Goal: Task Accomplishment & Management: Manage account settings

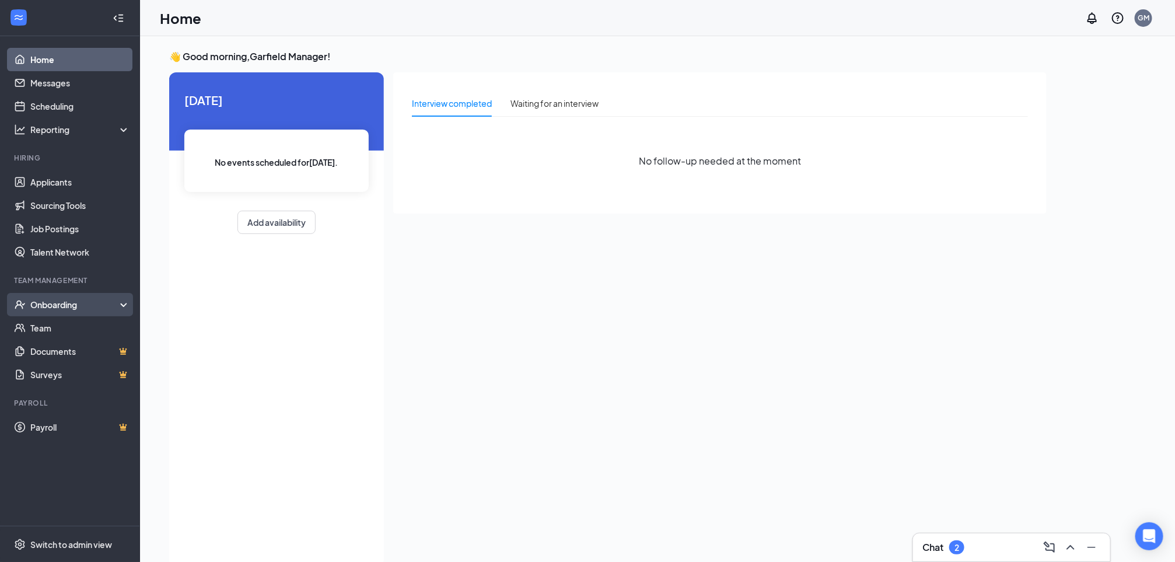
click at [53, 301] on div "Onboarding" at bounding box center [75, 305] width 90 height 12
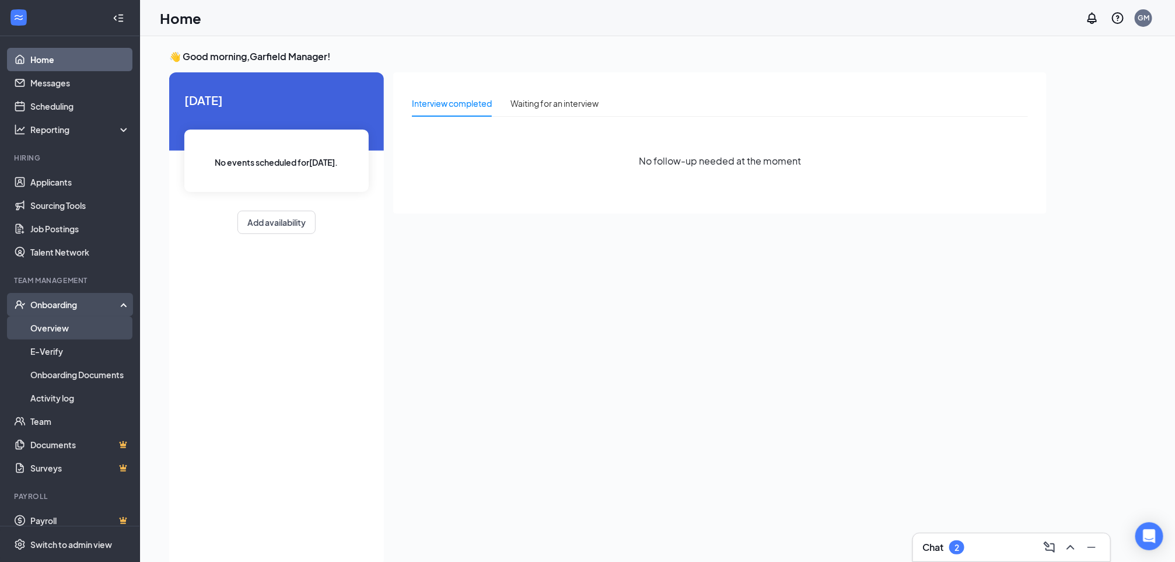
click at [53, 328] on link "Overview" at bounding box center [80, 327] width 100 height 23
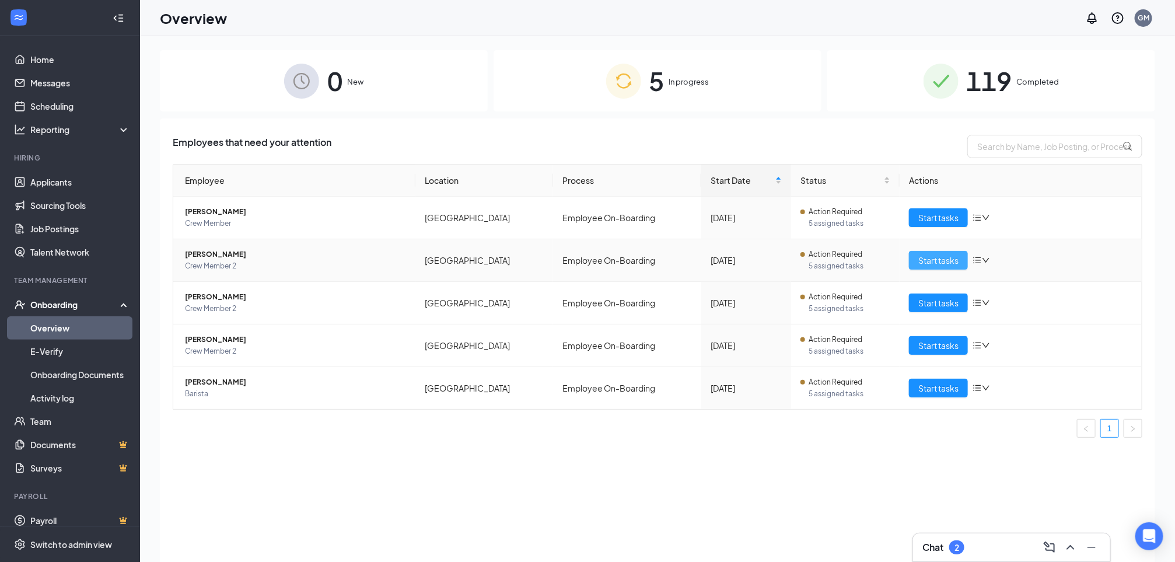
click at [930, 265] on span "Start tasks" at bounding box center [939, 260] width 40 height 13
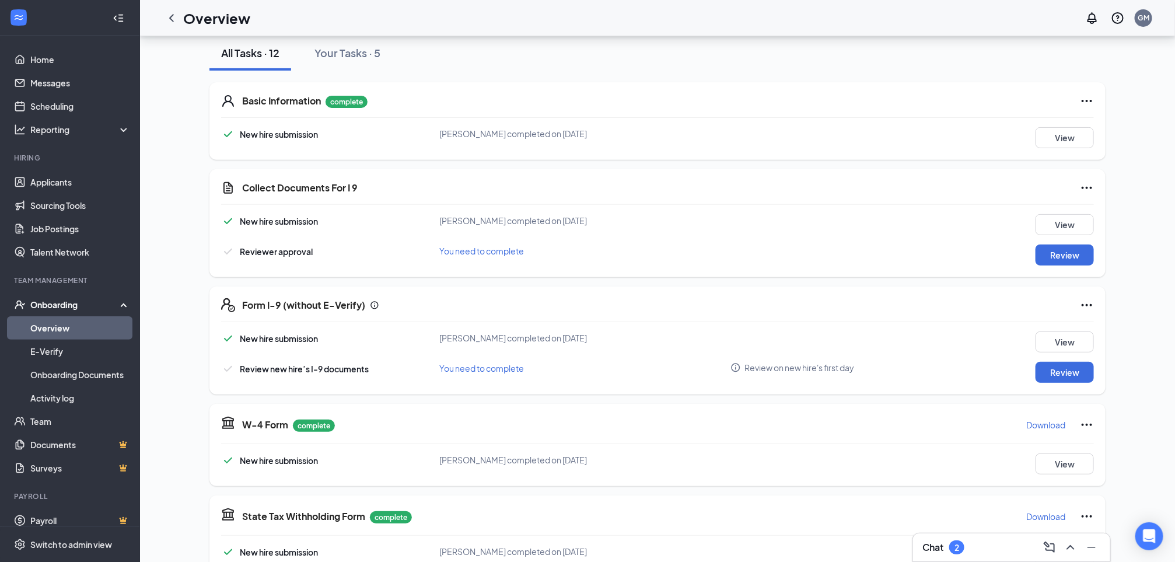
scroll to position [140, 0]
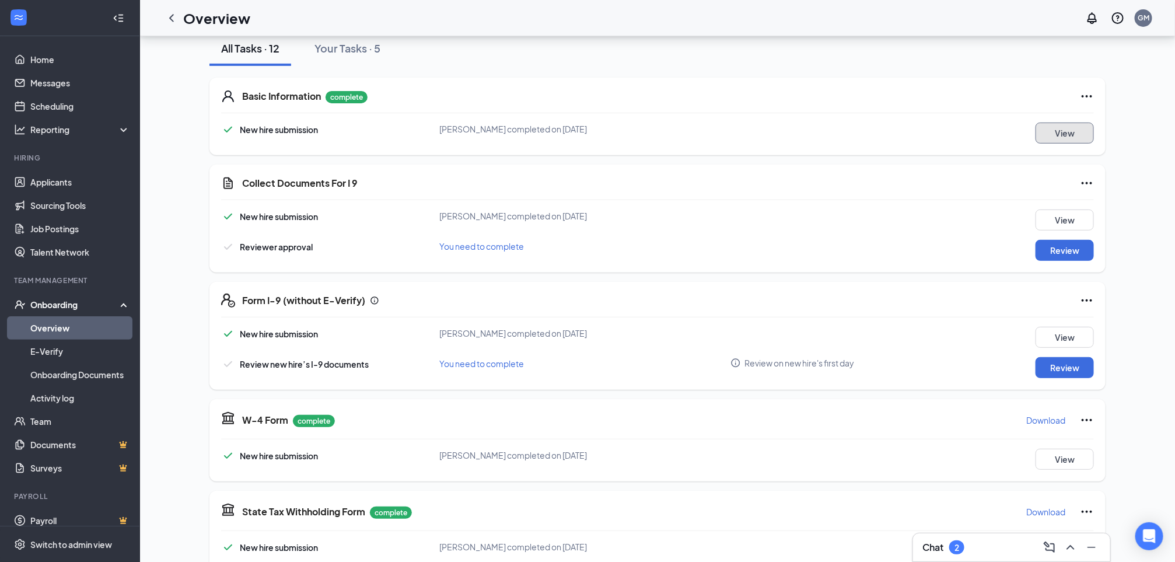
click at [1063, 130] on button "View" at bounding box center [1065, 133] width 58 height 21
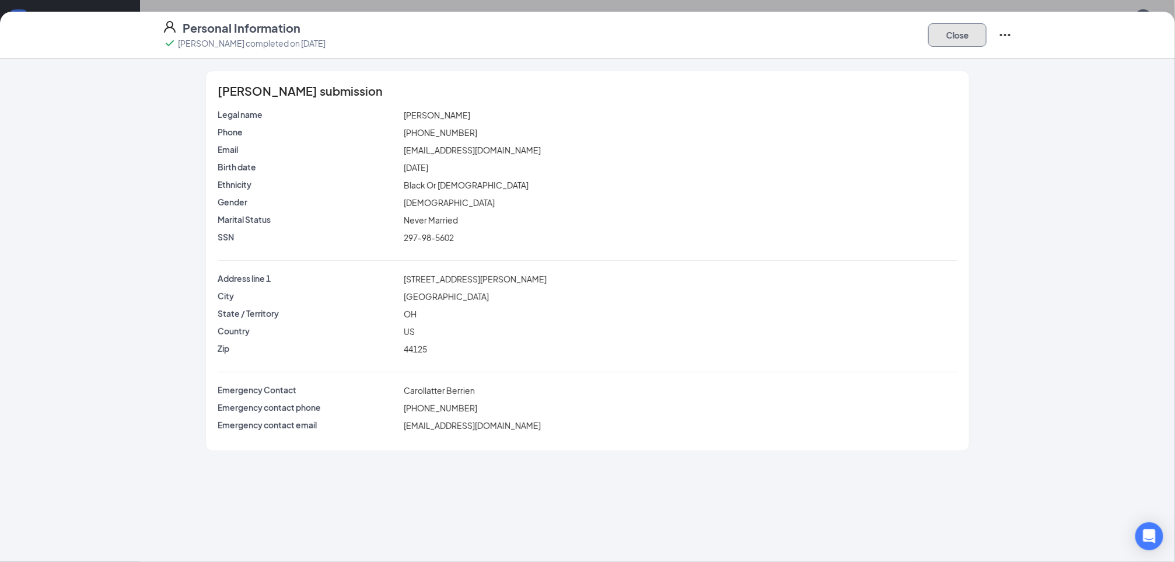
click at [965, 34] on button "Close" at bounding box center [958, 34] width 58 height 23
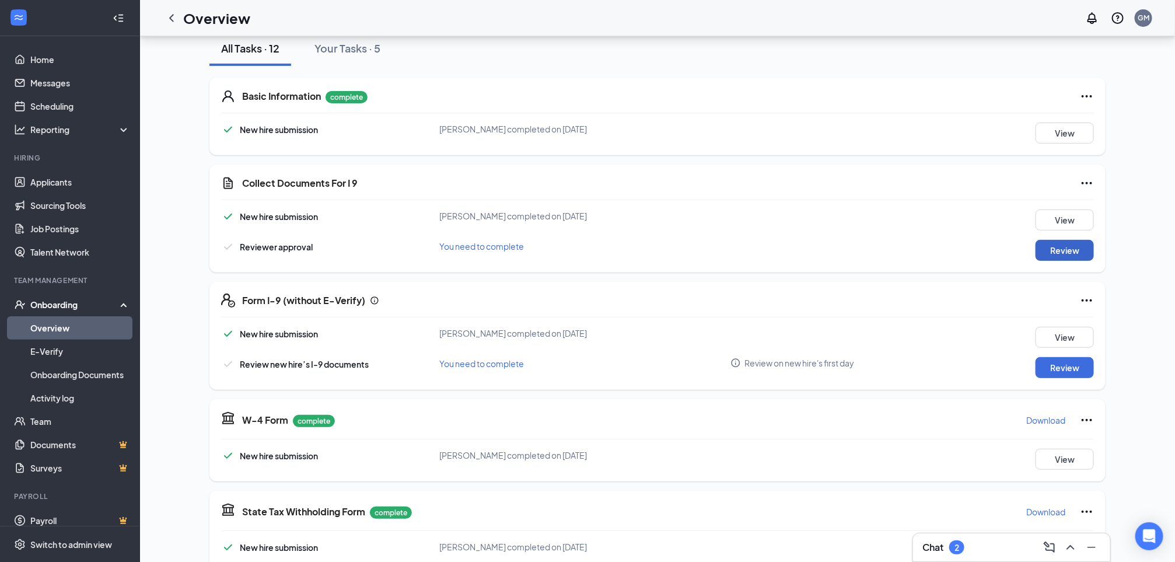
click at [1076, 242] on button "Review" at bounding box center [1065, 250] width 58 height 21
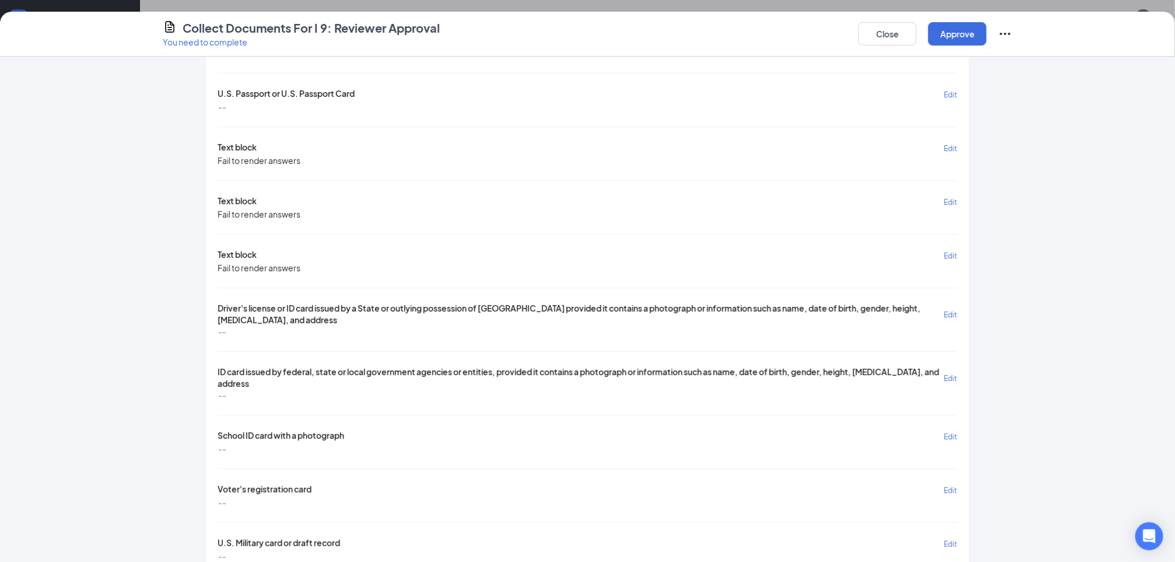
click at [946, 321] on button "Edit" at bounding box center [950, 313] width 13 height 23
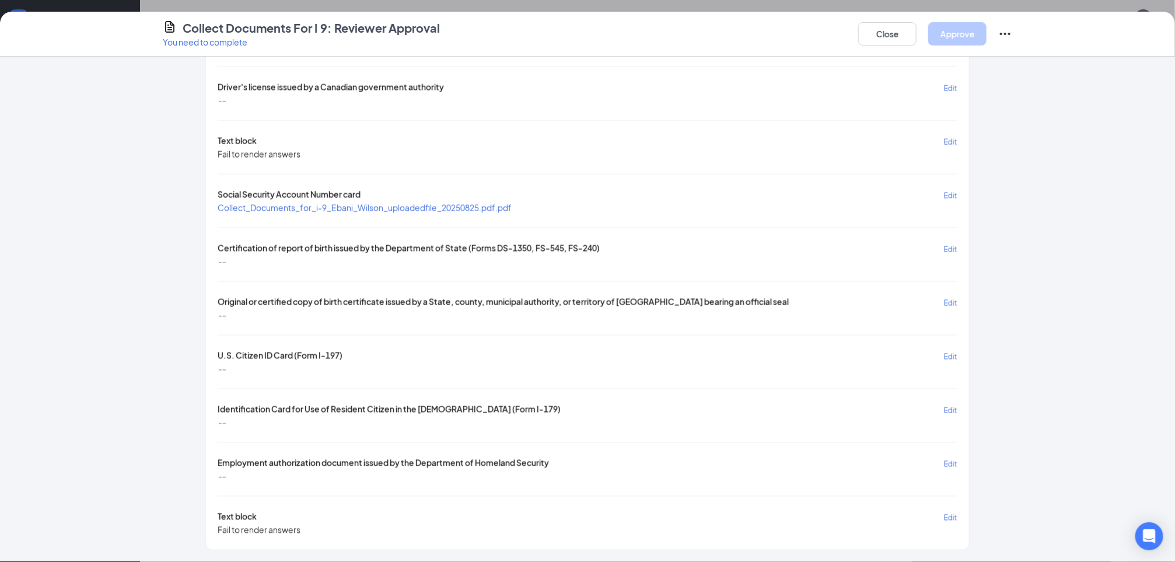
scroll to position [557, 0]
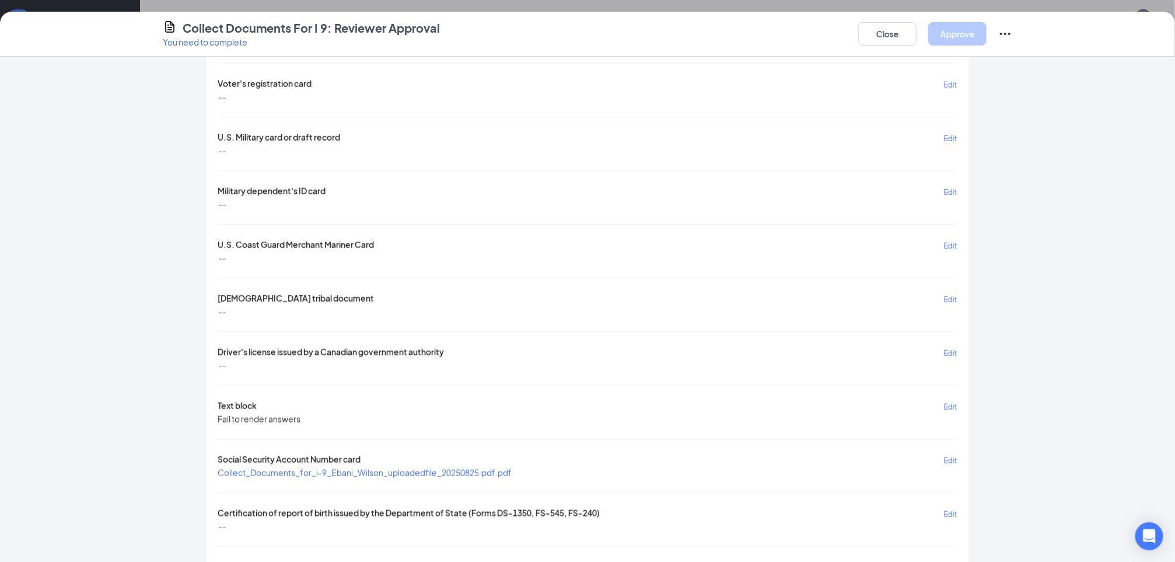
click at [1095, 402] on div "[PERSON_NAME] submission We recommend communicating with the new hire before ma…" at bounding box center [587, 309] width 1175 height 505
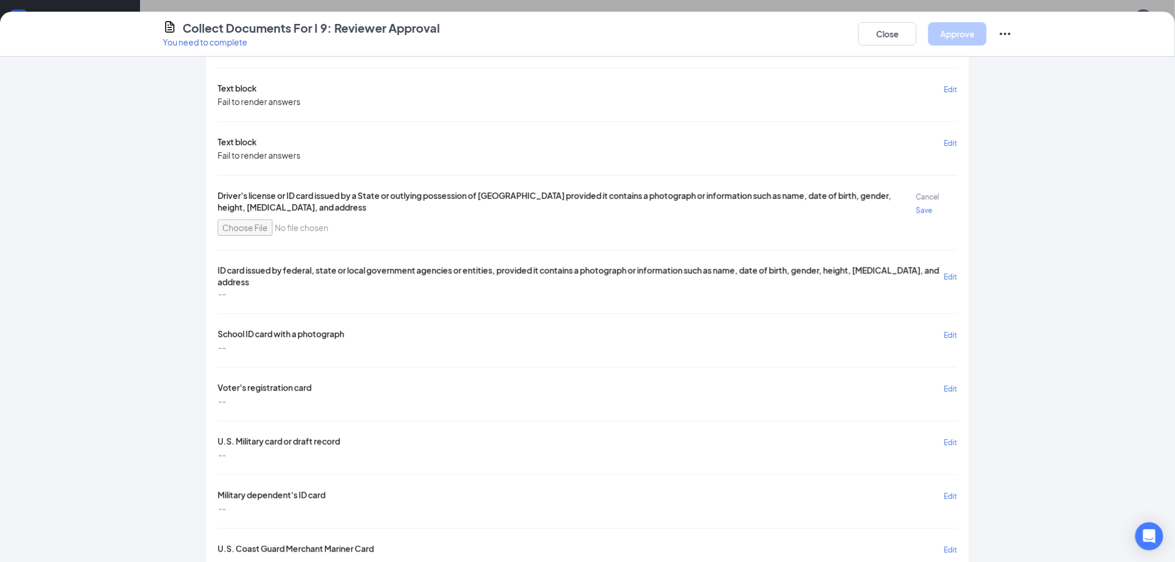
scroll to position [187, 0]
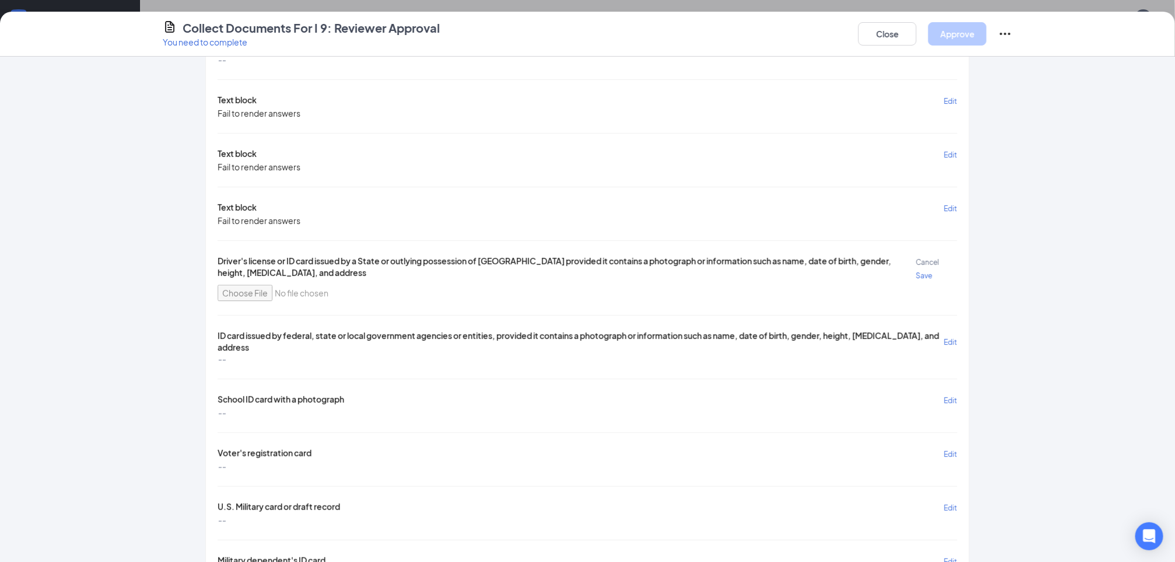
click at [916, 263] on span "Cancel" at bounding box center [927, 262] width 23 height 9
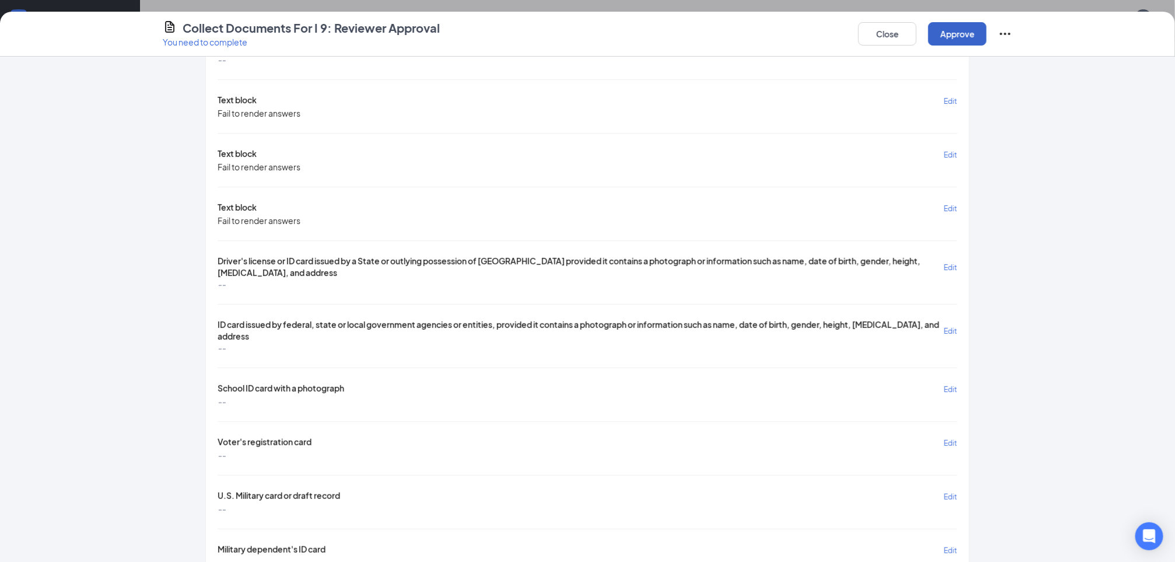
click at [953, 34] on button "Approve" at bounding box center [958, 33] width 58 height 23
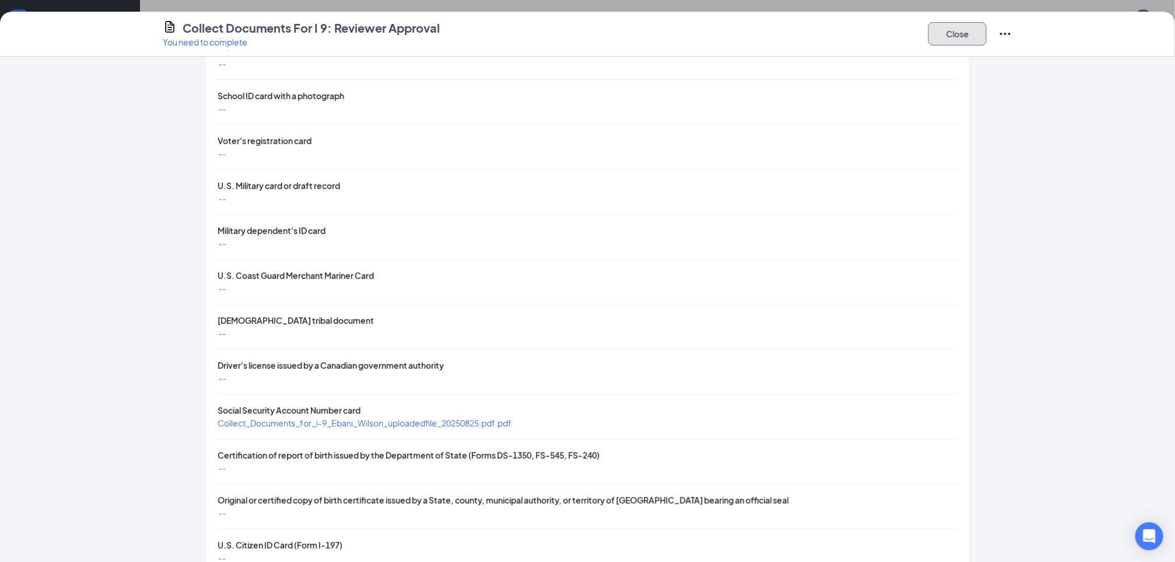
click at [953, 34] on button "Close" at bounding box center [958, 33] width 58 height 23
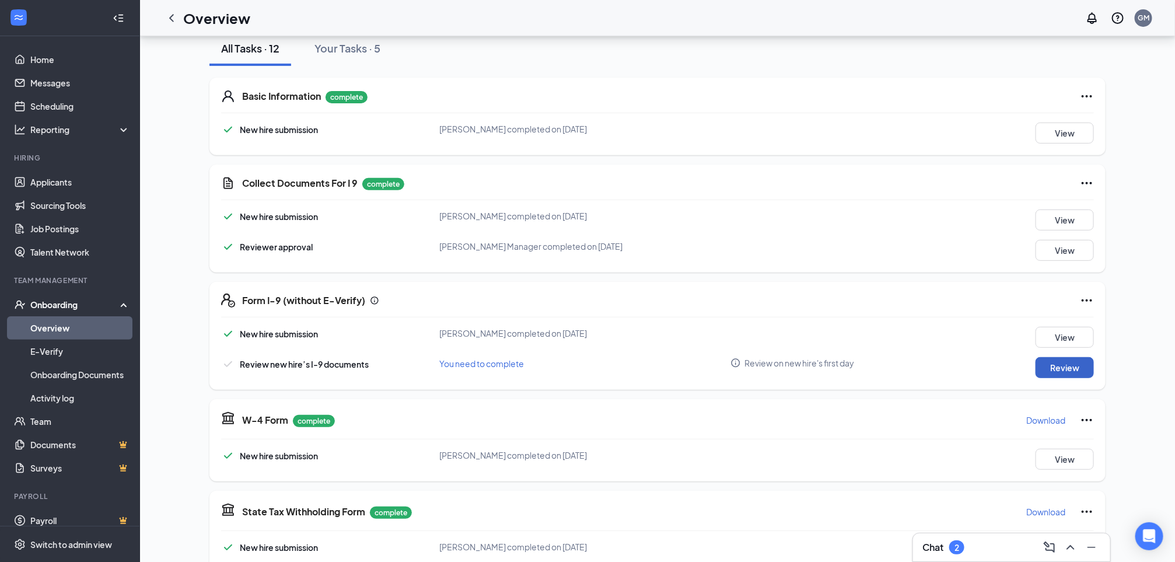
click at [1046, 370] on button "Review" at bounding box center [1065, 367] width 58 height 21
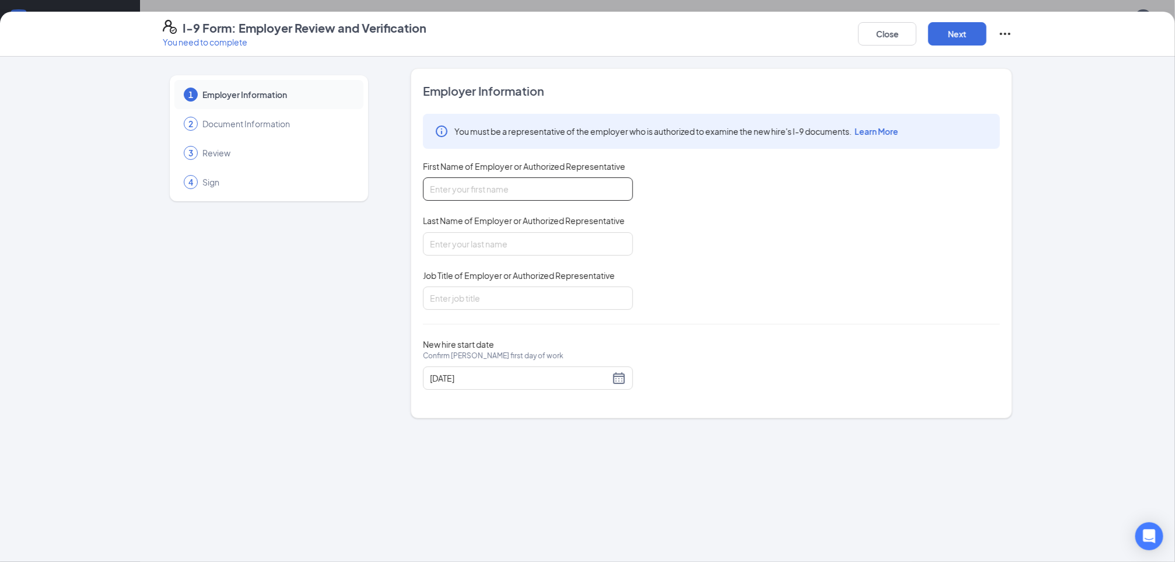
click at [494, 194] on input "First Name of Employer or Authorized Representative" at bounding box center [528, 188] width 210 height 23
type input "[PERSON_NAME]"
type input "c"
type input "[PERSON_NAME]"
click at [459, 299] on input "Job Title of Employer or Authorized Representative" at bounding box center [528, 298] width 210 height 23
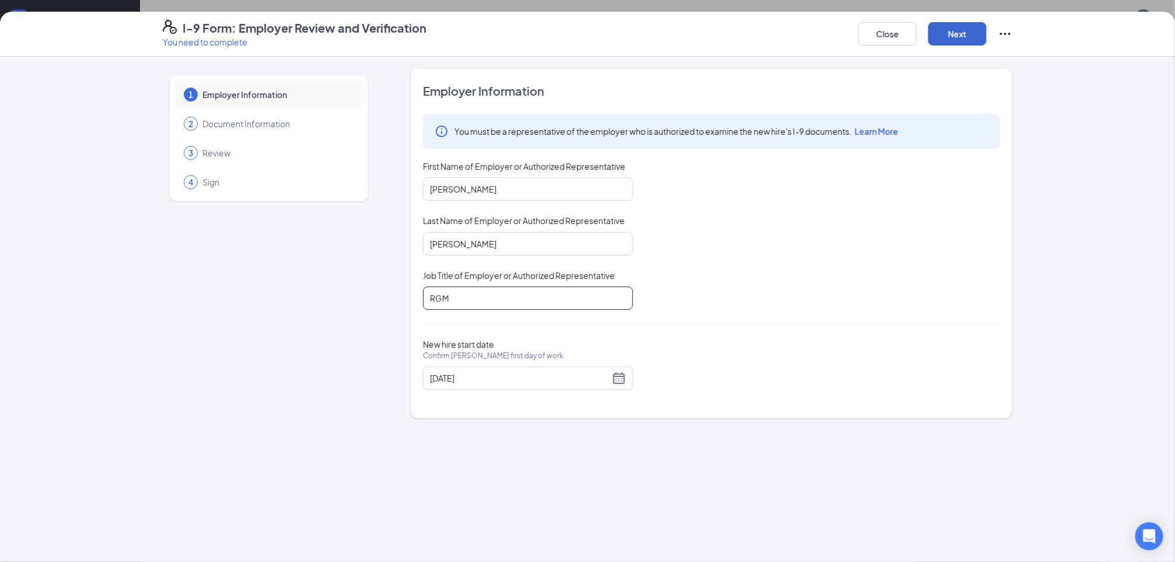
type input "RGM"
click at [950, 22] on button "Next" at bounding box center [958, 33] width 58 height 23
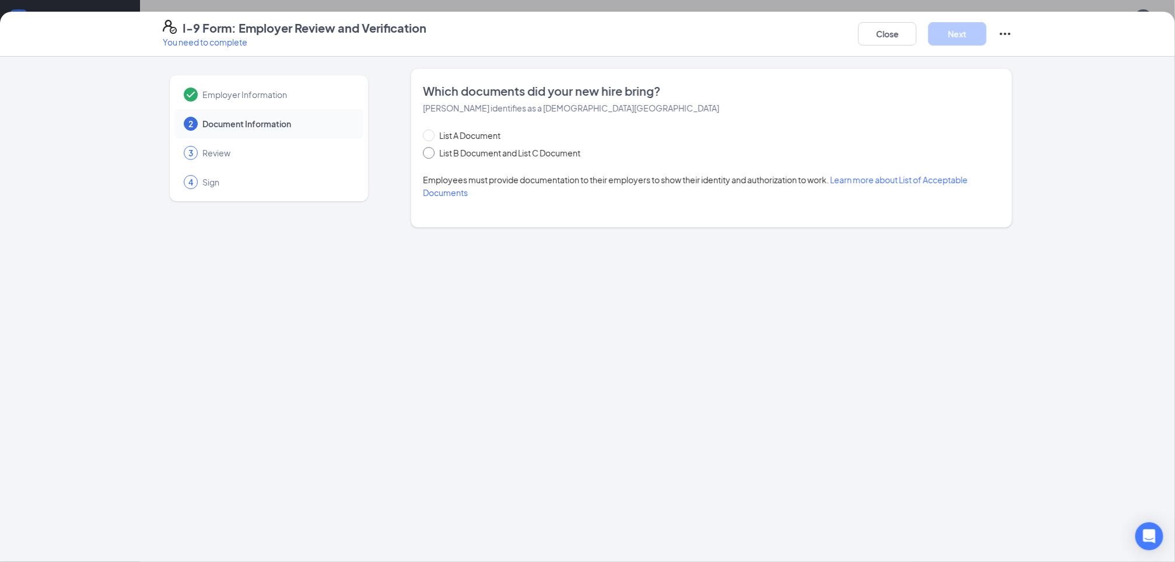
click at [434, 155] on span at bounding box center [429, 153] width 12 height 12
click at [431, 155] on input "List B Document and List C Document" at bounding box center [427, 151] width 8 height 8
radio input "true"
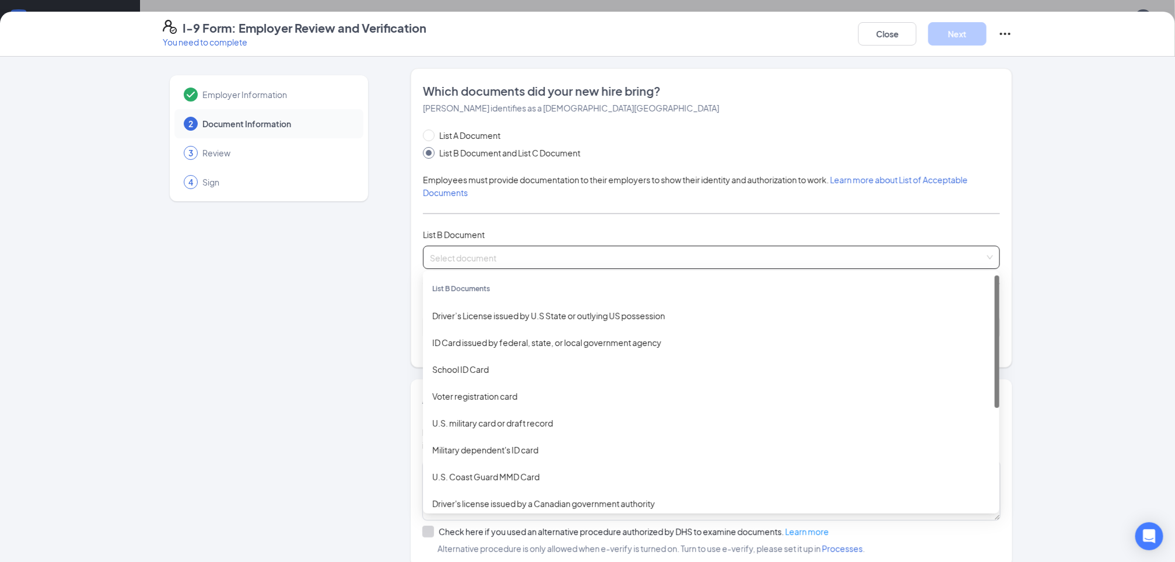
click at [462, 263] on input "search" at bounding box center [707, 255] width 555 height 18
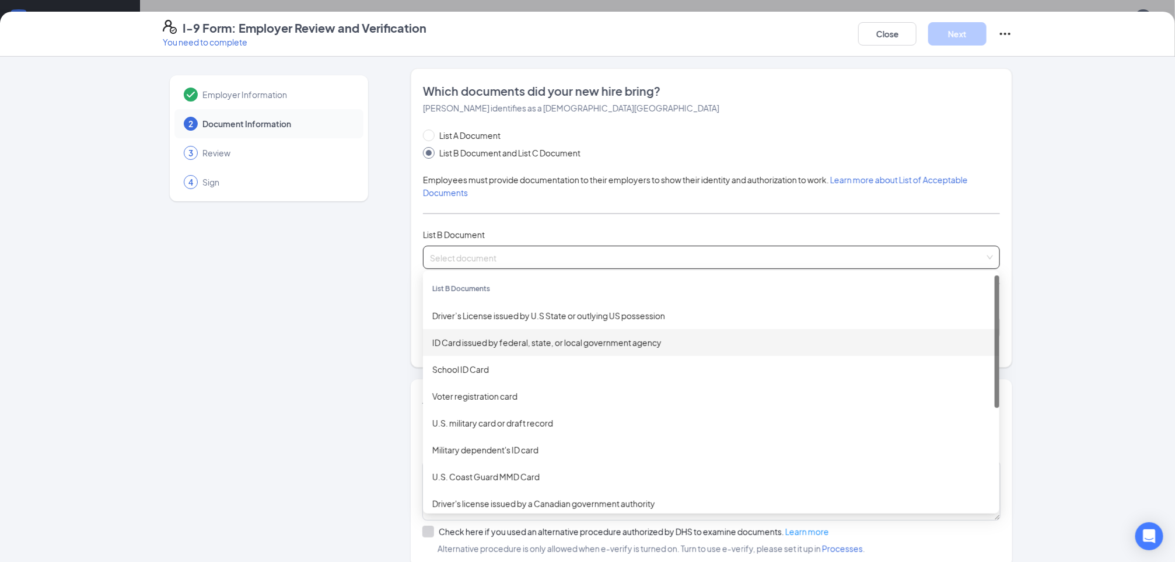
click at [476, 339] on div "ID Card issued by federal, state, or local government agency" at bounding box center [711, 342] width 558 height 13
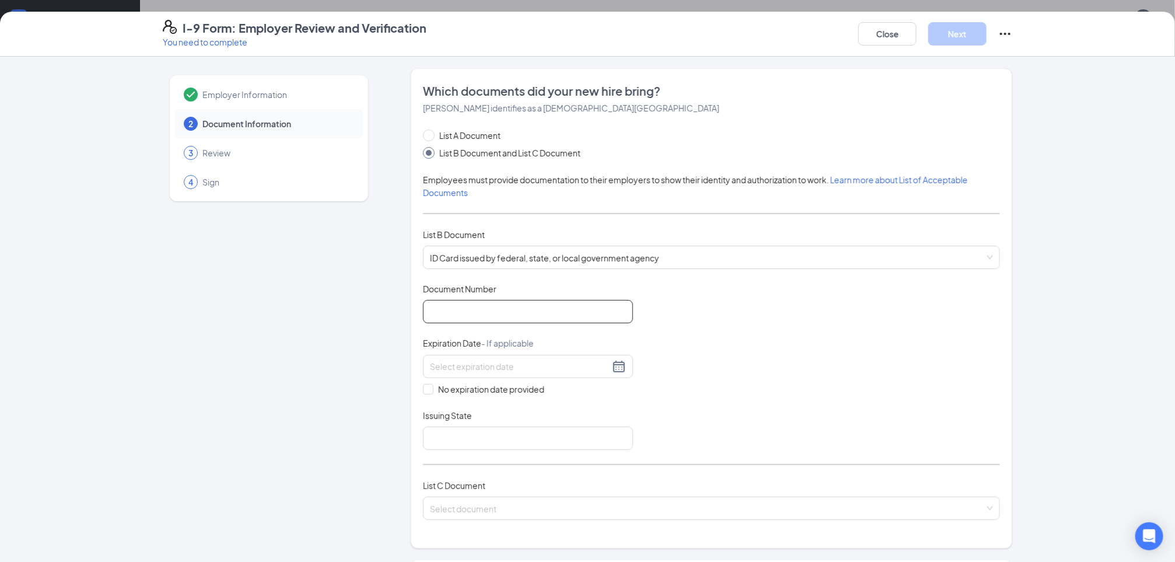
click at [469, 311] on input "Document Number" at bounding box center [528, 311] width 210 height 23
type input "UJ017568"
click at [468, 370] on input at bounding box center [520, 366] width 180 height 13
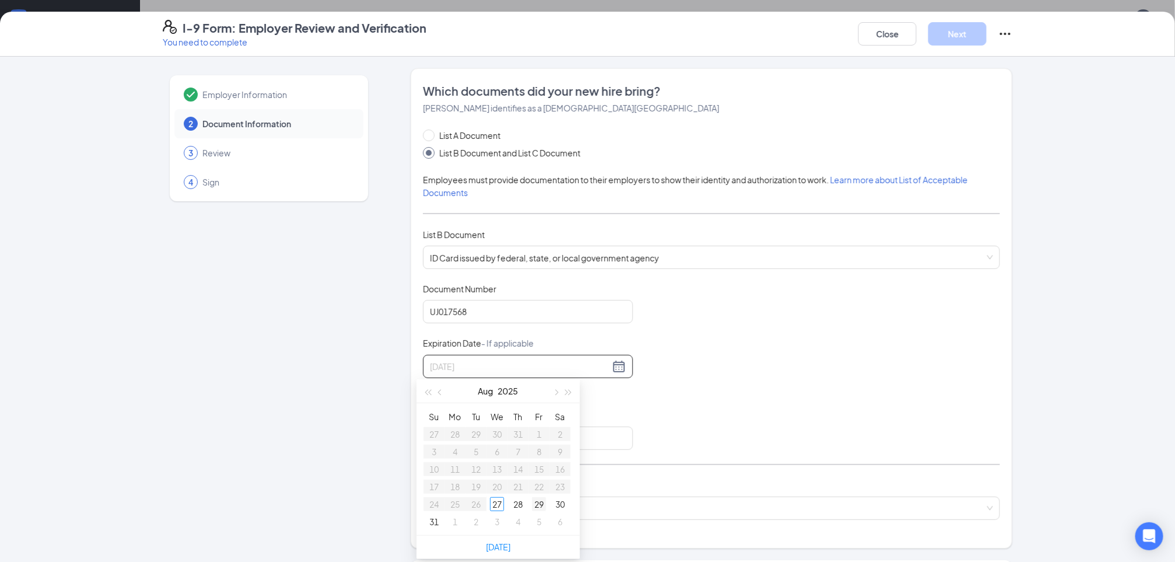
click at [539, 501] on div "29" at bounding box center [539, 504] width 14 height 14
type input "0"
type input "[DATE]"
click at [708, 372] on div "Document Title ID Card issued by federal, state, or local government agency Doc…" at bounding box center [711, 366] width 577 height 167
click at [469, 430] on input "Issuing State" at bounding box center [528, 438] width 210 height 23
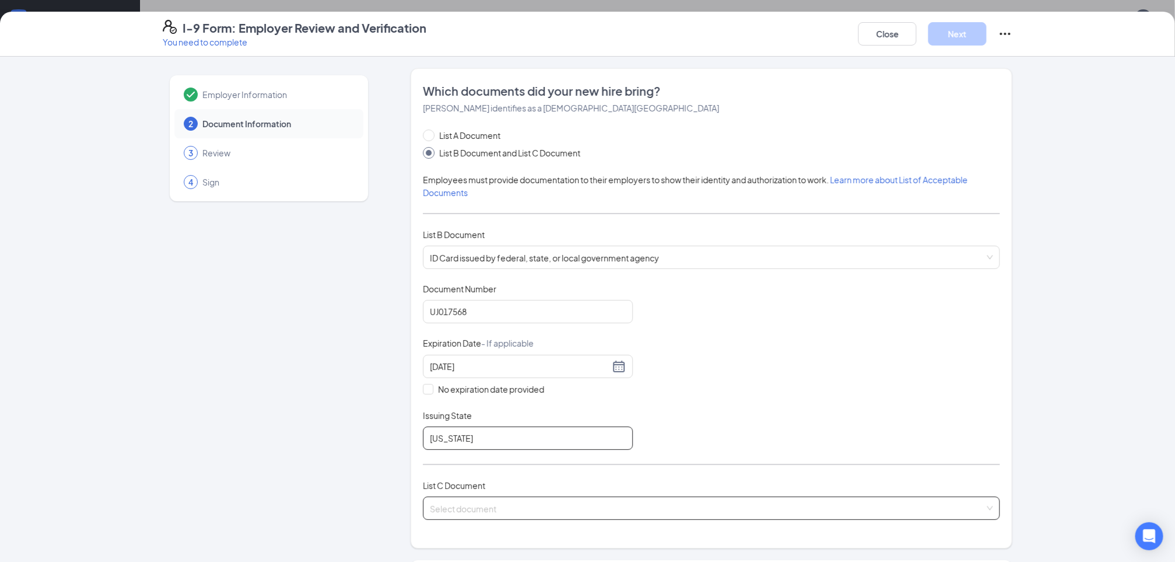
click at [455, 497] on div "Select document" at bounding box center [711, 508] width 577 height 23
type input "[US_STATE]"
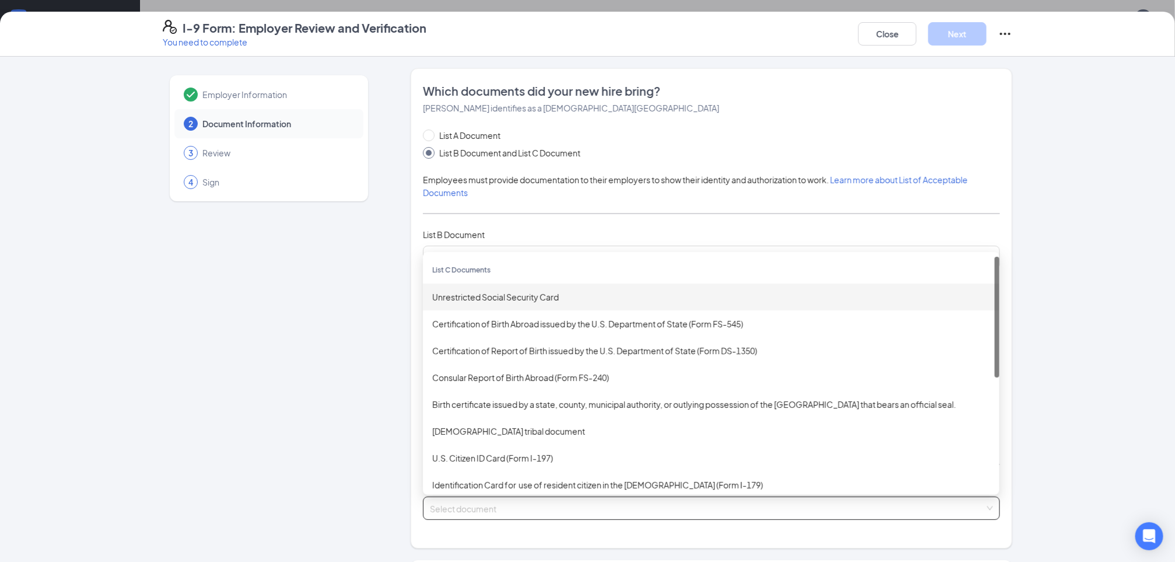
click at [487, 295] on div "Unrestricted Social Security Card" at bounding box center [711, 297] width 558 height 13
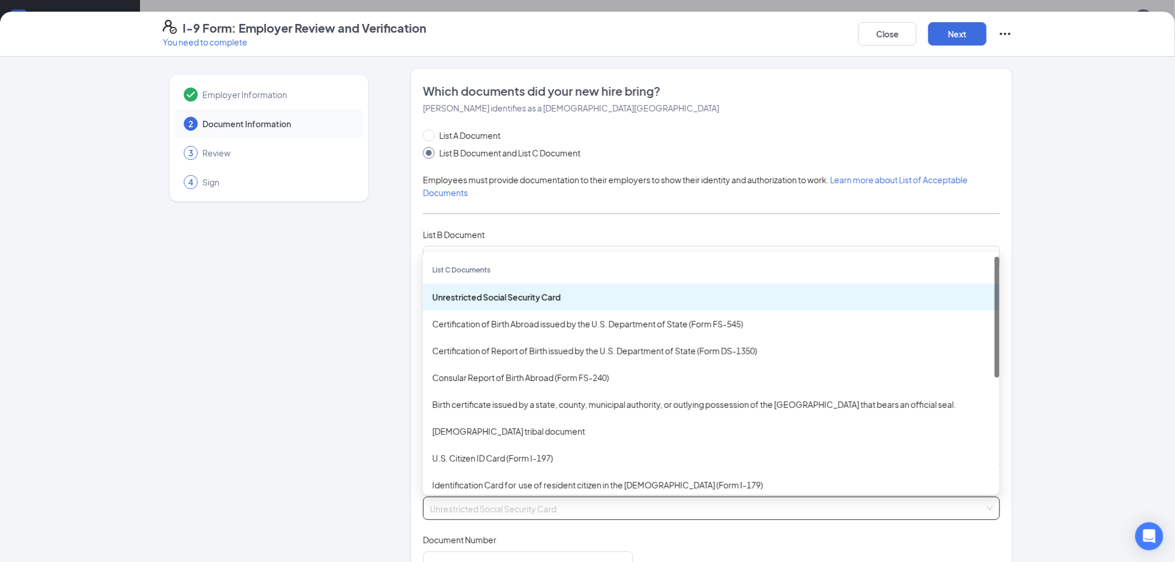
click at [487, 295] on div "Unrestricted Social Security Card" at bounding box center [711, 297] width 558 height 13
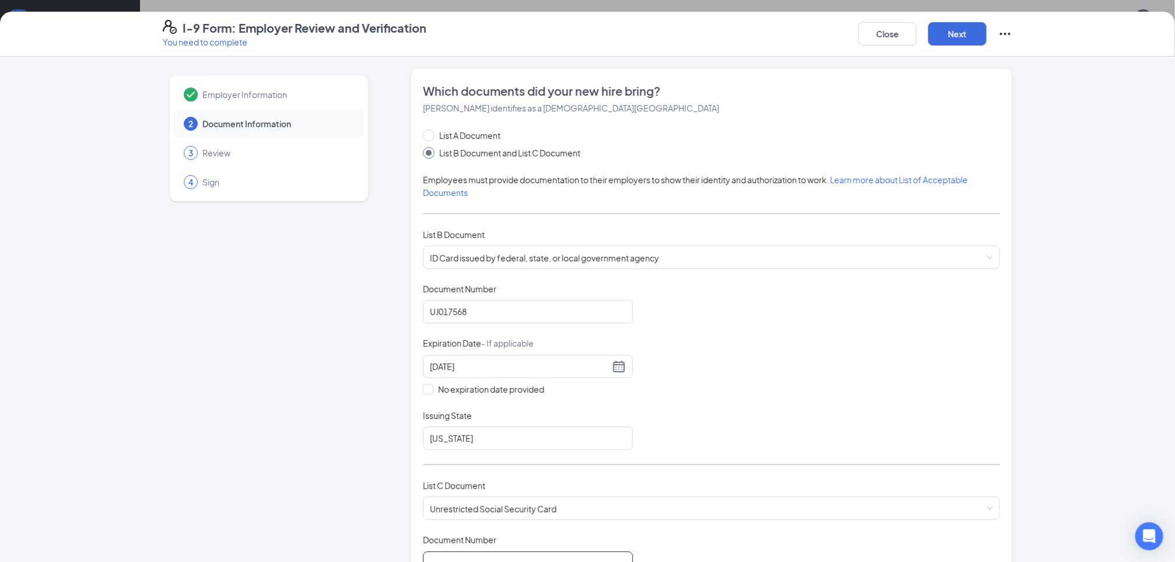
click at [468, 552] on input "Document Number" at bounding box center [528, 563] width 210 height 23
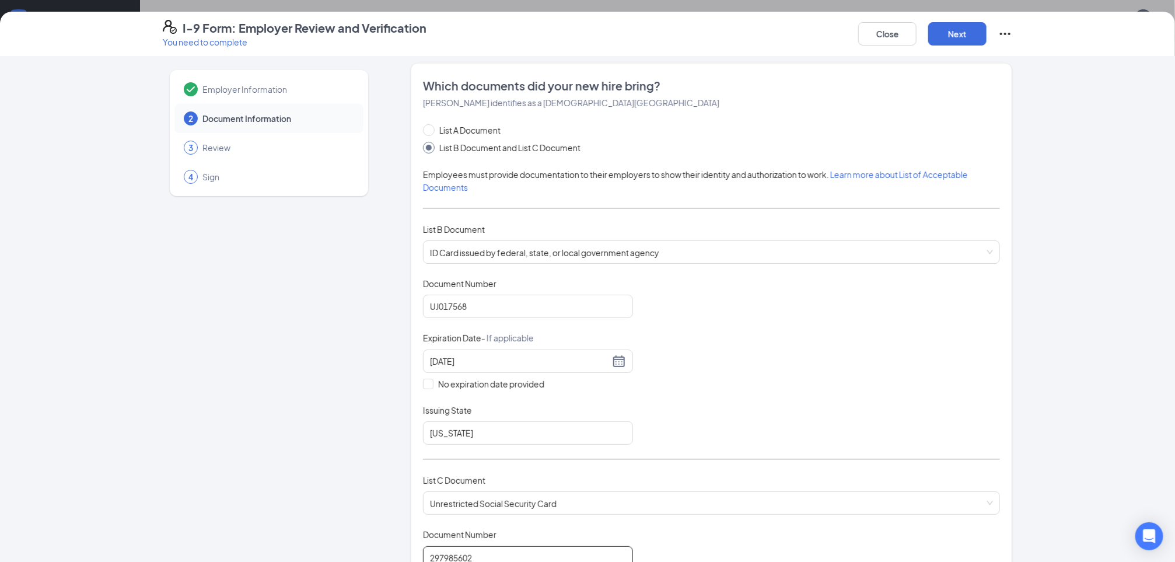
type input "297985602"
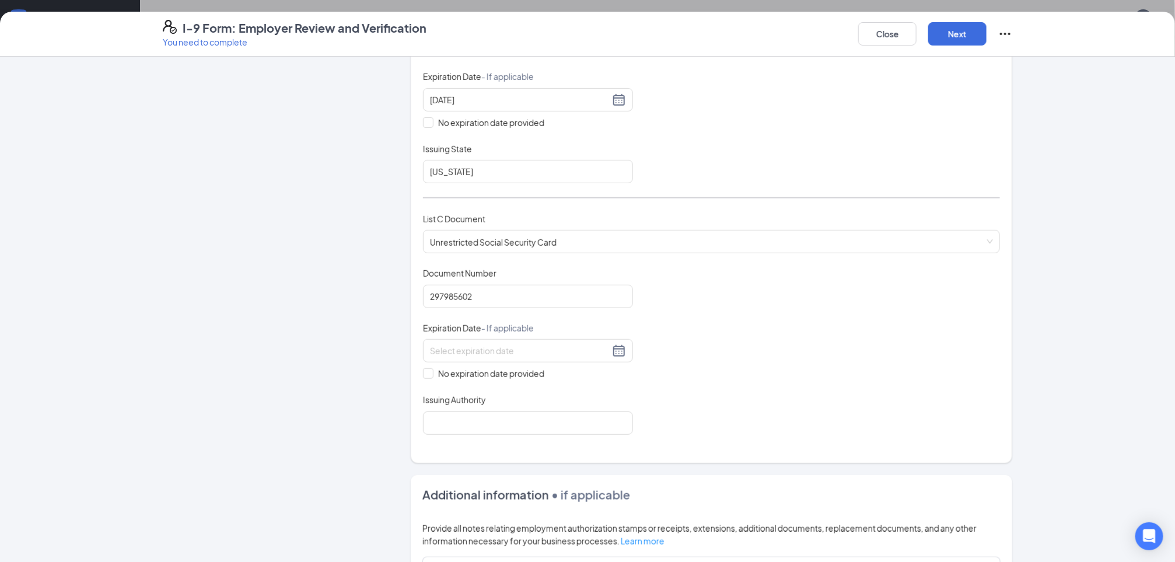
scroll to position [285, 0]
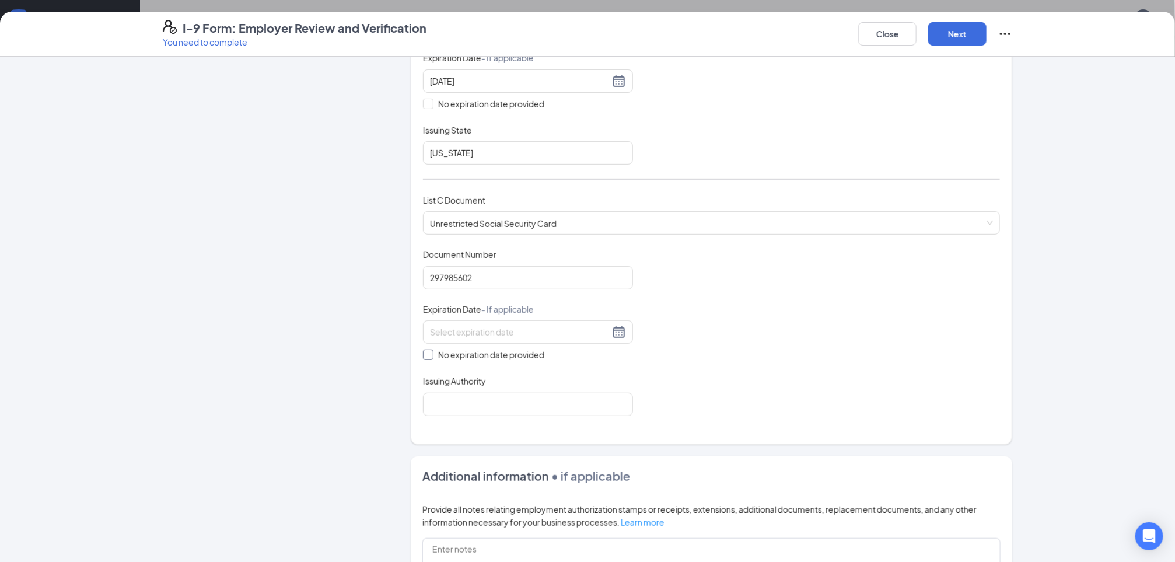
click at [423, 359] on label "No expiration date provided" at bounding box center [528, 354] width 210 height 13
click at [423, 358] on input "No expiration date provided" at bounding box center [427, 354] width 8 height 8
checkbox input "true"
click at [538, 400] on input "Issuing Authority" at bounding box center [528, 406] width 210 height 23
type input "ssa"
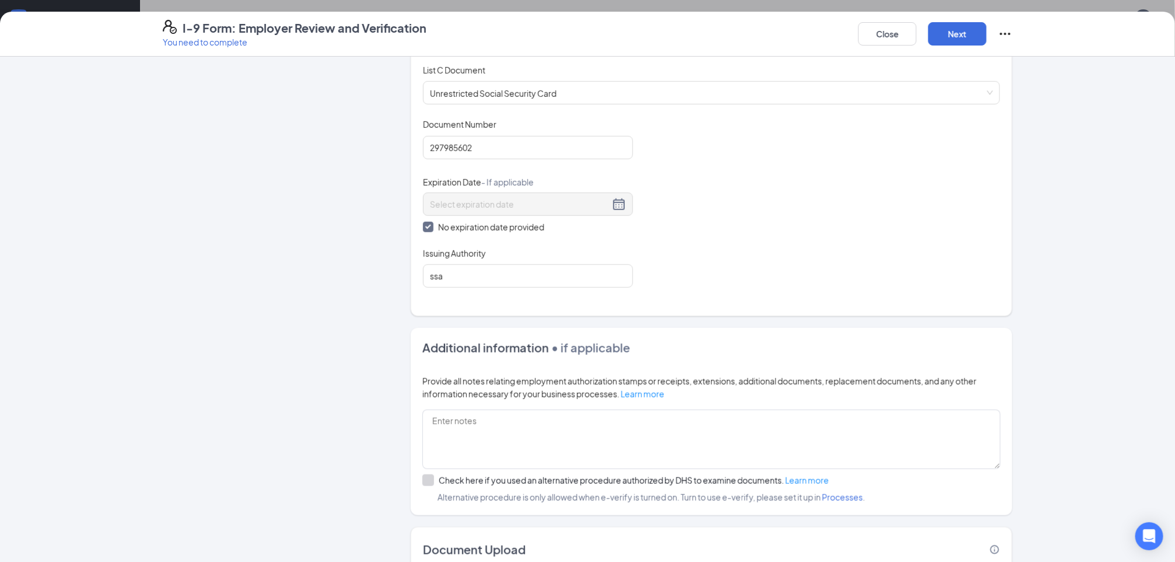
scroll to position [425, 0]
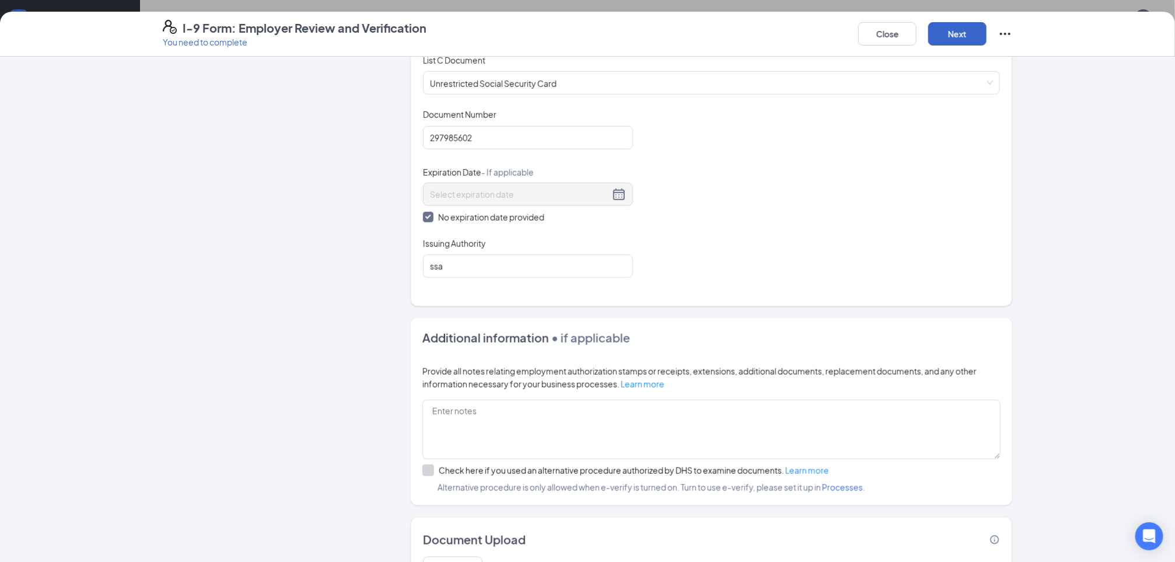
click at [954, 32] on button "Next" at bounding box center [958, 33] width 58 height 23
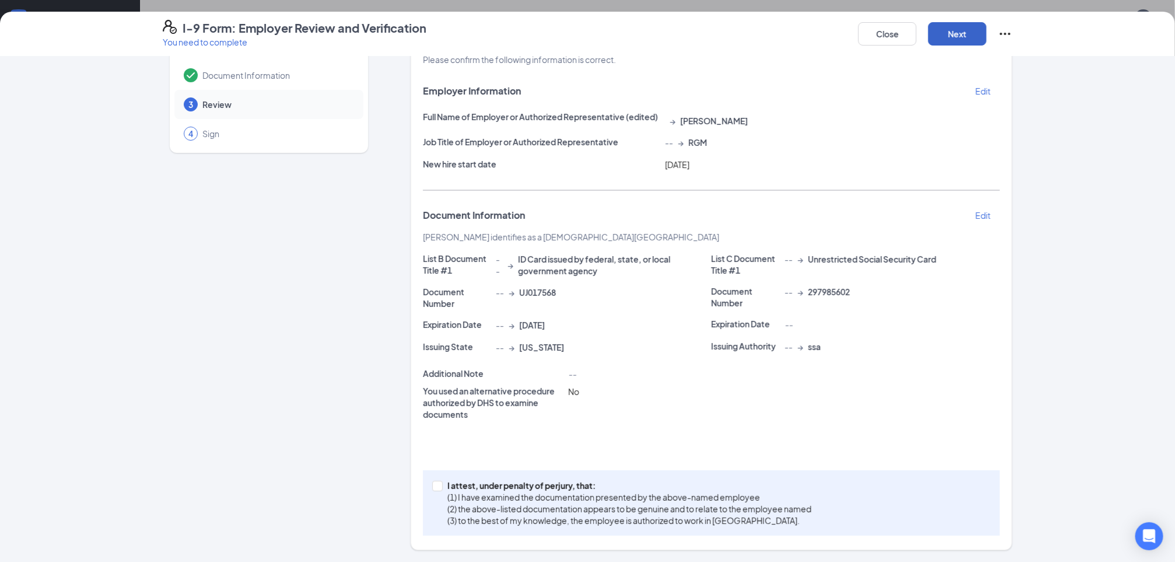
scroll to position [50, 0]
click at [432, 482] on input "I attest, under penalty of [PERSON_NAME], that: (1) I have examined the documen…" at bounding box center [436, 485] width 8 height 8
checkbox input "true"
click at [943, 37] on button "Next" at bounding box center [958, 33] width 58 height 23
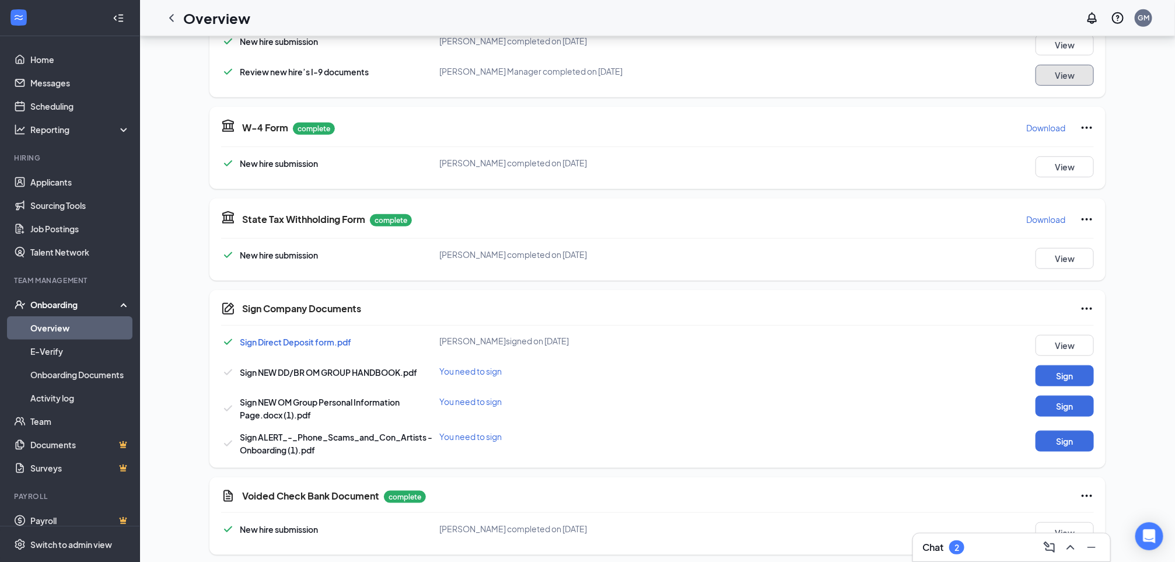
scroll to position [441, 0]
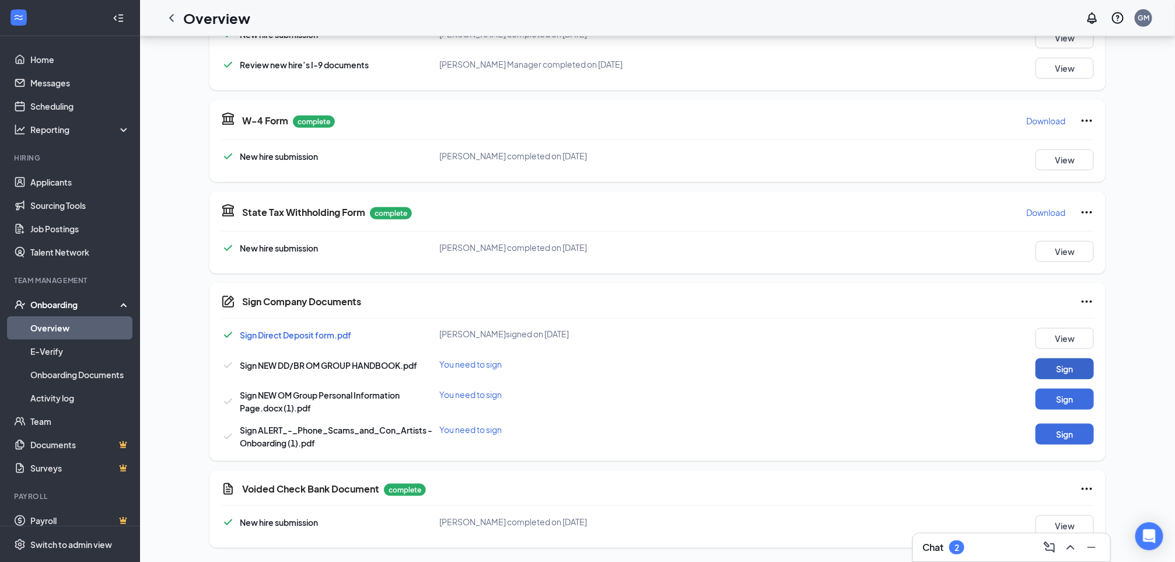
click at [1058, 370] on button "Sign" at bounding box center [1065, 368] width 58 height 21
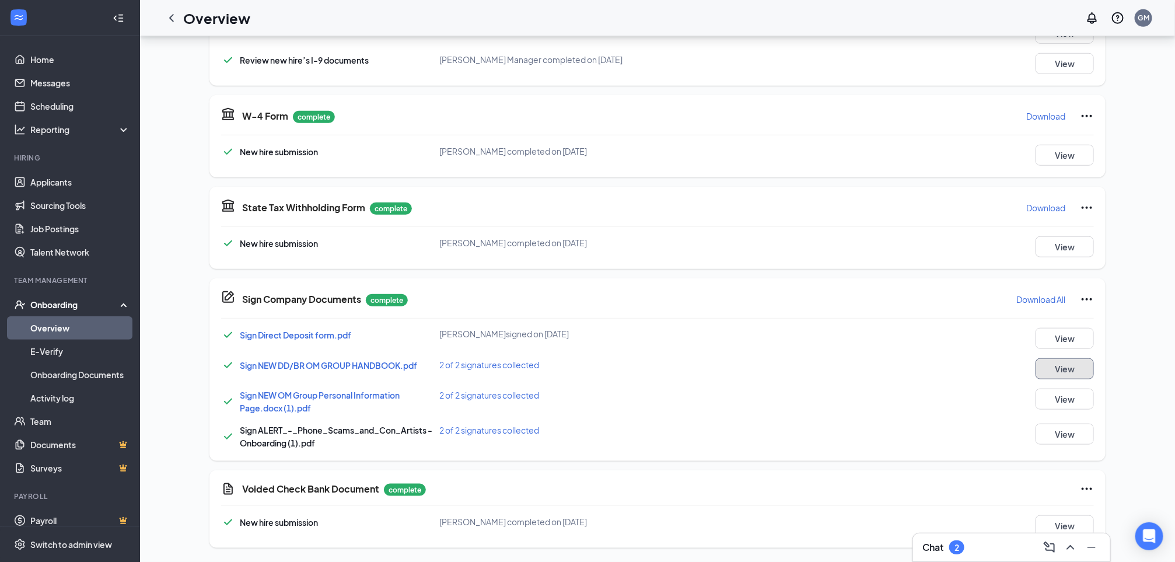
scroll to position [451, 0]
click at [166, 16] on icon "ChevronLeft" at bounding box center [172, 18] width 14 height 14
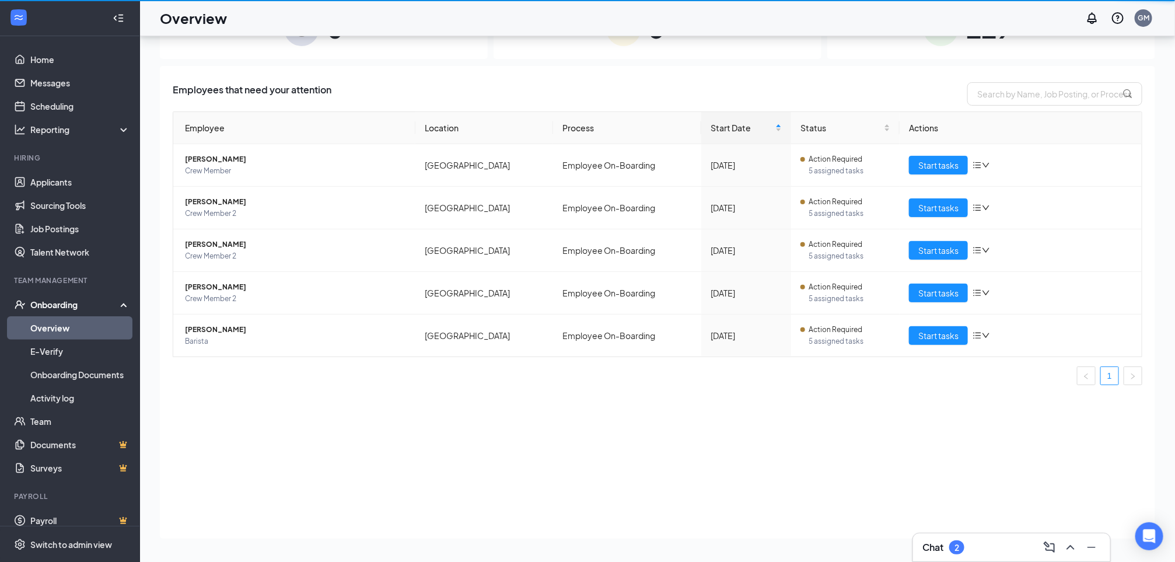
scroll to position [53, 0]
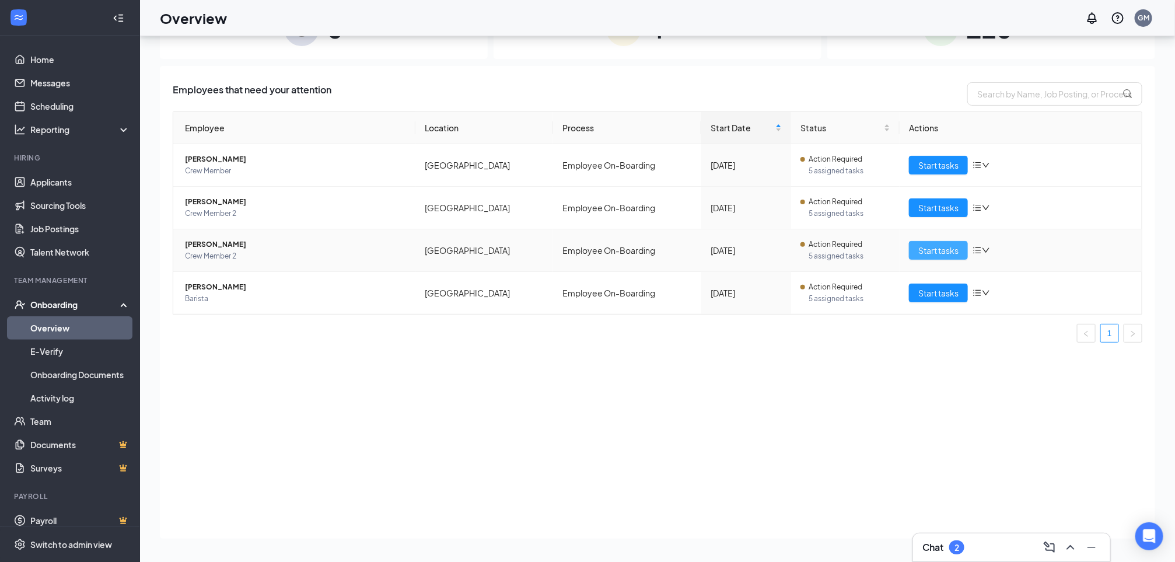
click at [937, 249] on span "Start tasks" at bounding box center [939, 250] width 40 height 13
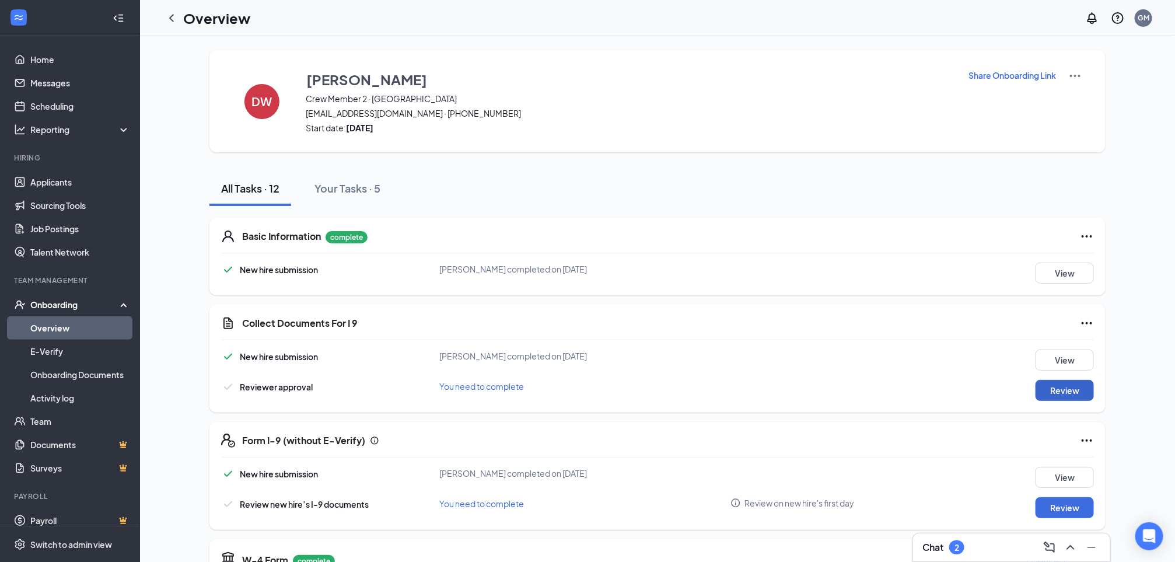
click at [1077, 387] on button "Review" at bounding box center [1065, 390] width 58 height 21
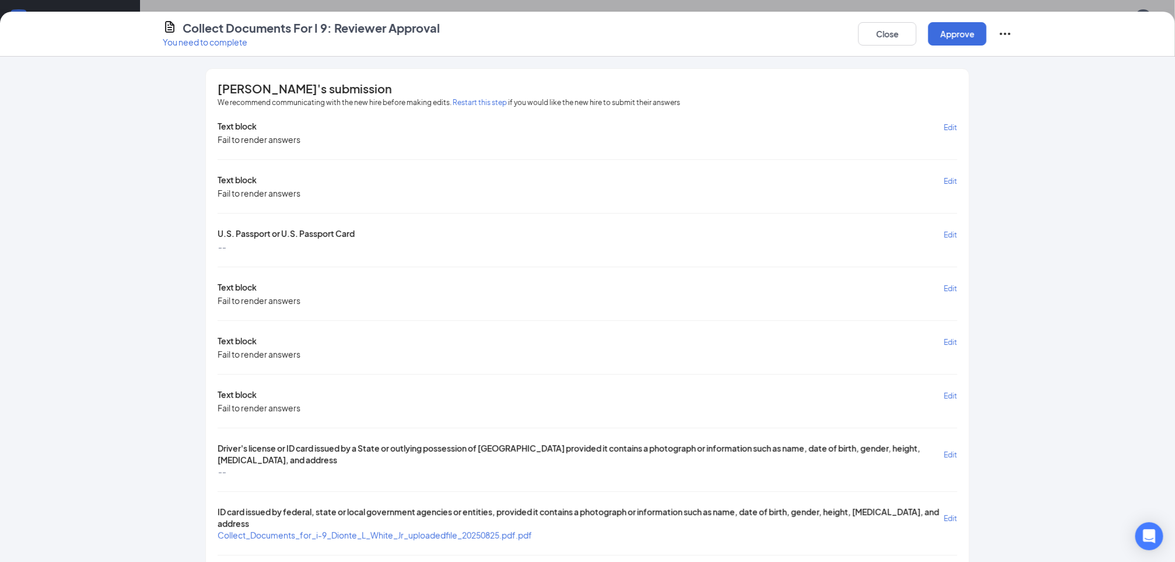
click at [506, 536] on span "Collect_Documents_for_i-9_Dionte_L_White_Jr_uploadedfile_20250825.pdf.pdf" at bounding box center [375, 535] width 315 height 11
click at [951, 37] on button "Approve" at bounding box center [958, 33] width 58 height 23
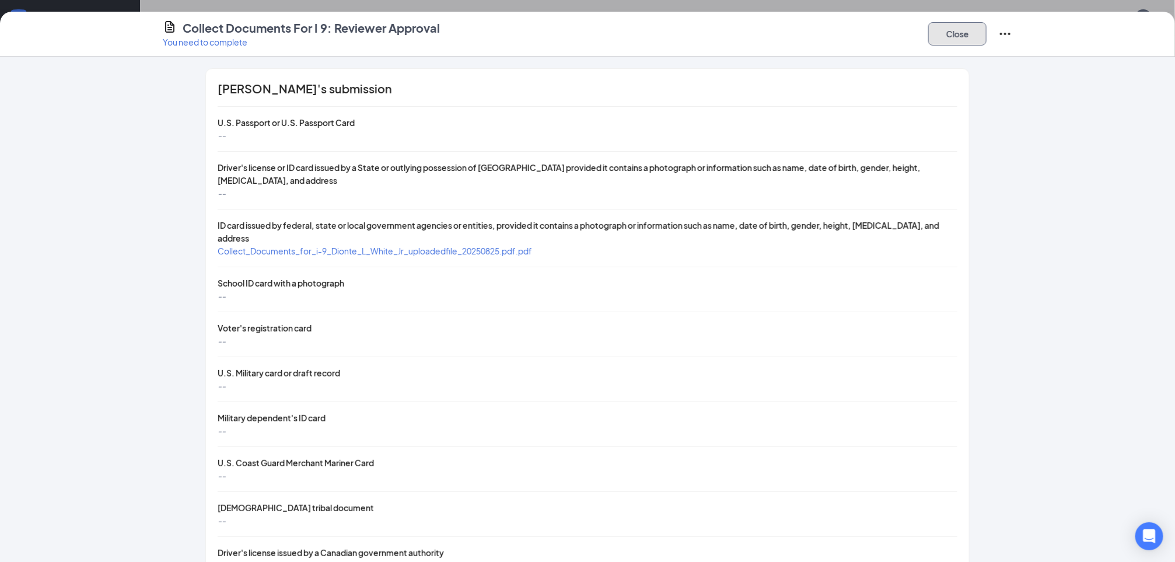
click at [951, 37] on button "Close" at bounding box center [958, 33] width 58 height 23
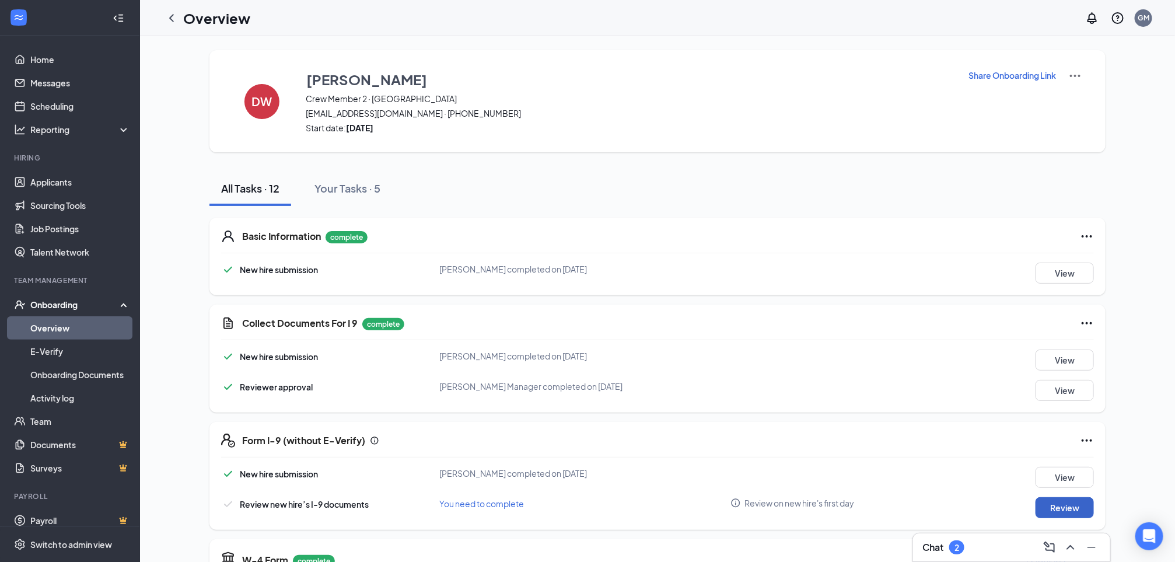
click at [1054, 511] on button "Review" at bounding box center [1065, 507] width 58 height 21
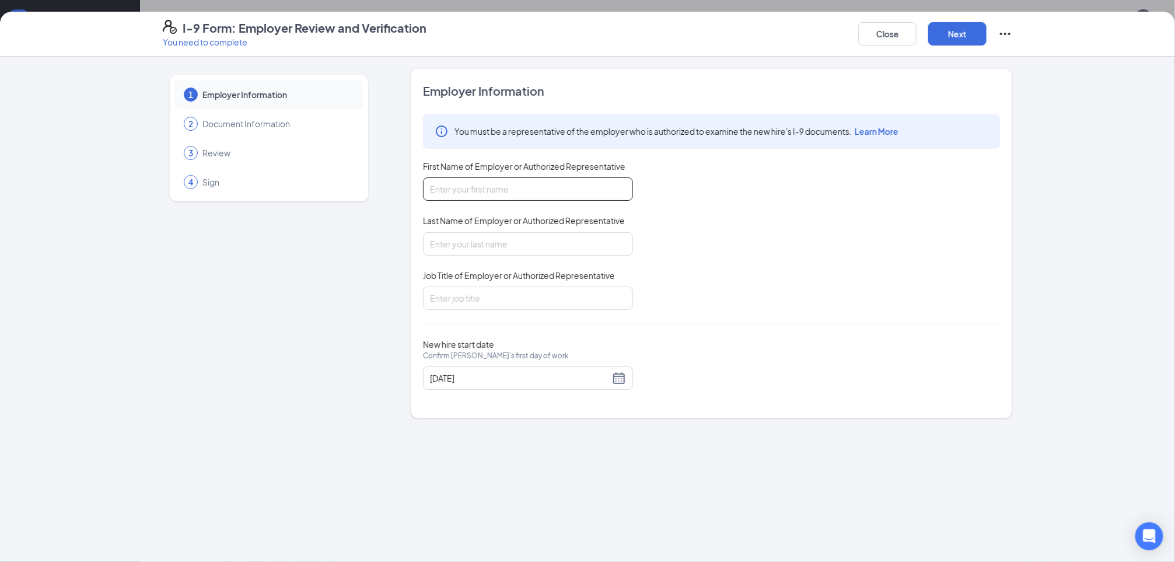
click at [496, 191] on input "First Name of Employer or Authorized Representative" at bounding box center [528, 188] width 210 height 23
type input "[PERSON_NAME]"
type input "RGM"
click at [944, 30] on button "Next" at bounding box center [958, 33] width 58 height 23
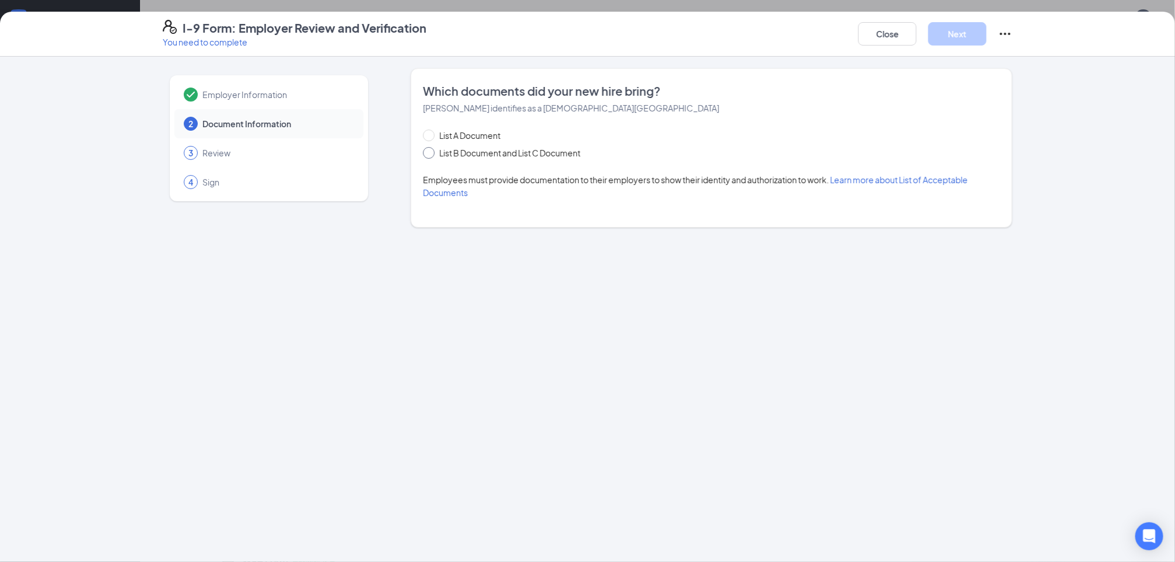
click at [430, 156] on span at bounding box center [429, 153] width 12 height 12
click at [430, 155] on input "List B Document and List C Document" at bounding box center [427, 151] width 8 height 8
radio input "true"
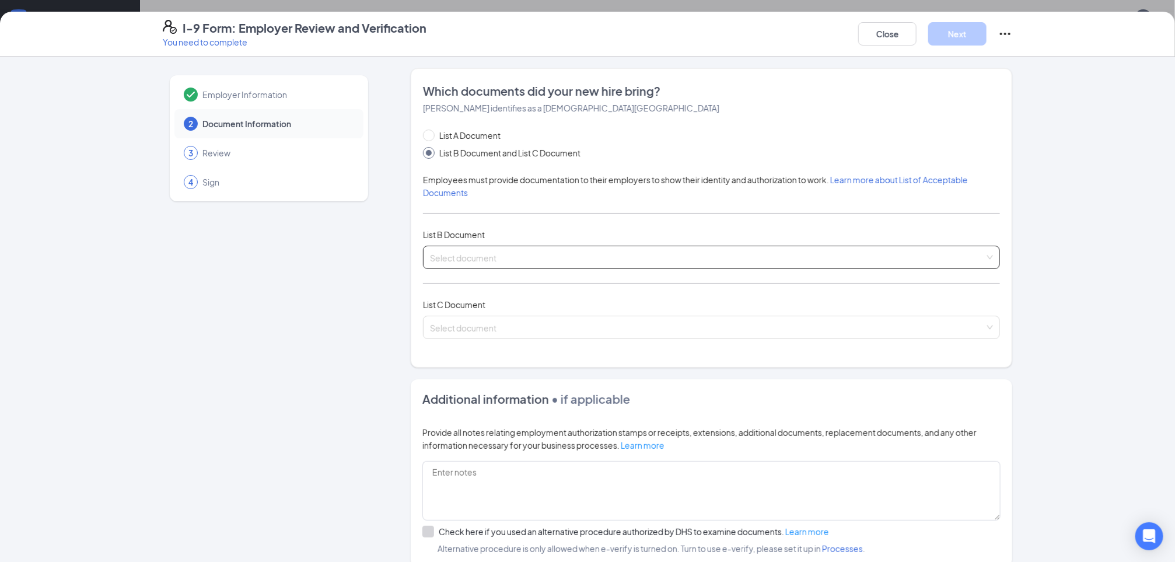
click at [445, 259] on input "search" at bounding box center [707, 255] width 555 height 18
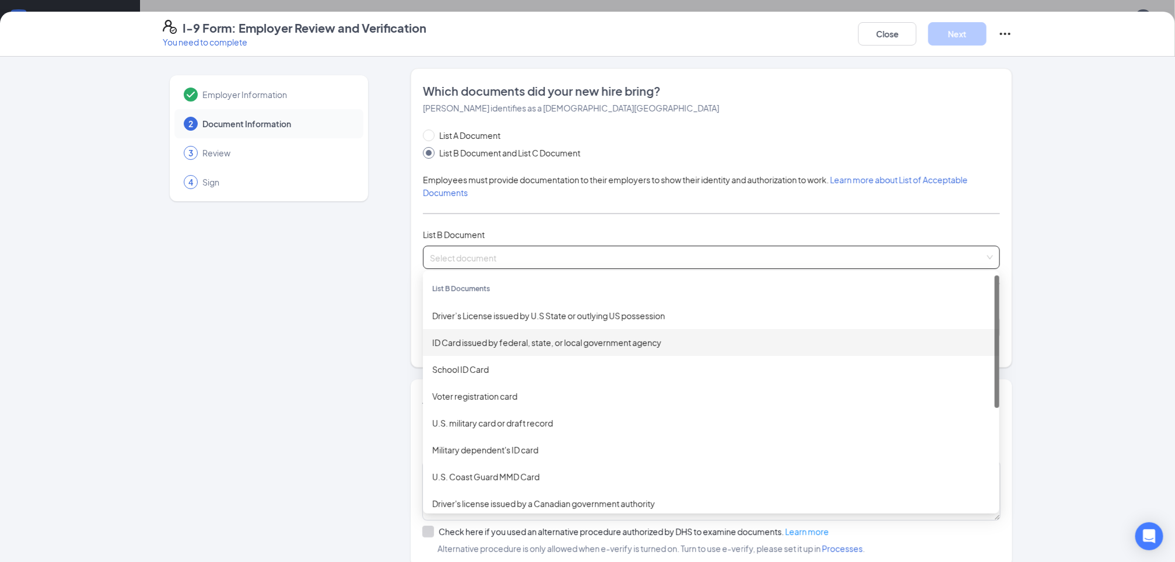
click at [468, 343] on div "ID Card issued by federal, state, or local government agency" at bounding box center [711, 342] width 558 height 13
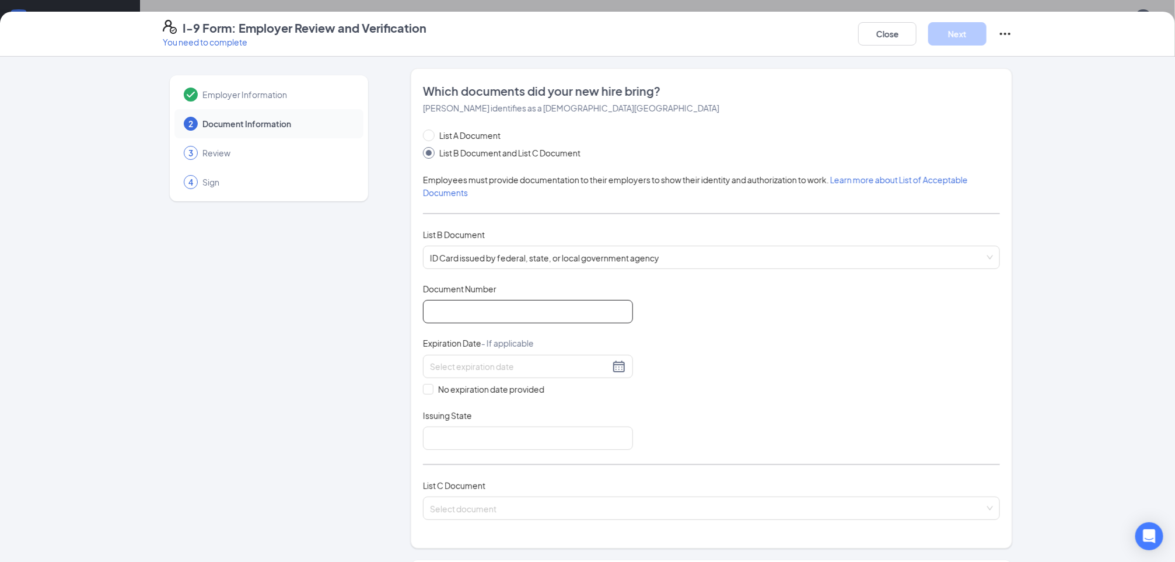
click at [466, 317] on input "Document Number" at bounding box center [528, 311] width 210 height 23
type input "UW183790"
click at [458, 358] on div at bounding box center [528, 366] width 210 height 23
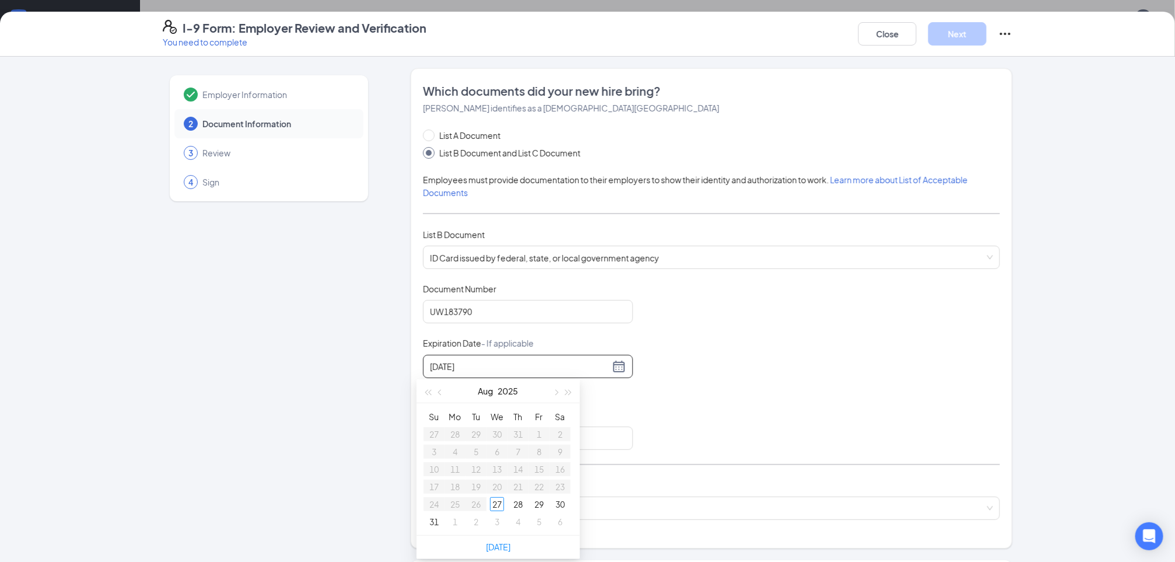
type input "[DATE]"
click at [742, 328] on div "Document Title ID Card issued by federal, state, or local government agency Doc…" at bounding box center [711, 366] width 577 height 167
click at [617, 366] on div at bounding box center [528, 367] width 196 height 14
click at [555, 390] on span "button" at bounding box center [556, 393] width 6 height 6
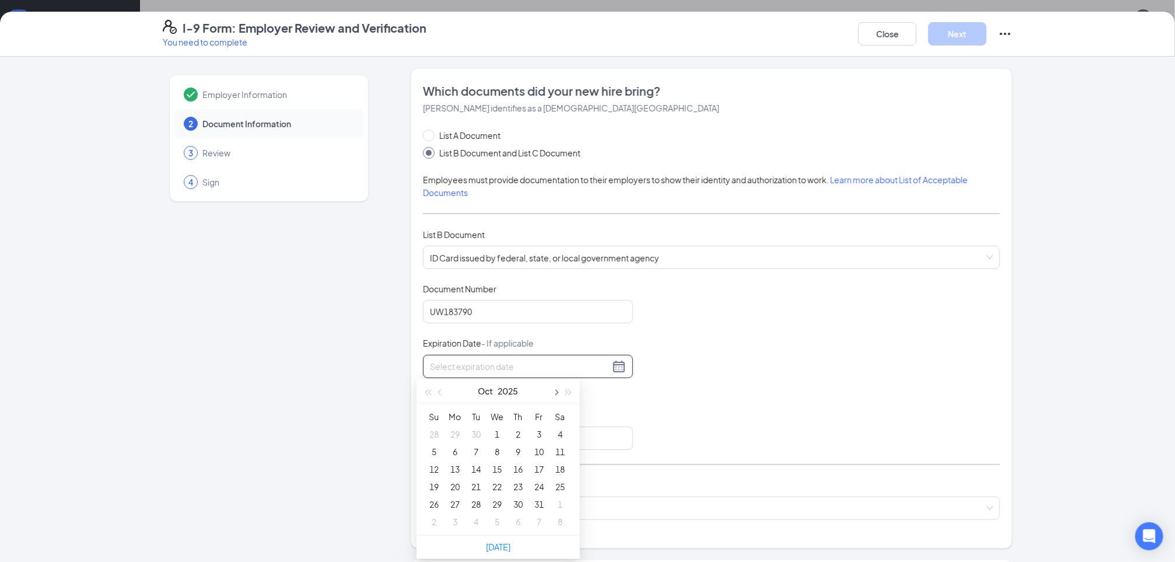
click at [555, 390] on span "button" at bounding box center [556, 393] width 6 height 6
type input "[DATE]"
click at [451, 468] on div "15" at bounding box center [455, 469] width 14 height 14
click at [454, 438] on input "Issuing State" at bounding box center [528, 438] width 210 height 23
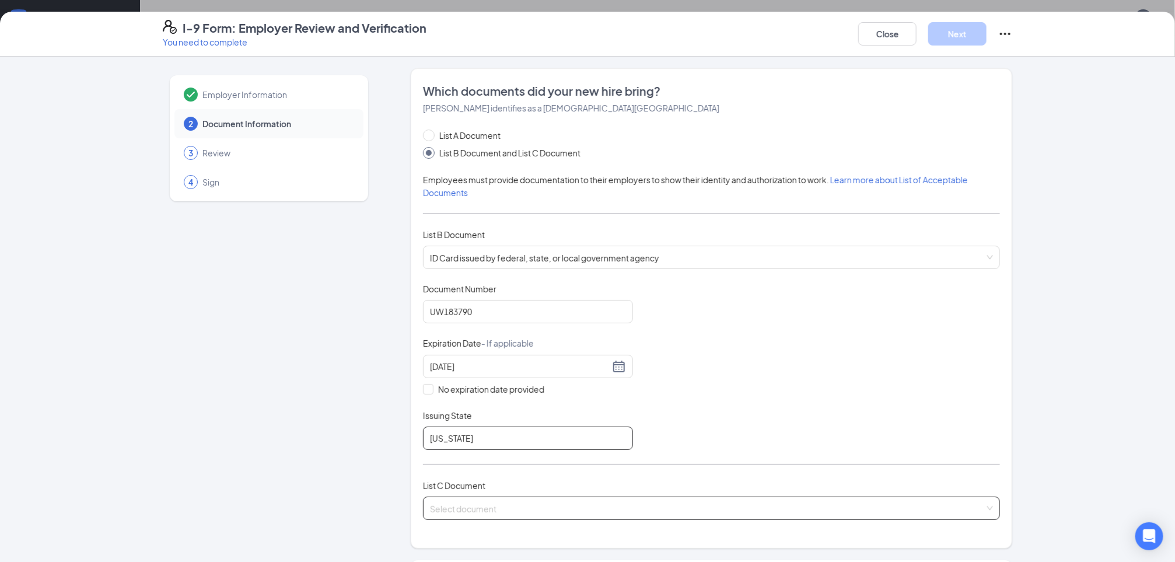
type input "[US_STATE]"
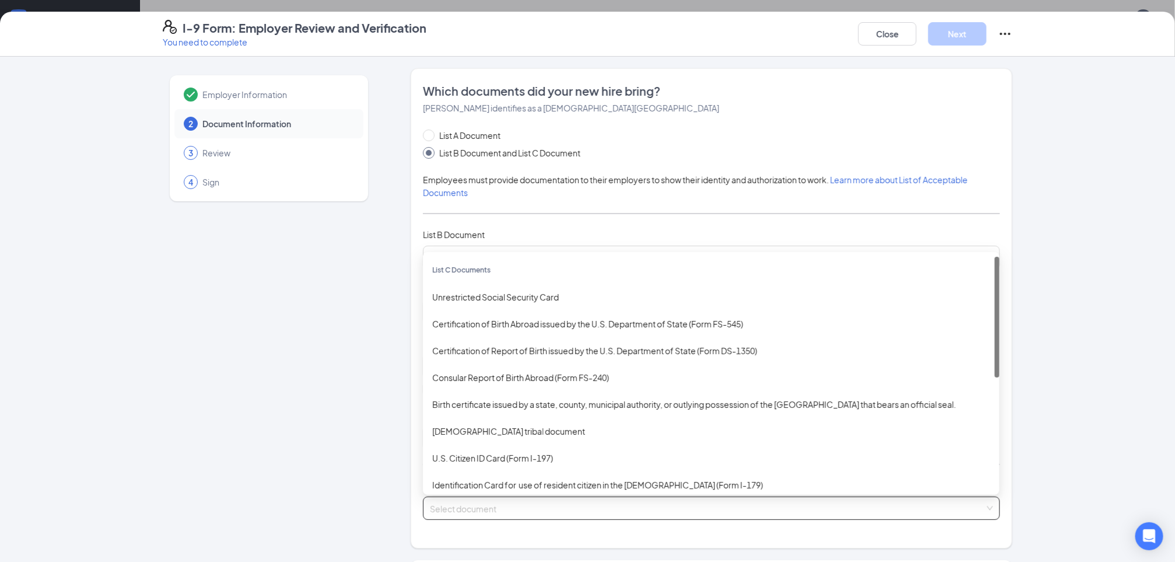
click at [465, 511] on input "search" at bounding box center [707, 506] width 555 height 18
click at [476, 295] on div "Unrestricted Social Security Card" at bounding box center [711, 297] width 558 height 13
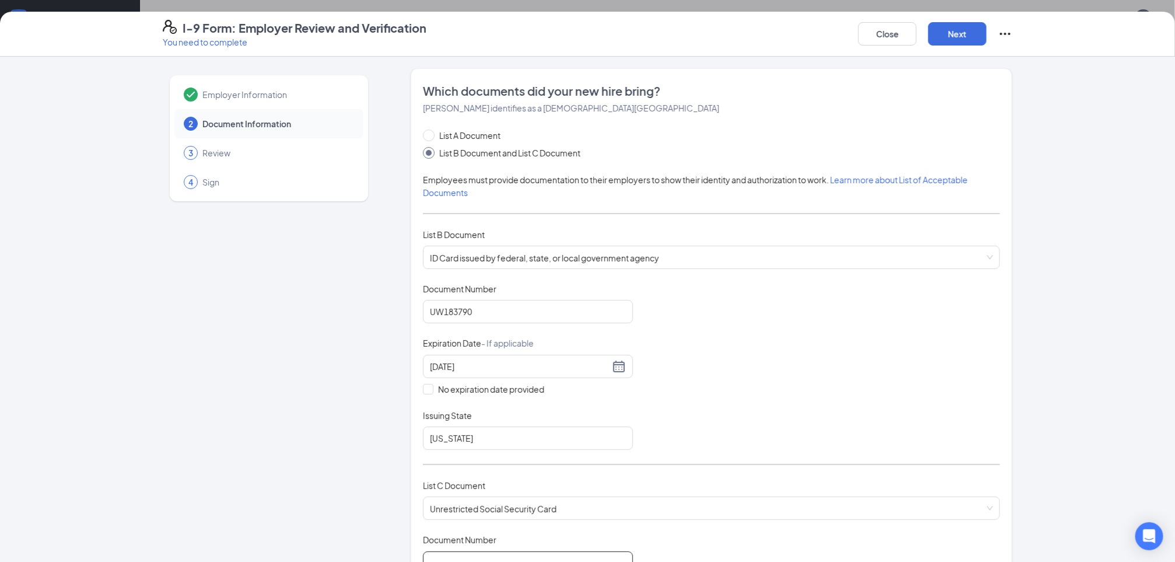
click at [459, 556] on input "Document Number" at bounding box center [528, 563] width 210 height 23
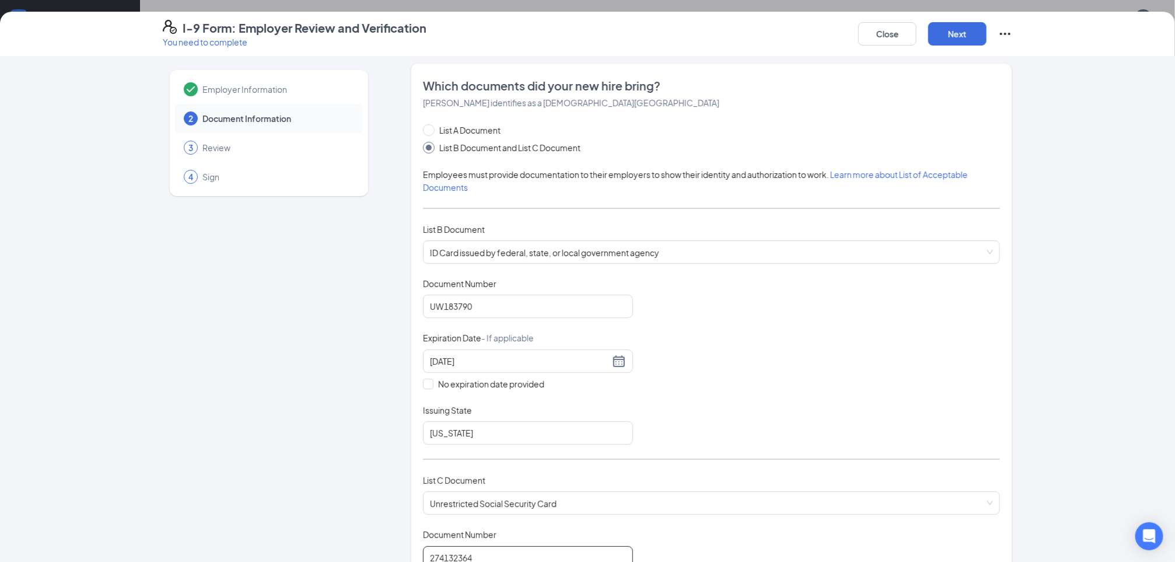
type input "274132364"
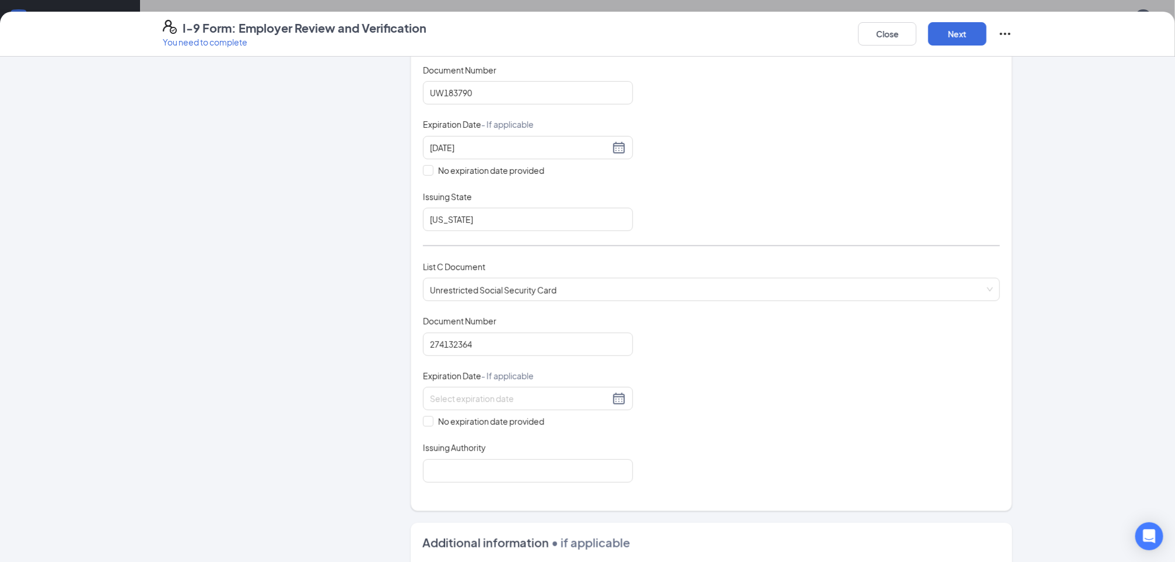
scroll to position [250, 0]
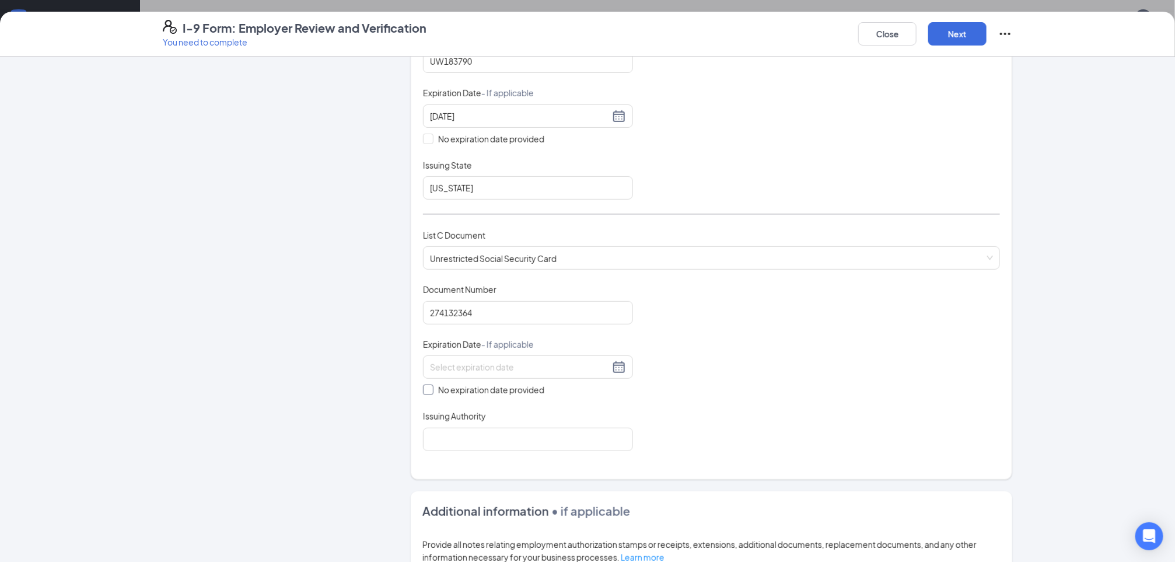
click at [423, 389] on input "No expiration date provided" at bounding box center [427, 389] width 8 height 8
checkbox input "true"
click at [431, 434] on input "Issuing Authority" at bounding box center [528, 441] width 210 height 23
type input "ssa"
click at [960, 34] on button "Next" at bounding box center [958, 33] width 58 height 23
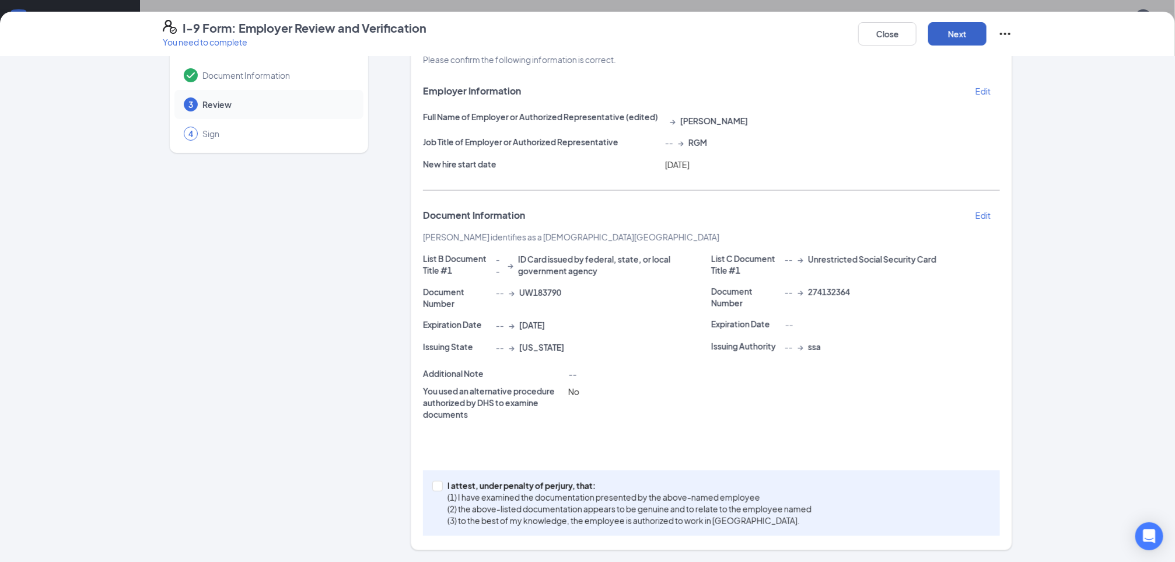
scroll to position [50, 0]
click at [960, 34] on button "Next" at bounding box center [958, 33] width 58 height 23
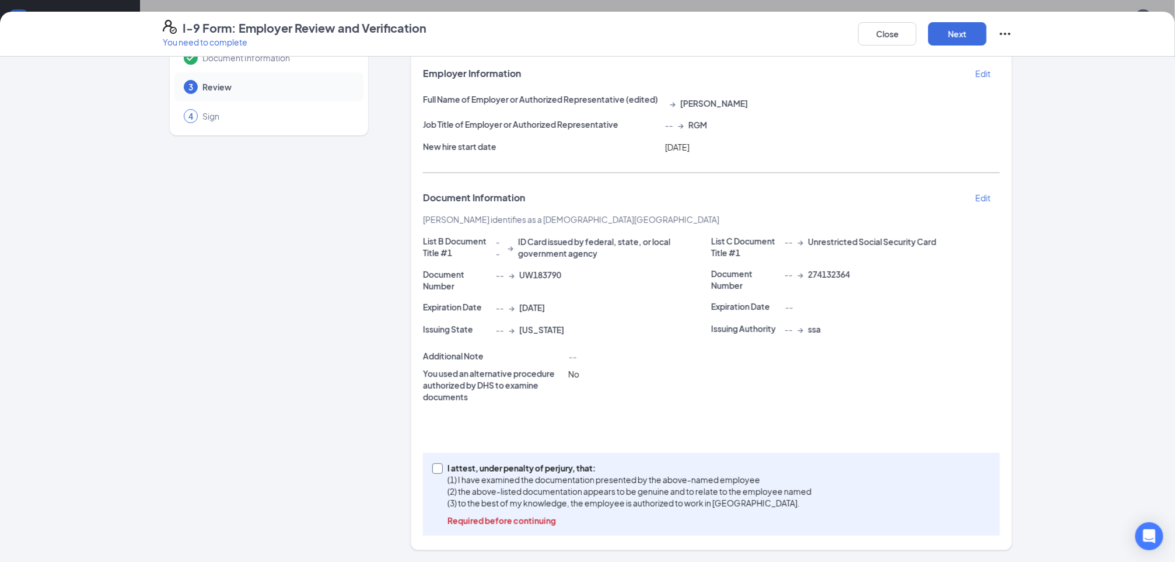
click at [432, 466] on input "I attest, under penalty of [PERSON_NAME], that: (1) I have examined the documen…" at bounding box center [436, 467] width 8 height 8
checkbox input "true"
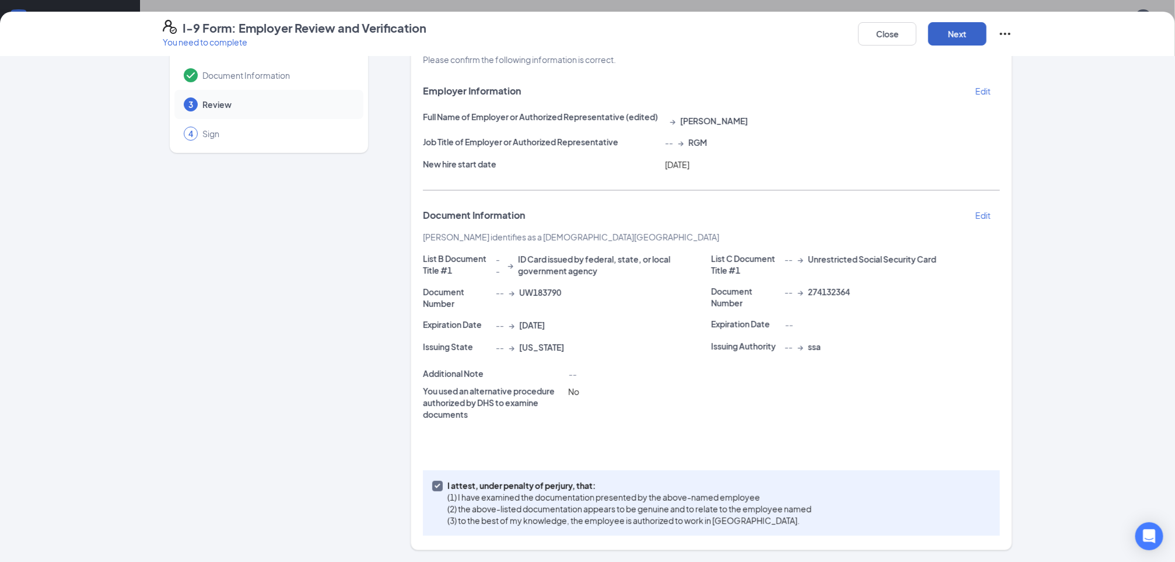
click at [963, 26] on button "Next" at bounding box center [958, 33] width 58 height 23
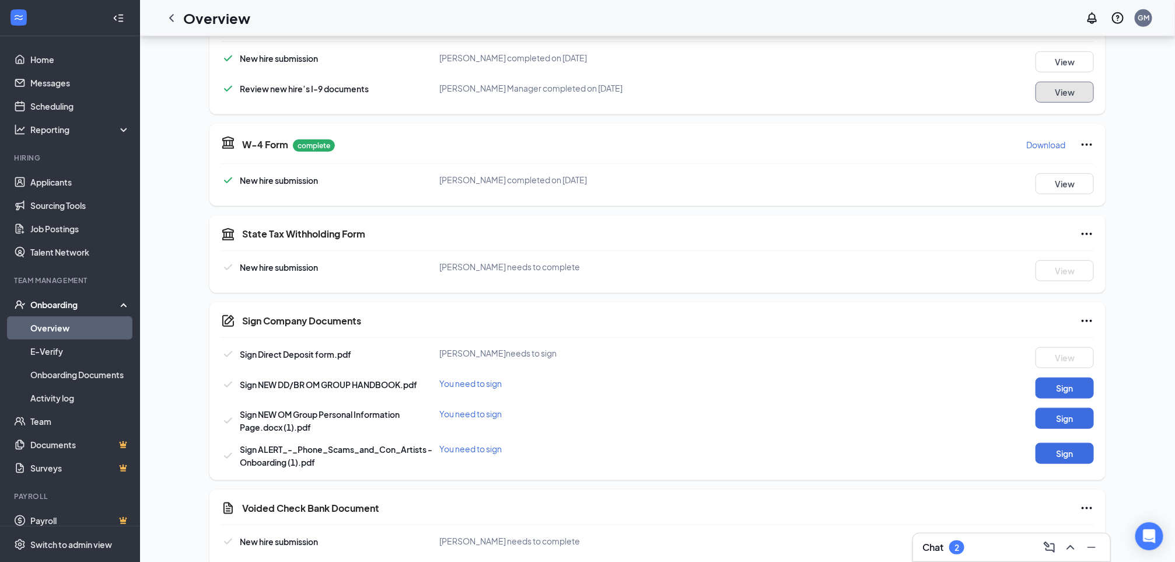
scroll to position [420, 0]
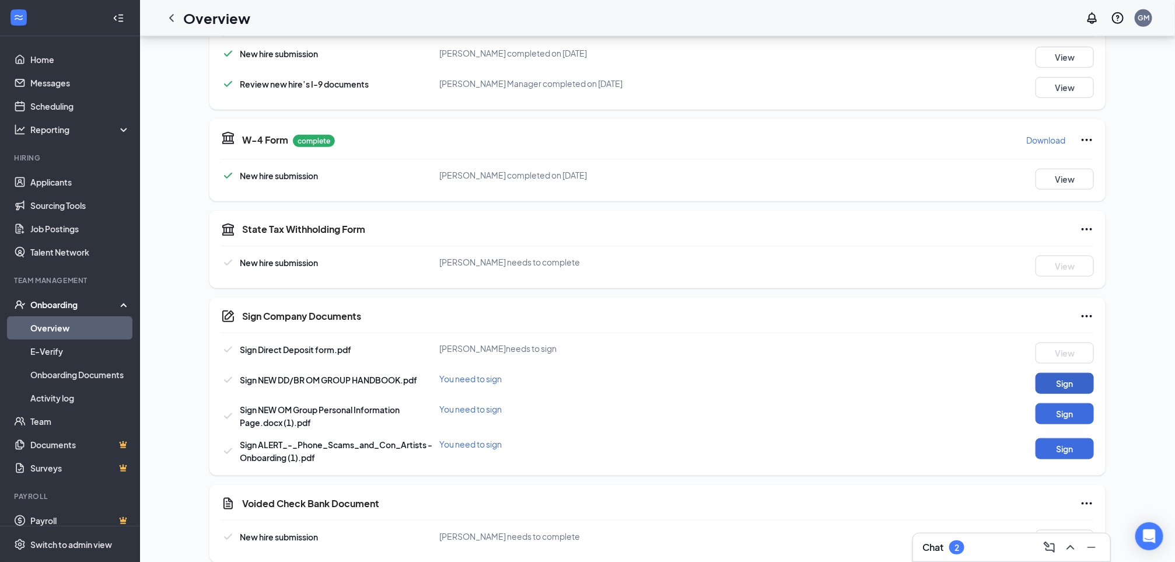
click at [1056, 381] on button "Sign" at bounding box center [1065, 383] width 58 height 21
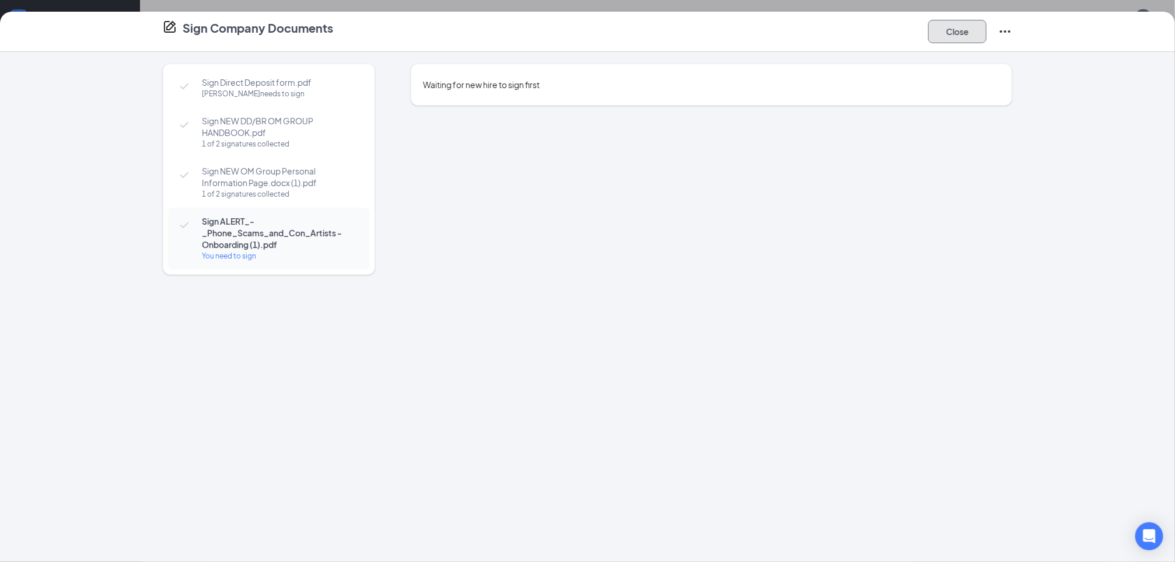
click at [954, 34] on button "Close" at bounding box center [958, 31] width 58 height 23
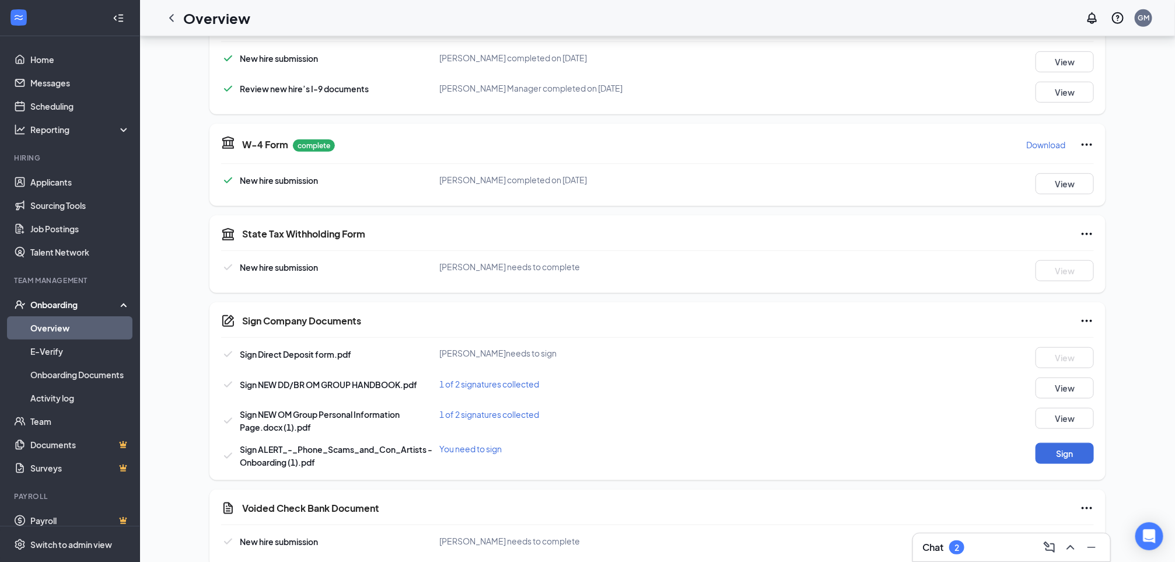
click at [44, 324] on link "Overview" at bounding box center [80, 327] width 100 height 23
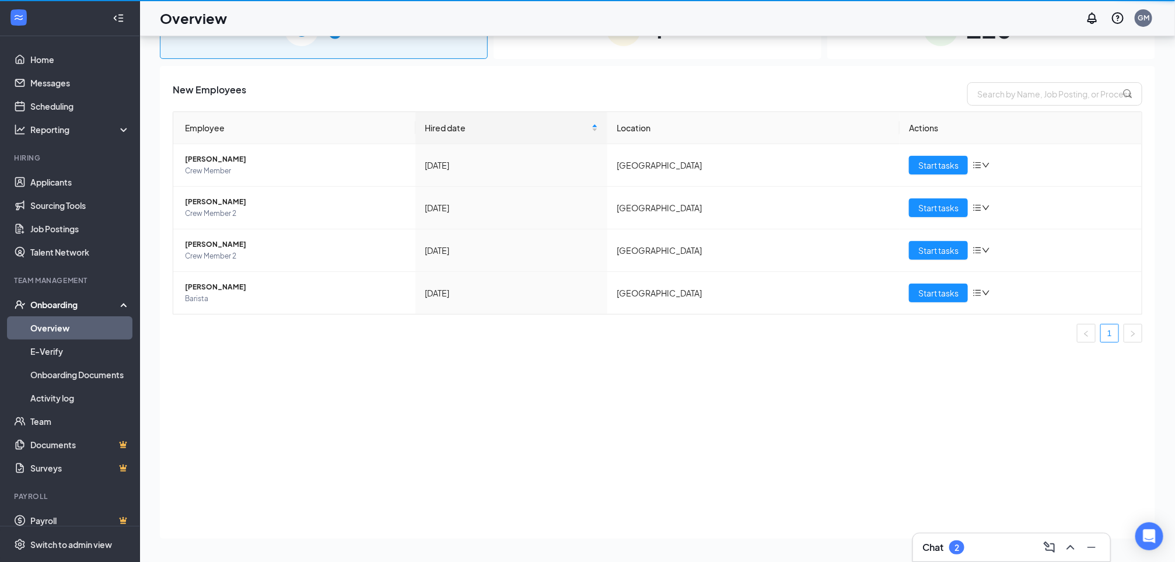
scroll to position [53, 0]
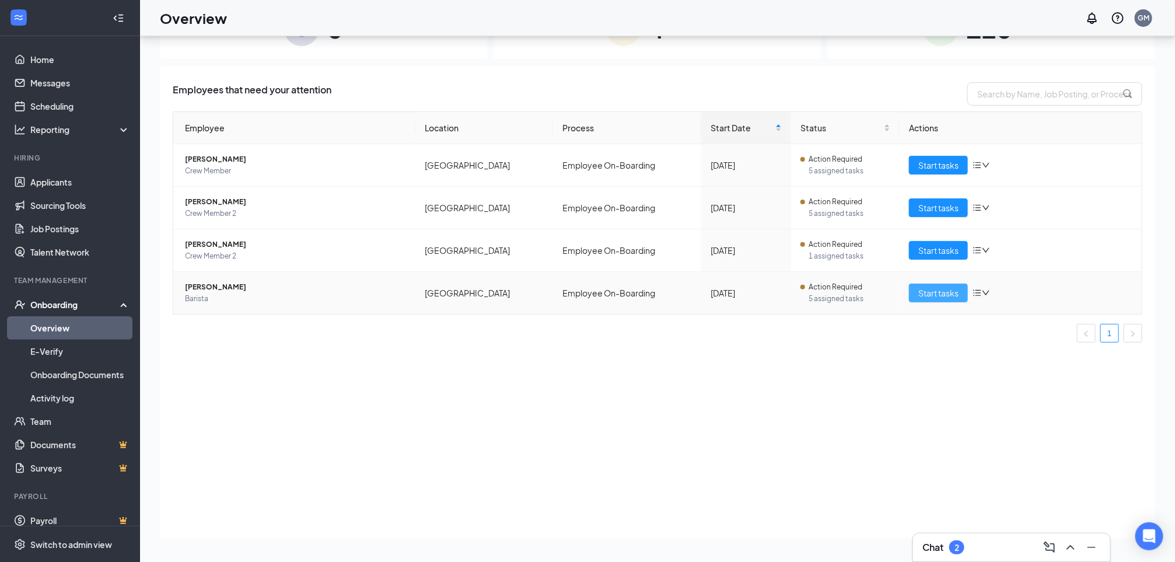
click at [919, 291] on span "Start tasks" at bounding box center [939, 293] width 40 height 13
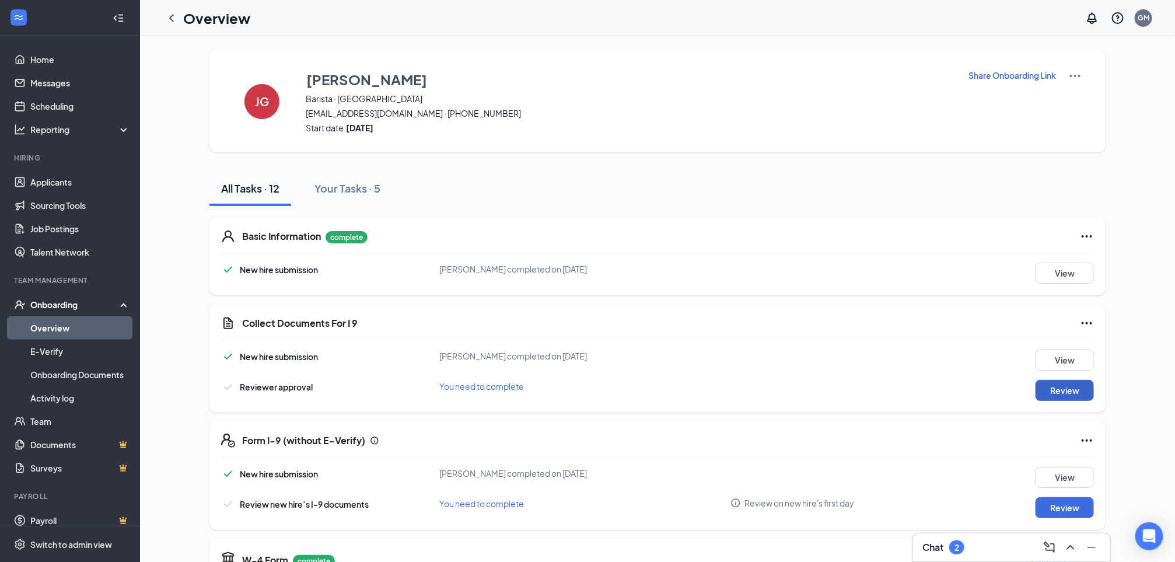
click at [1075, 394] on button "Review" at bounding box center [1065, 390] width 58 height 21
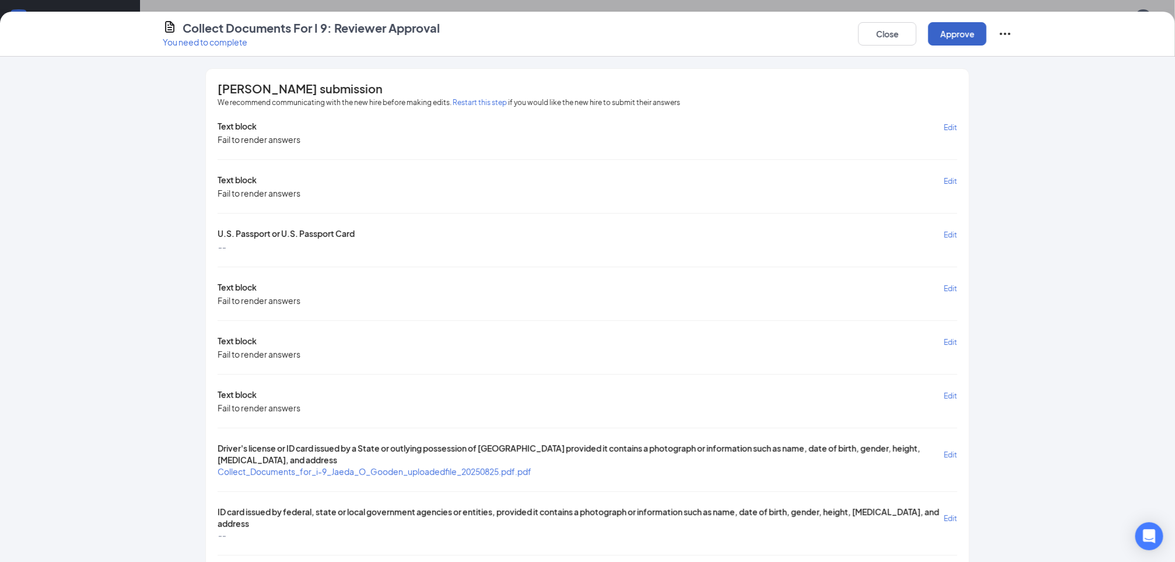
click at [951, 29] on button "Approve" at bounding box center [958, 33] width 58 height 23
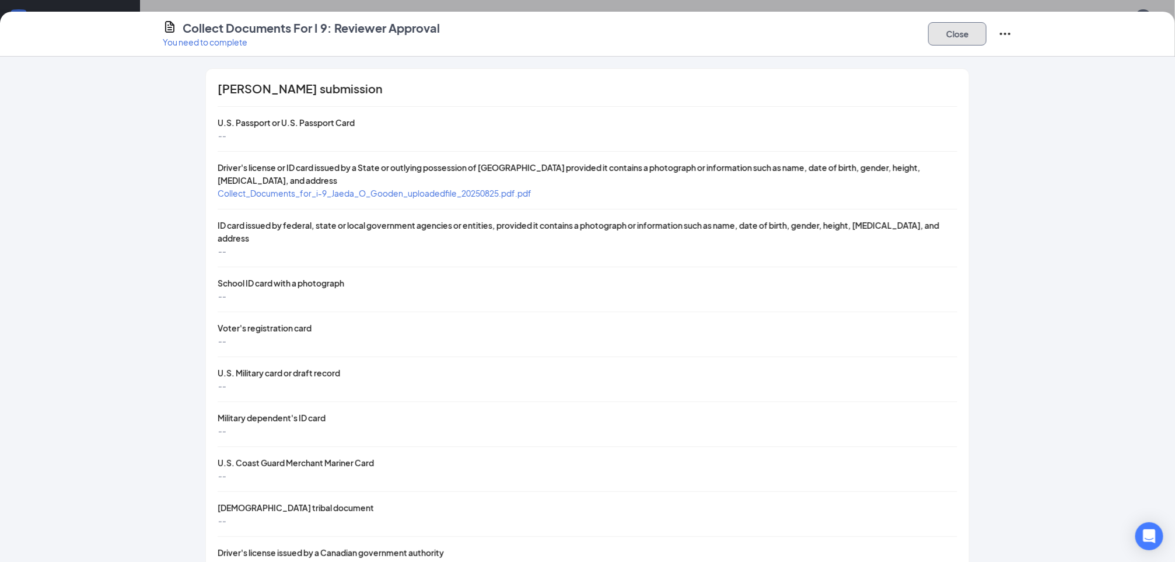
click at [951, 29] on button "Close" at bounding box center [958, 33] width 58 height 23
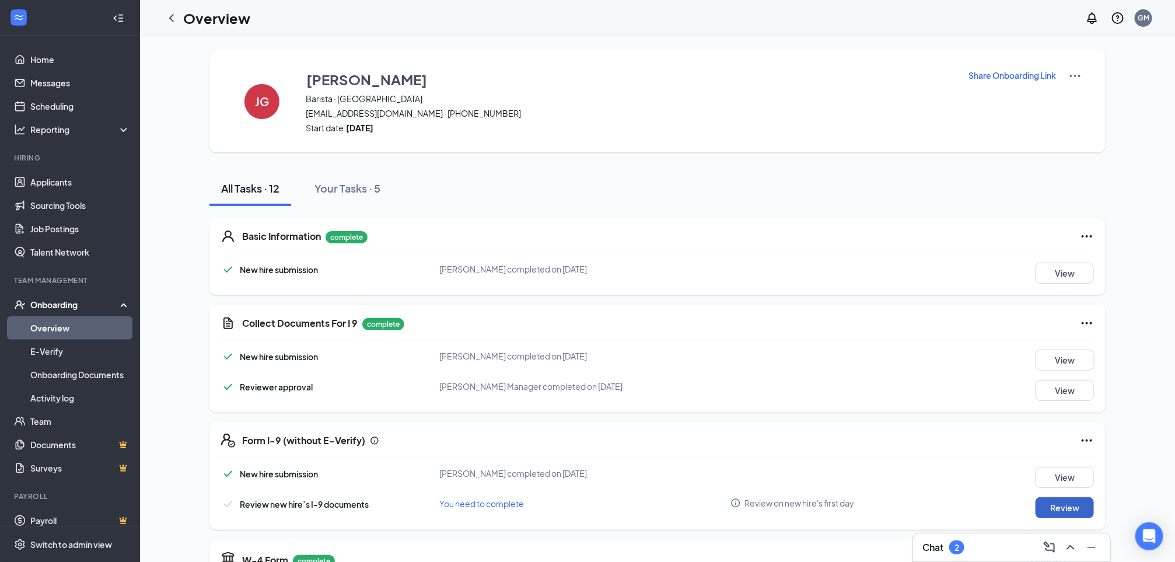
click at [1075, 503] on button "Review" at bounding box center [1065, 507] width 58 height 21
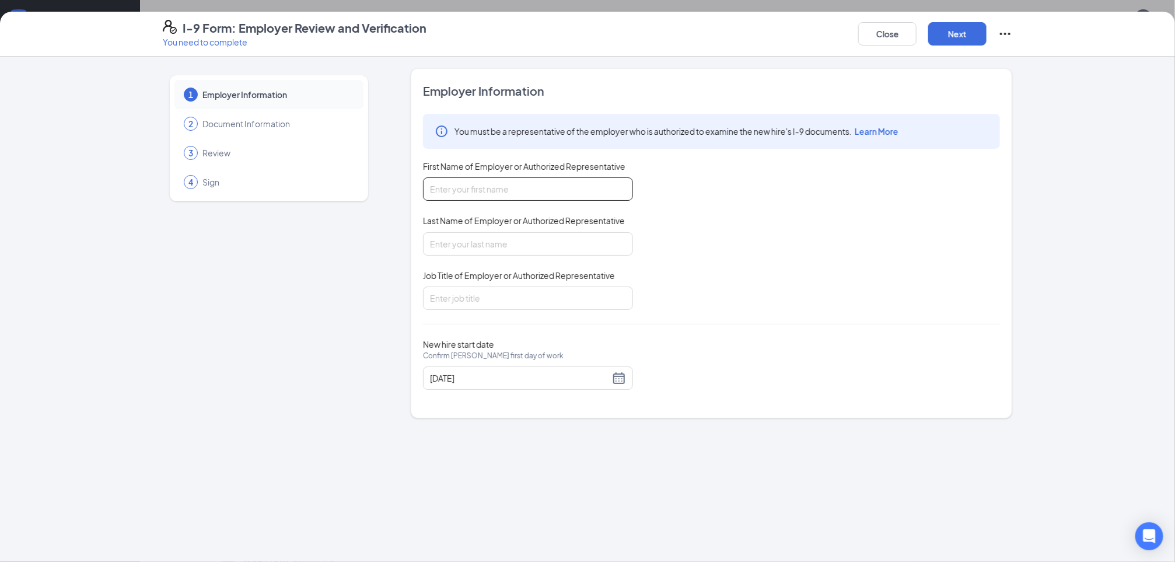
click at [529, 189] on input "First Name of Employer or Authorized Representative" at bounding box center [528, 188] width 210 height 23
type input "[PERSON_NAME]"
type input "RGM"
click at [967, 34] on button "Next" at bounding box center [958, 33] width 58 height 23
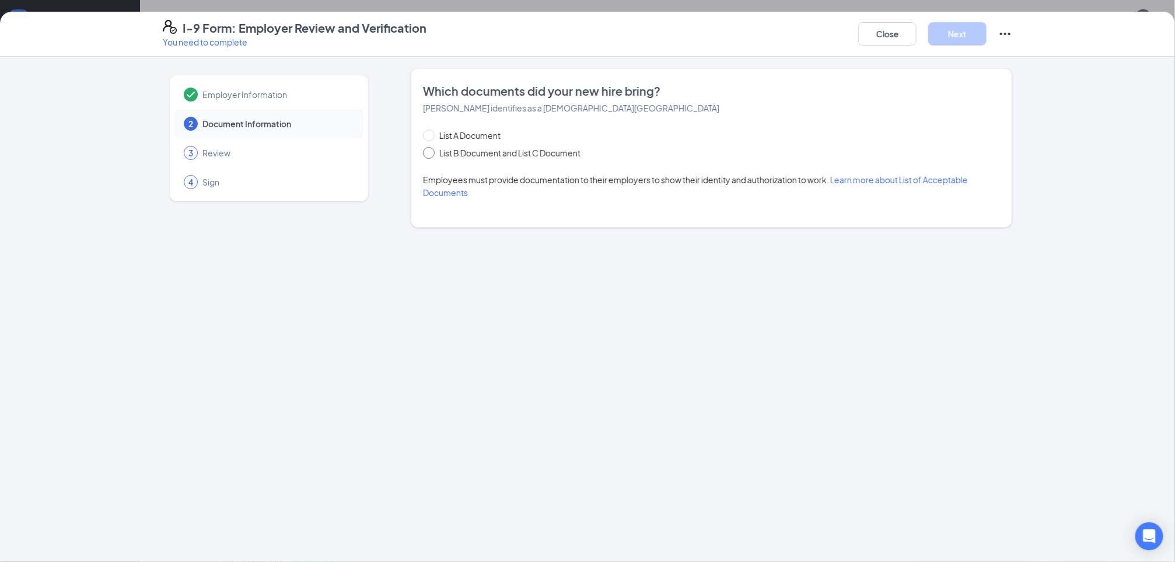
click at [430, 154] on input "List B Document and List C Document" at bounding box center [427, 151] width 8 height 8
radio input "true"
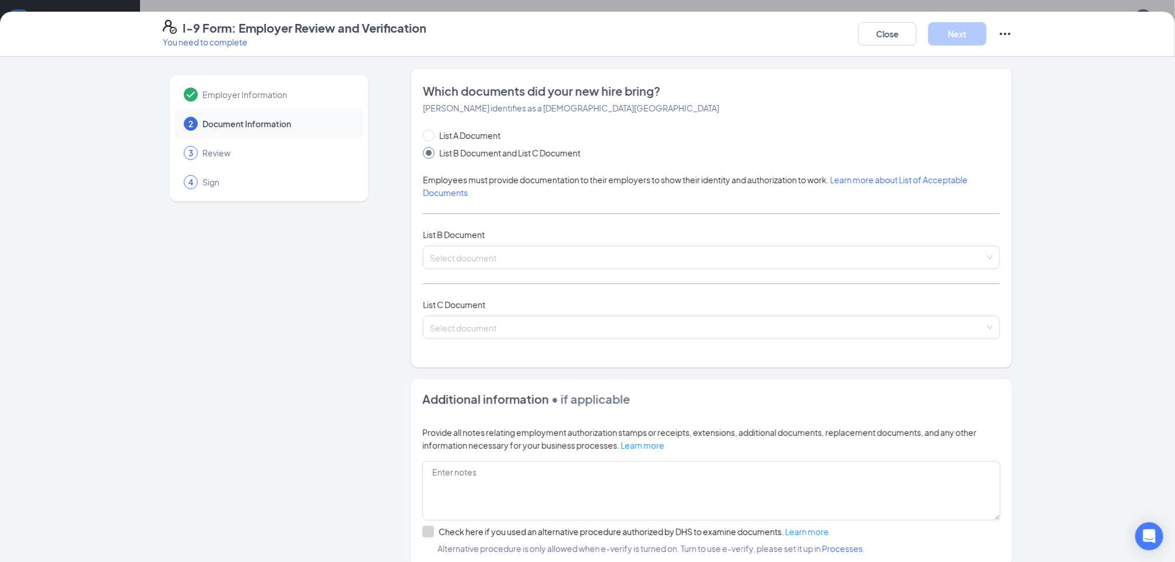
click at [443, 245] on div "List A Document List B Document and List C Document Employees must provide docu…" at bounding box center [711, 241] width 577 height 224
click at [444, 254] on input "search" at bounding box center [707, 255] width 555 height 18
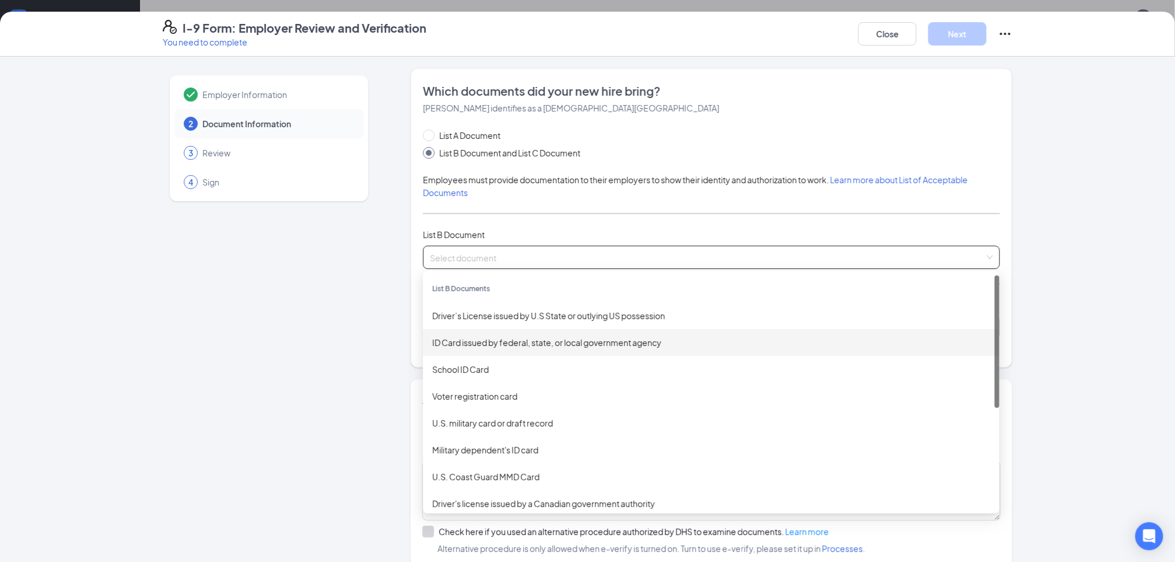
click at [473, 341] on div "ID Card issued by federal, state, or local government agency" at bounding box center [711, 342] width 558 height 13
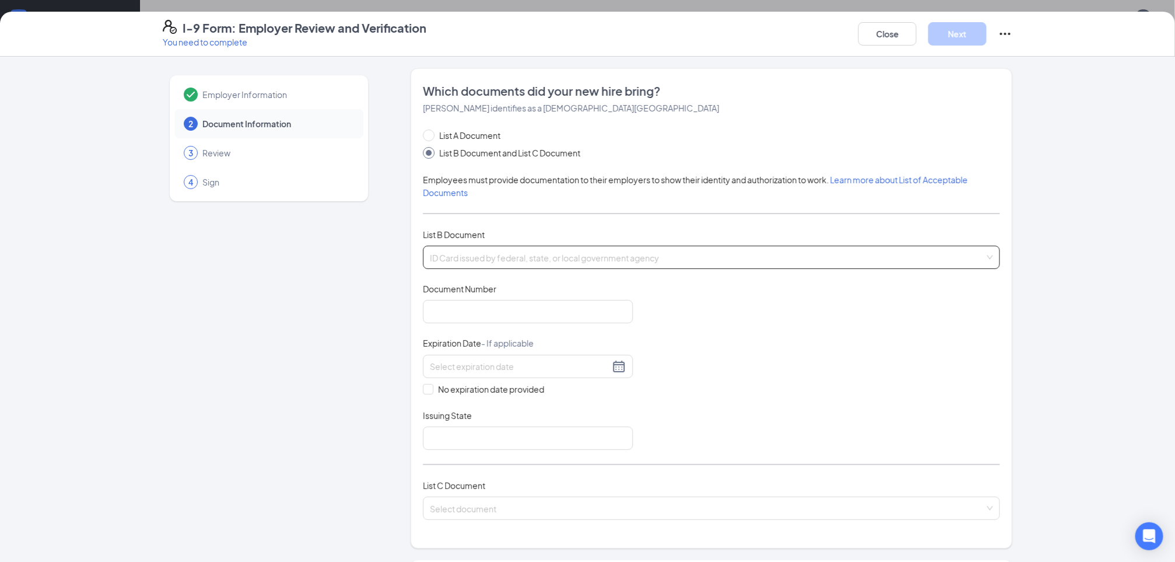
click at [480, 253] on span "ID Card issued by federal, state, or local government agency" at bounding box center [711, 257] width 563 height 22
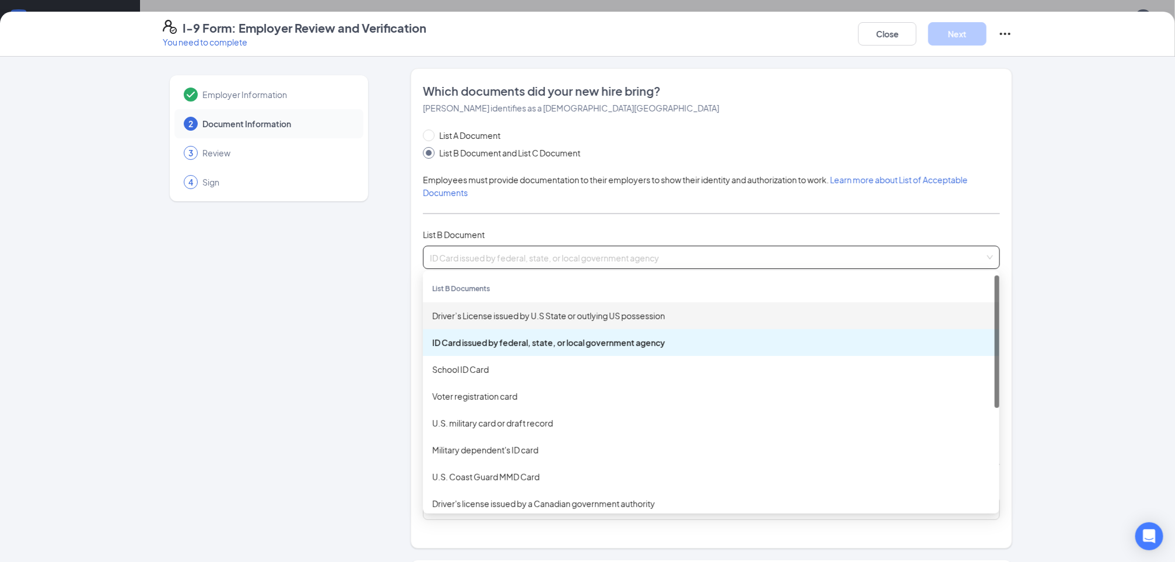
click at [479, 316] on div "Driver’s License issued by U.S State or outlying US possession" at bounding box center [711, 315] width 558 height 13
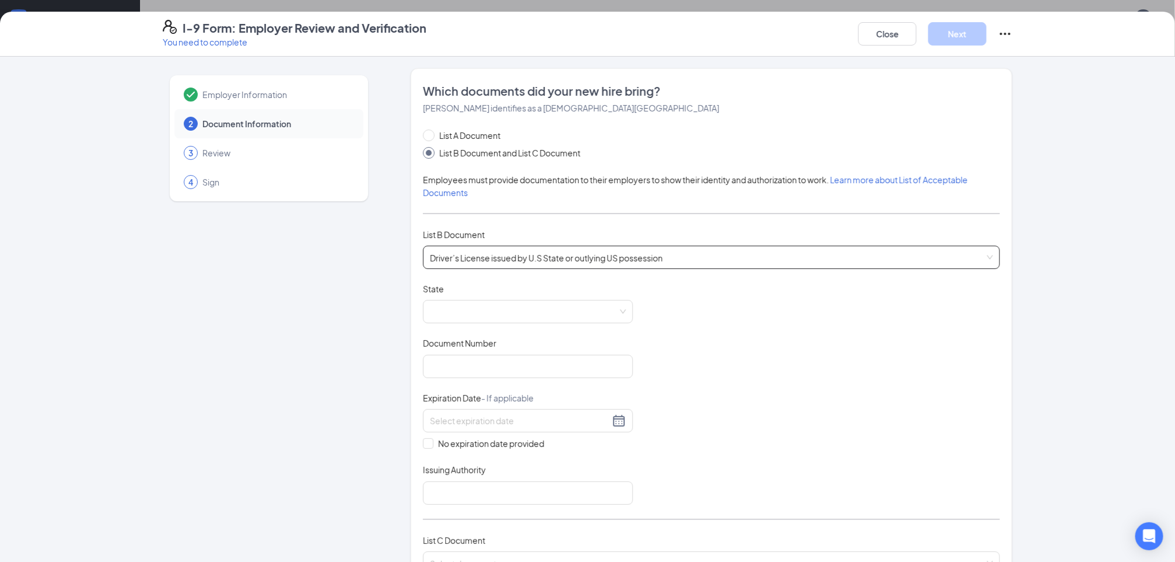
click at [479, 316] on span at bounding box center [528, 312] width 196 height 22
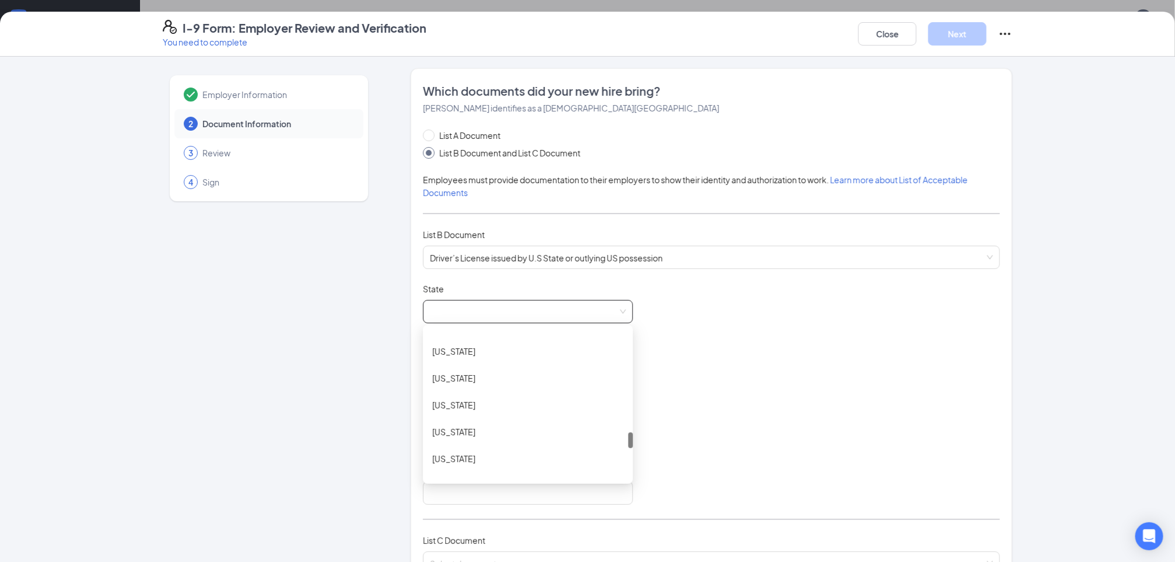
drag, startPoint x: 622, startPoint y: 342, endPoint x: 641, endPoint y: 445, distance: 105.1
click at [641, 445] on div "Document Title Driver’s License issued by U.S State or outlying US possession S…" at bounding box center [711, 394] width 577 height 222
click at [447, 399] on div "[US_STATE]" at bounding box center [527, 405] width 191 height 13
click at [459, 361] on input "Document Number" at bounding box center [528, 366] width 210 height 23
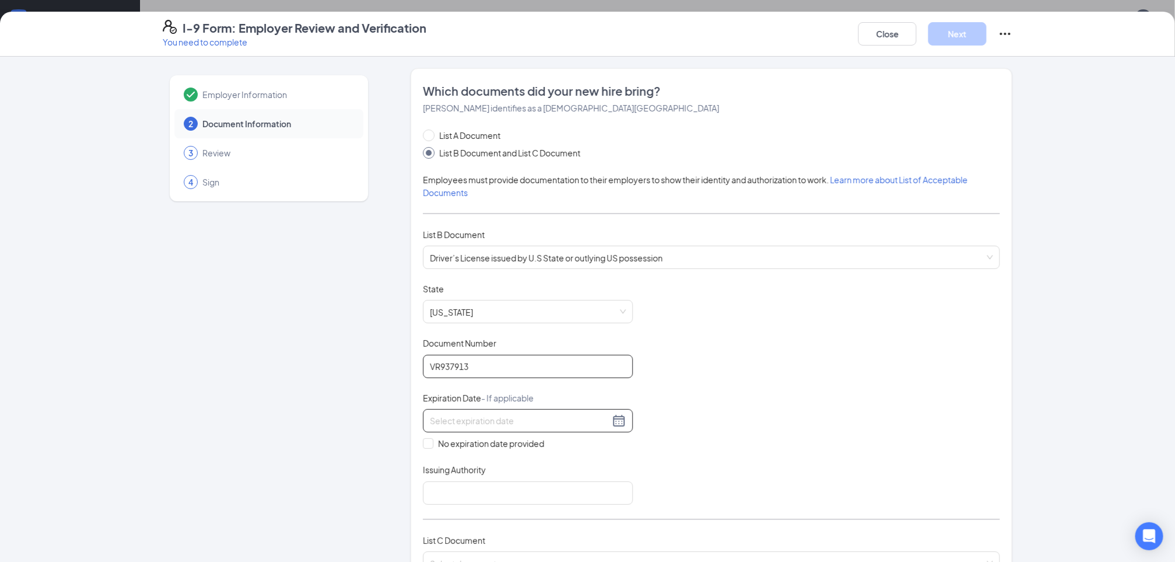
type input "VR937913"
click at [620, 419] on div at bounding box center [528, 420] width 210 height 23
click at [568, 448] on span "button" at bounding box center [569, 447] width 6 height 6
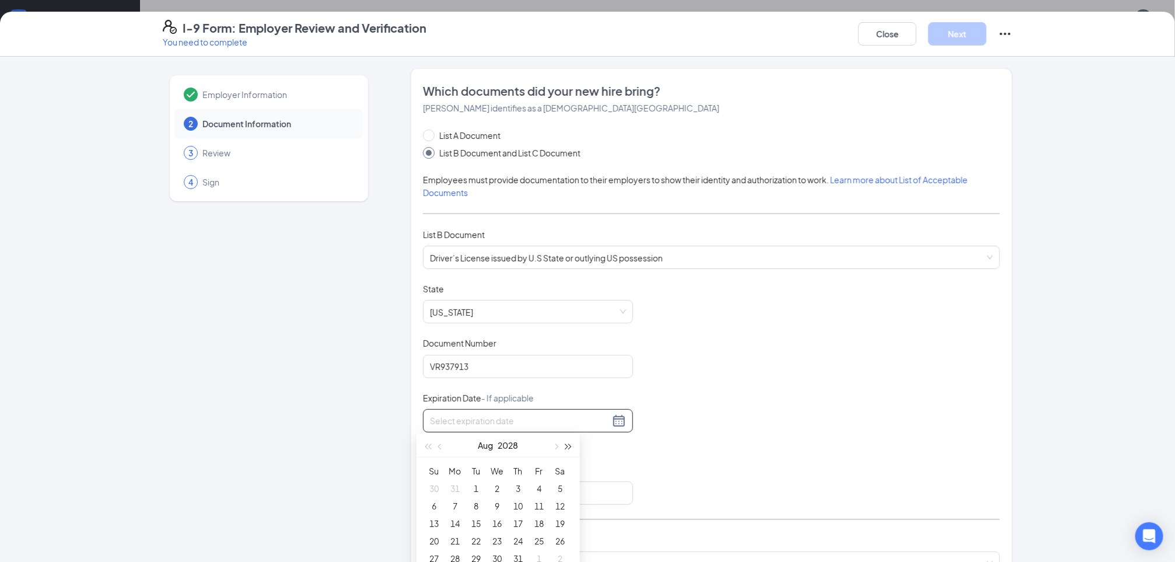
click at [568, 448] on span "button" at bounding box center [569, 447] width 6 height 6
click at [446, 446] on button "button" at bounding box center [440, 445] width 13 height 23
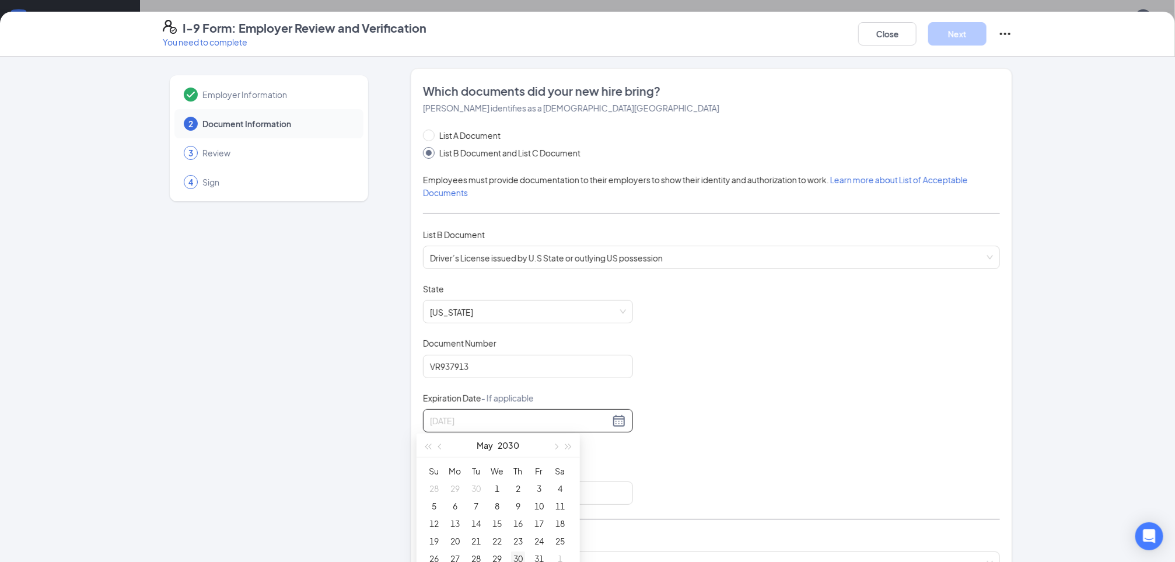
type input "[DATE]"
click at [519, 554] on div "30" at bounding box center [518, 559] width 14 height 14
click at [511, 486] on input "Issuing Authority" at bounding box center [528, 493] width 210 height 23
type input "ssa"
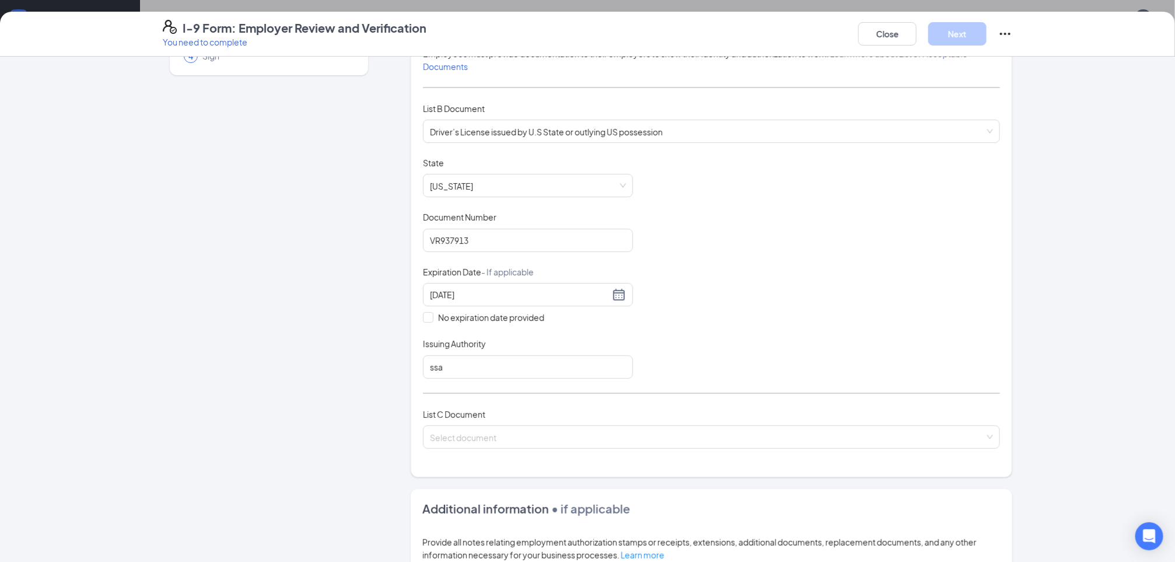
scroll to position [134, 0]
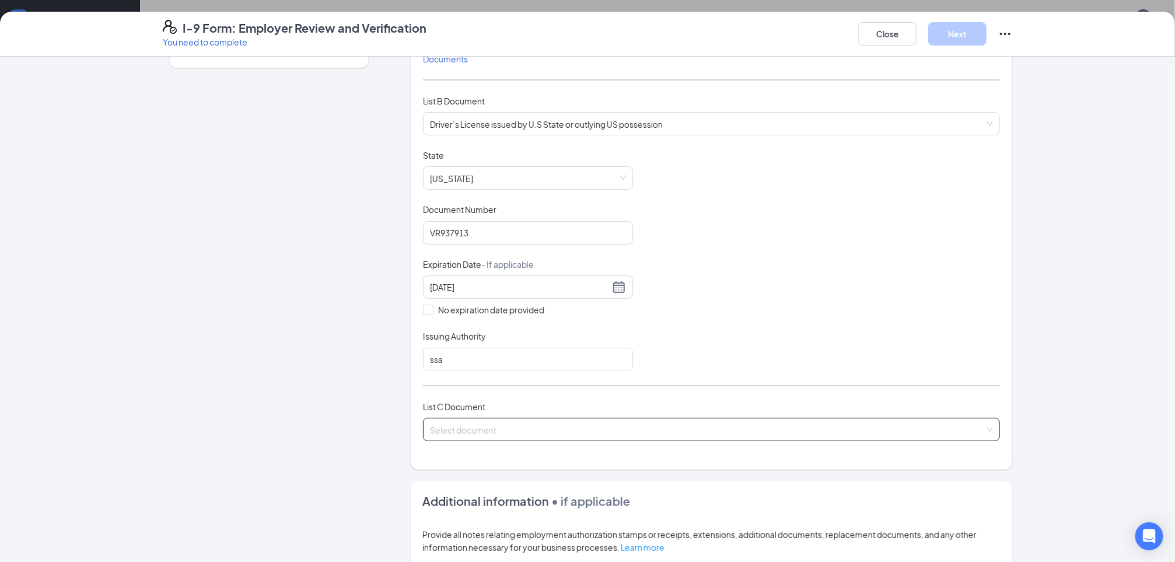
click at [860, 424] on input "search" at bounding box center [707, 427] width 555 height 18
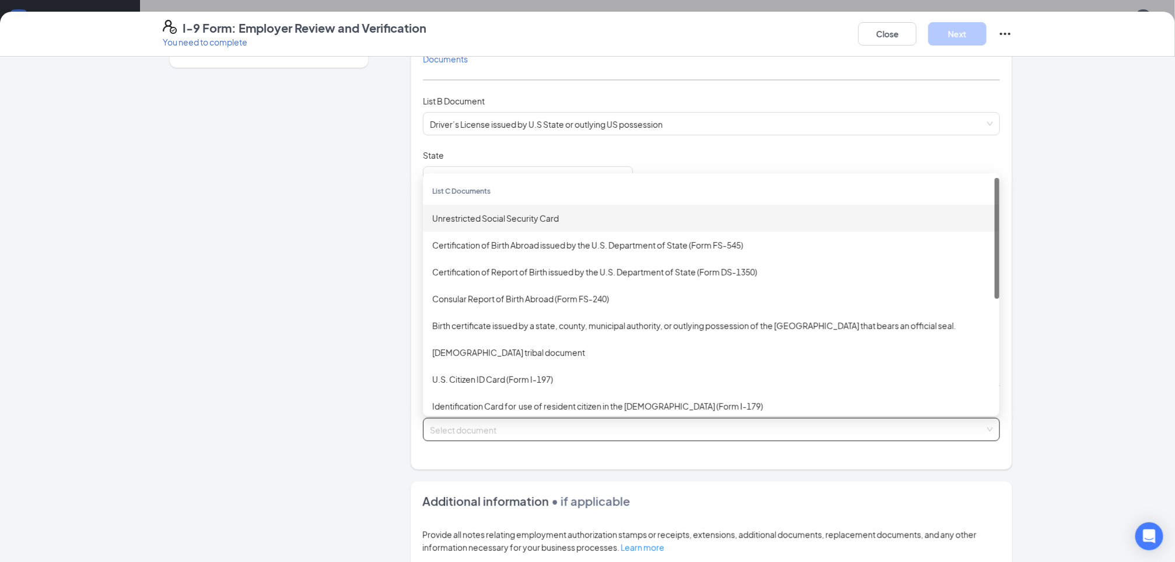
click at [525, 212] on div "Unrestricted Social Security Card" at bounding box center [711, 218] width 558 height 13
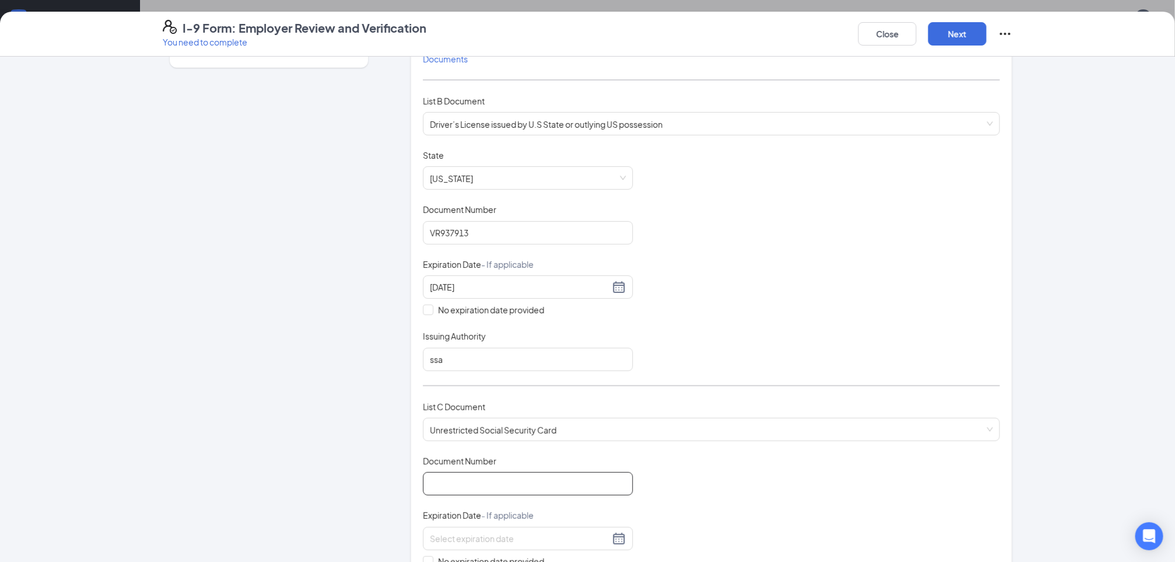
click at [501, 491] on input "Document Number" at bounding box center [528, 483] width 210 height 23
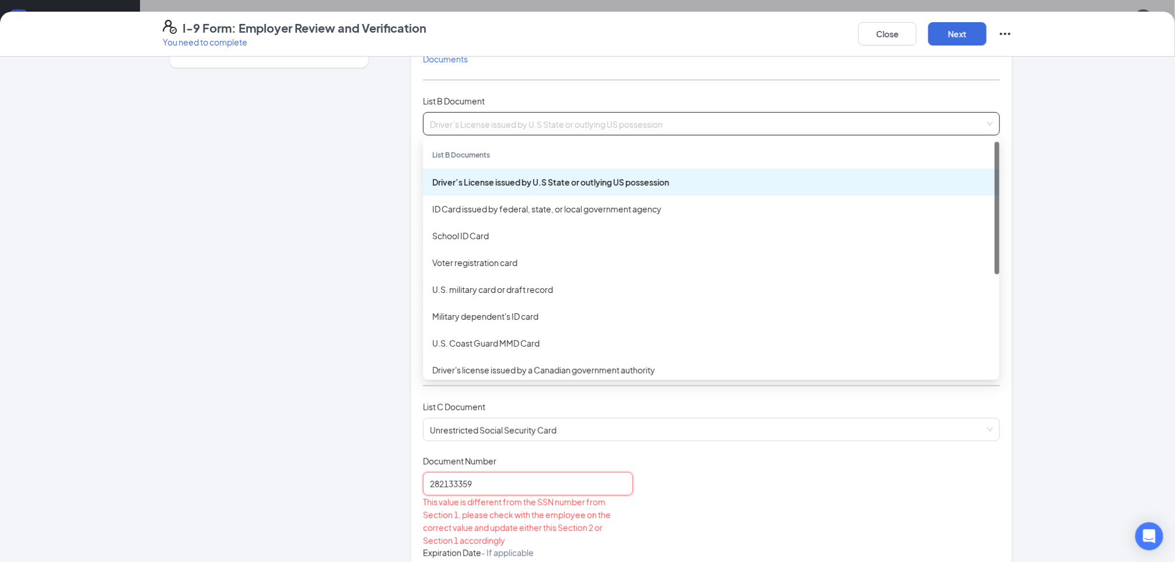
click at [585, 116] on span "Driver’s License issued by U.S State or outlying US possession" at bounding box center [711, 124] width 563 height 22
click at [589, 191] on div "Driver’s License issued by U.S State or outlying US possession" at bounding box center [711, 182] width 577 height 27
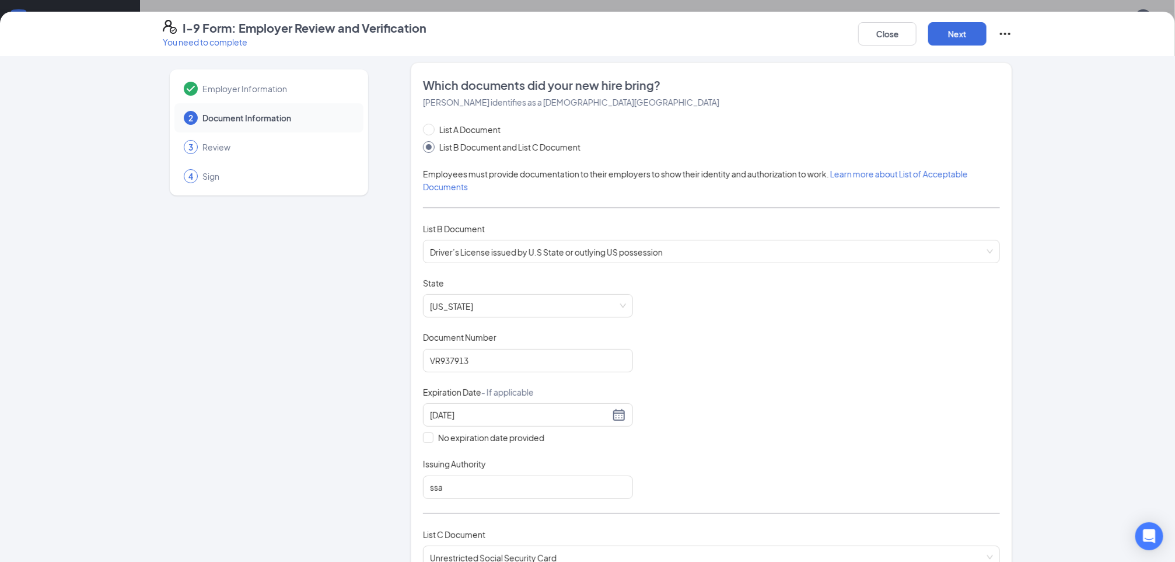
scroll to position [0, 0]
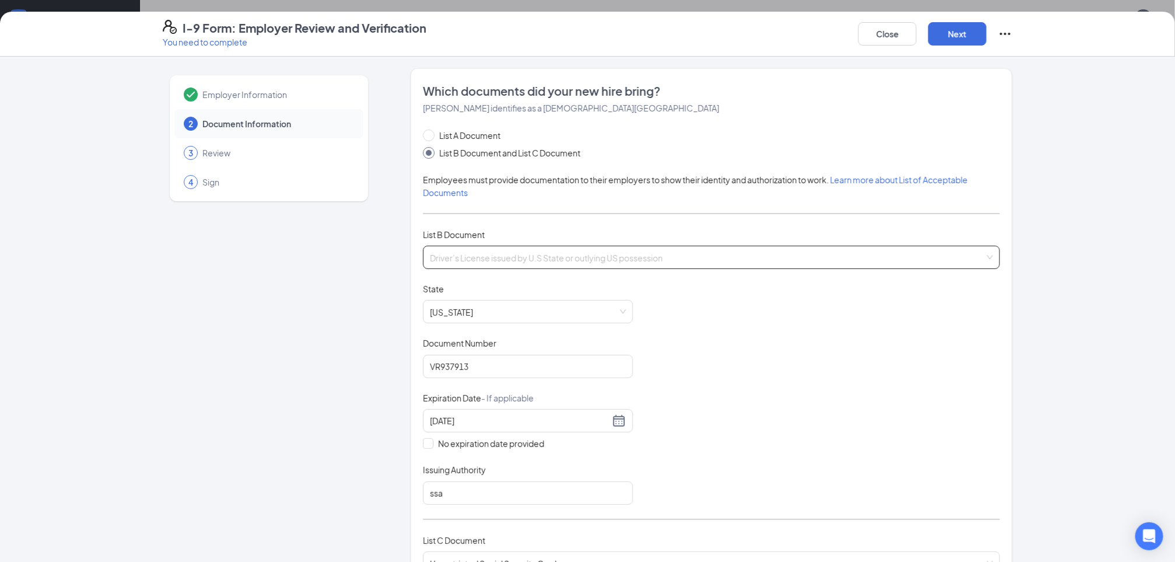
click at [743, 253] on span "Driver’s License issued by U.S State or outlying US possession" at bounding box center [711, 257] width 563 height 22
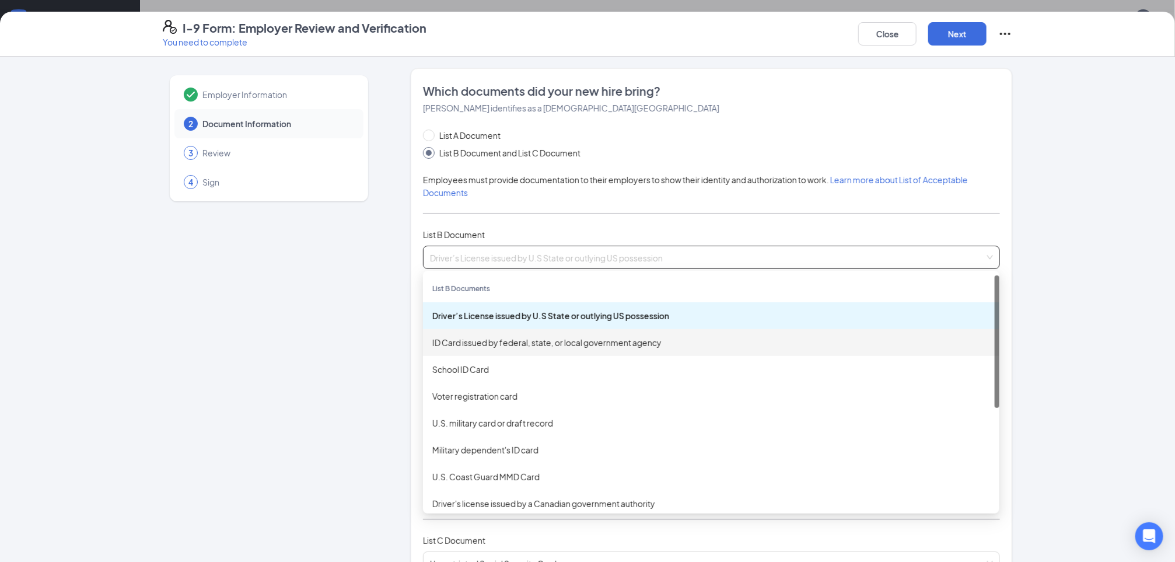
click at [589, 340] on div "ID Card issued by federal, state, or local government agency" at bounding box center [711, 342] width 558 height 13
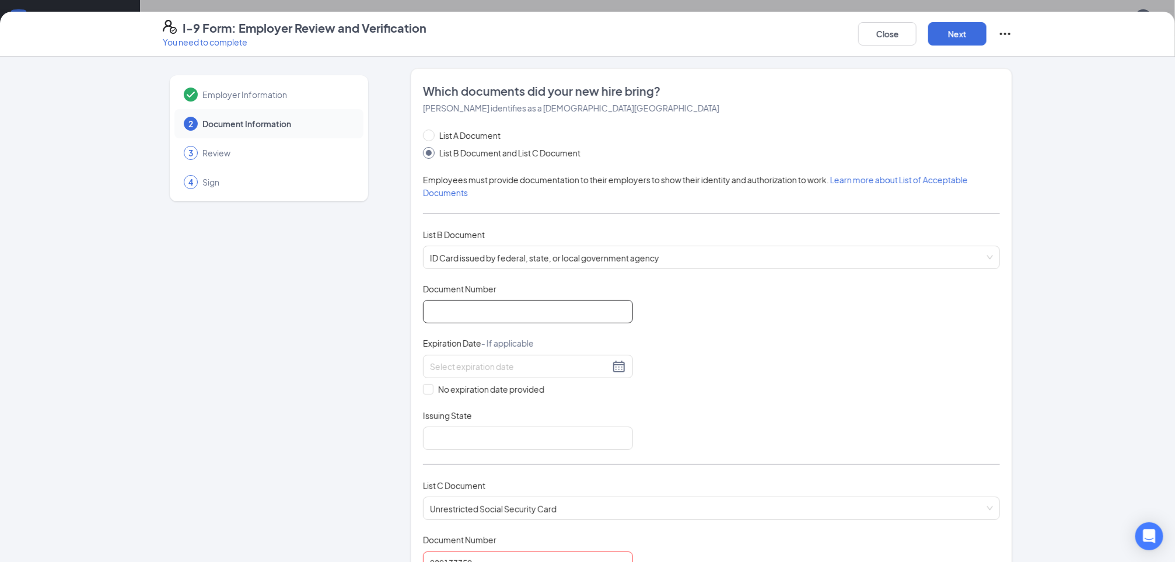
click at [496, 305] on input "Document Number" at bounding box center [528, 311] width 210 height 23
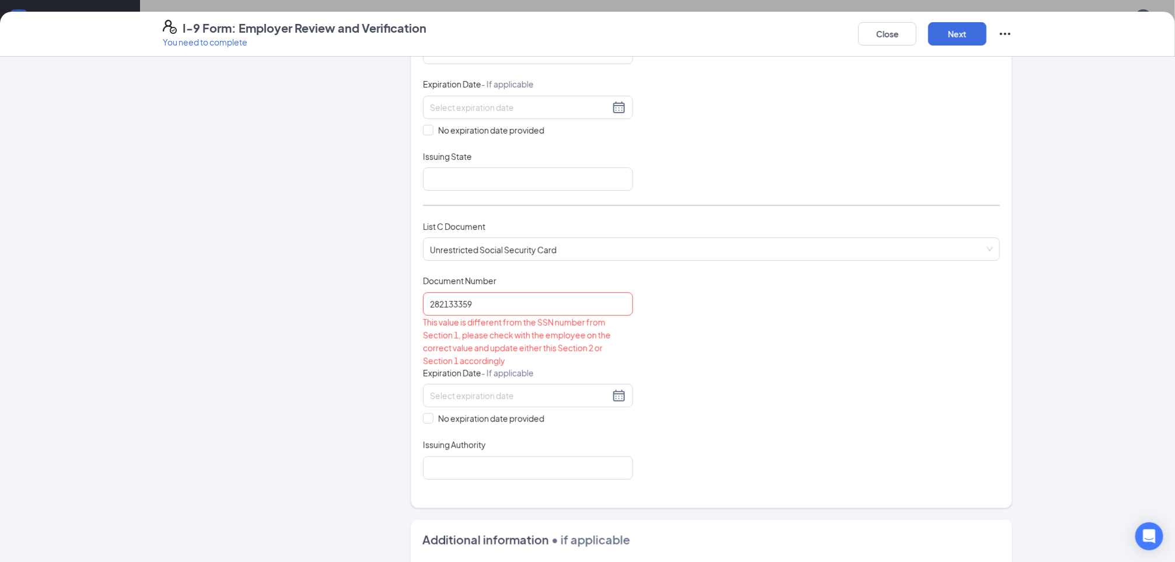
scroll to position [280, 0]
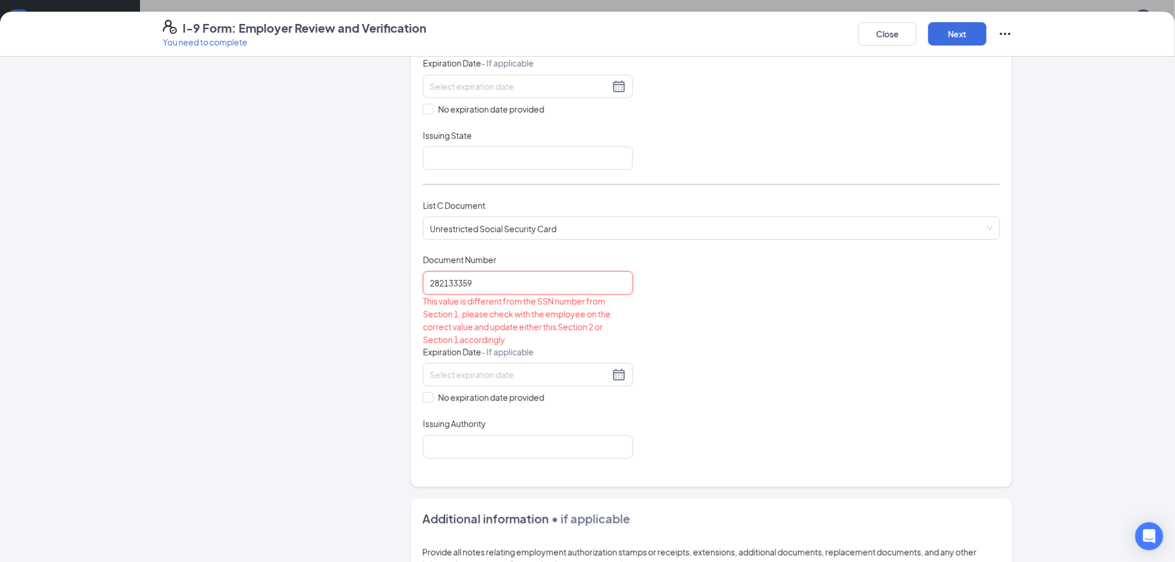
click at [472, 282] on input "282133359" at bounding box center [528, 282] width 210 height 23
type input "2"
type input "282133359"
click at [875, 284] on div "Document Title Unrestricted Social Security Card Document Number 282133359 This…" at bounding box center [711, 356] width 577 height 204
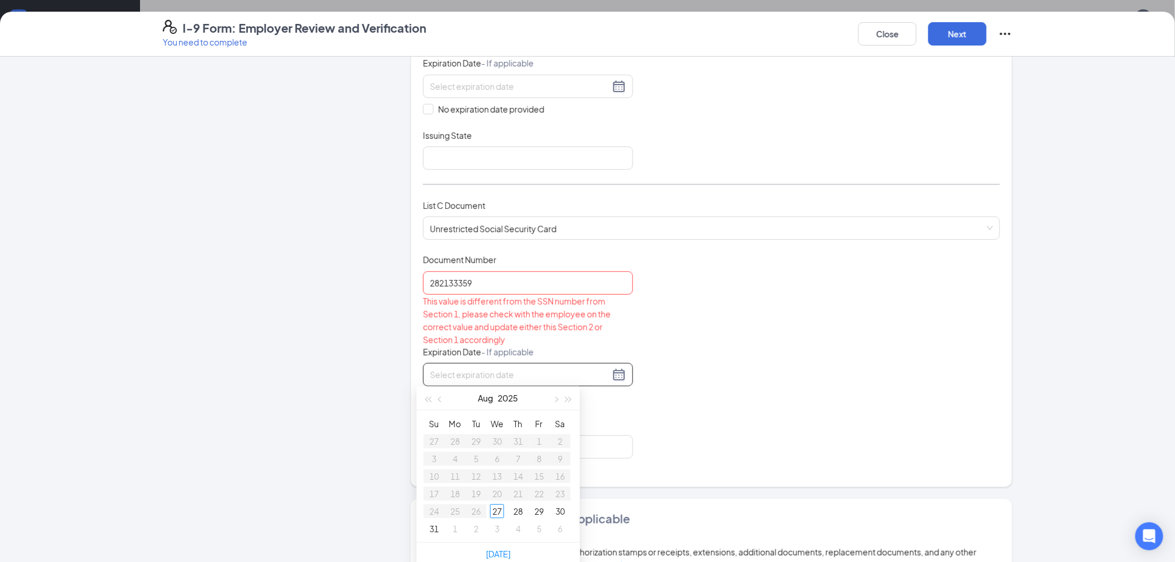
click at [562, 368] on input at bounding box center [520, 374] width 180 height 13
click at [882, 30] on button "Close" at bounding box center [888, 33] width 58 height 23
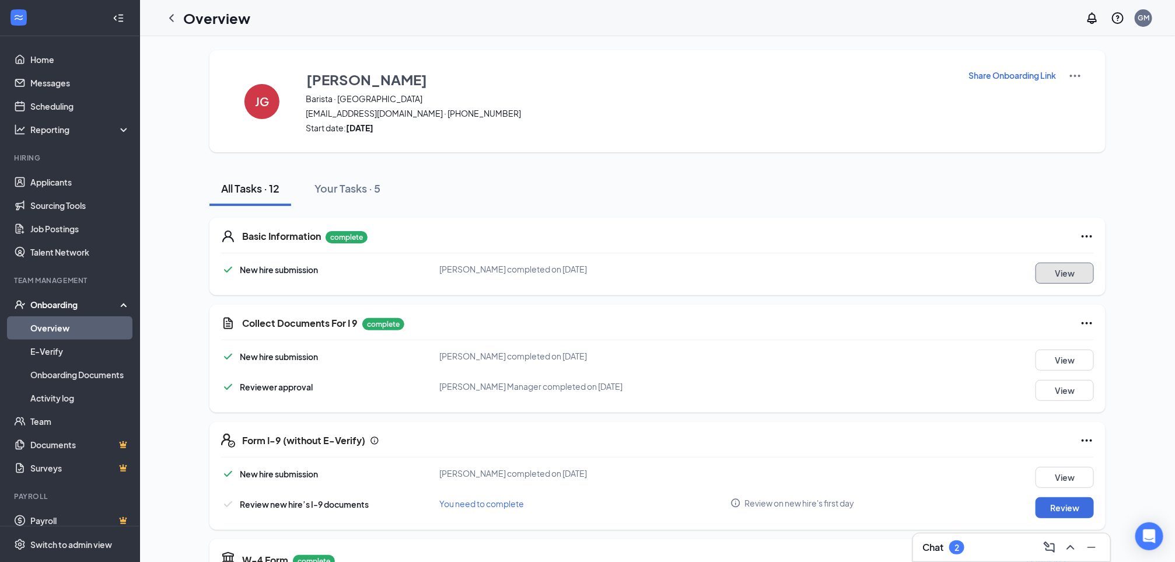
click at [1066, 272] on button "View" at bounding box center [1065, 273] width 58 height 21
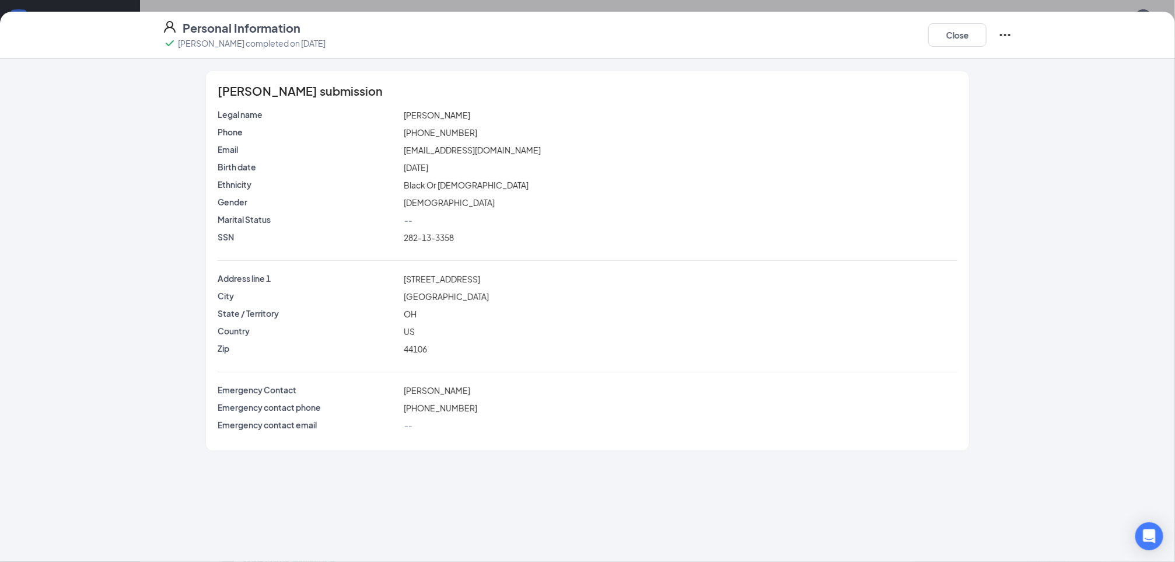
click at [452, 236] on span "282-13-3358" at bounding box center [429, 237] width 50 height 11
click at [965, 39] on button "Close" at bounding box center [958, 34] width 58 height 23
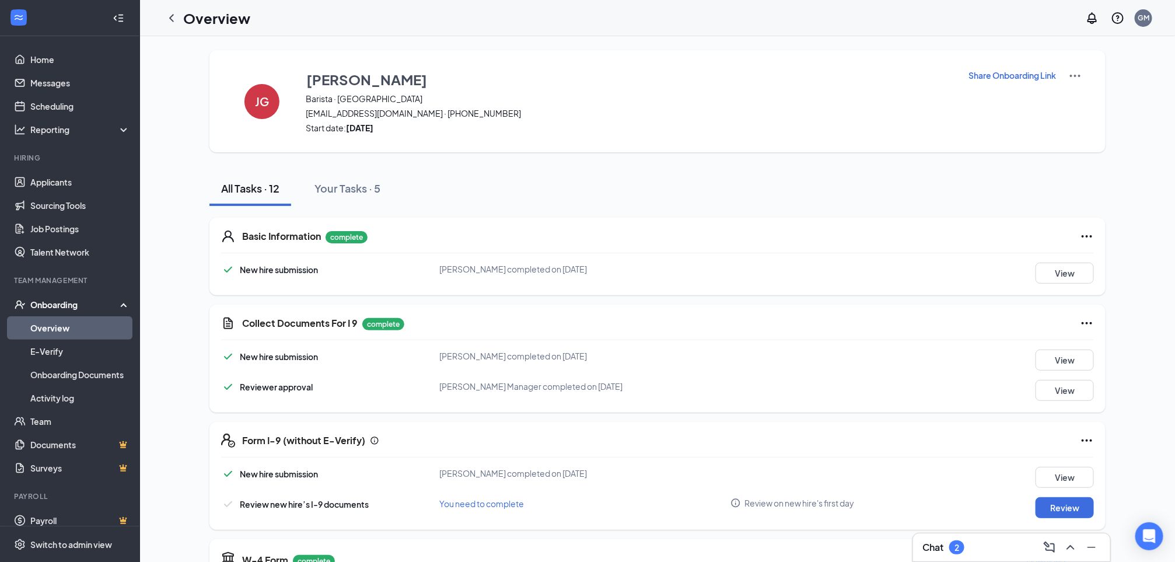
click at [990, 75] on p "Share Onboarding Link" at bounding box center [1013, 75] width 88 height 12
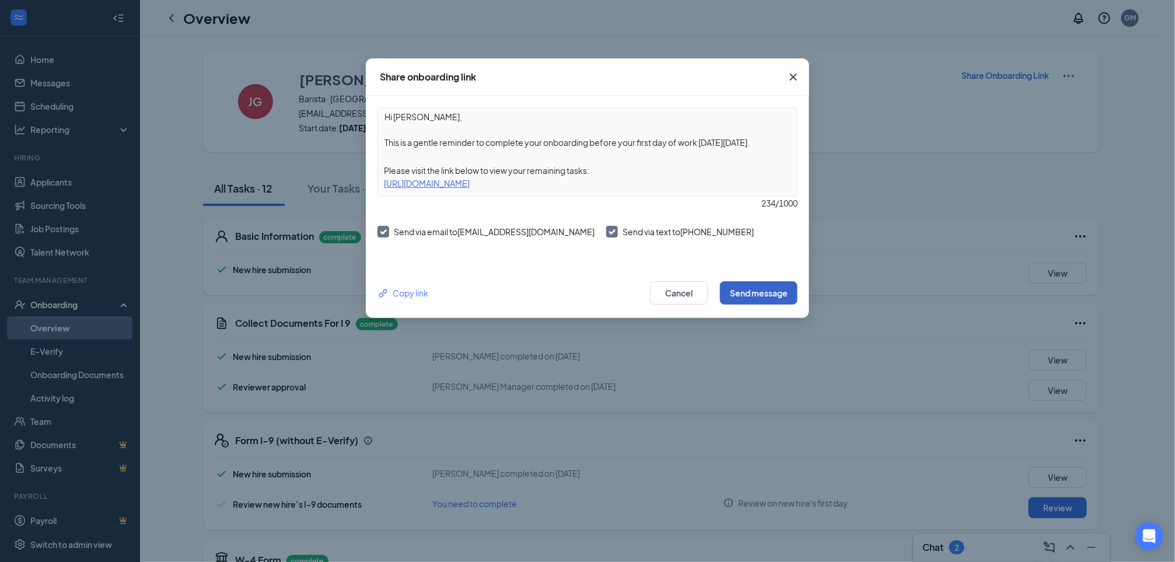
click at [753, 288] on button "Send message" at bounding box center [759, 292] width 78 height 23
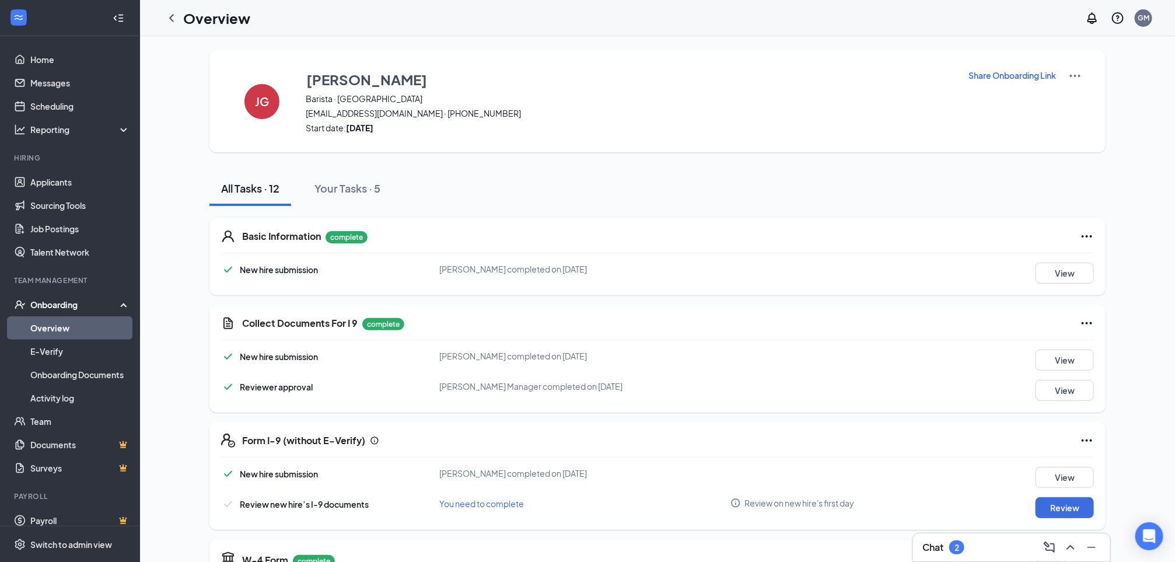
click at [44, 327] on link "Overview" at bounding box center [80, 327] width 100 height 23
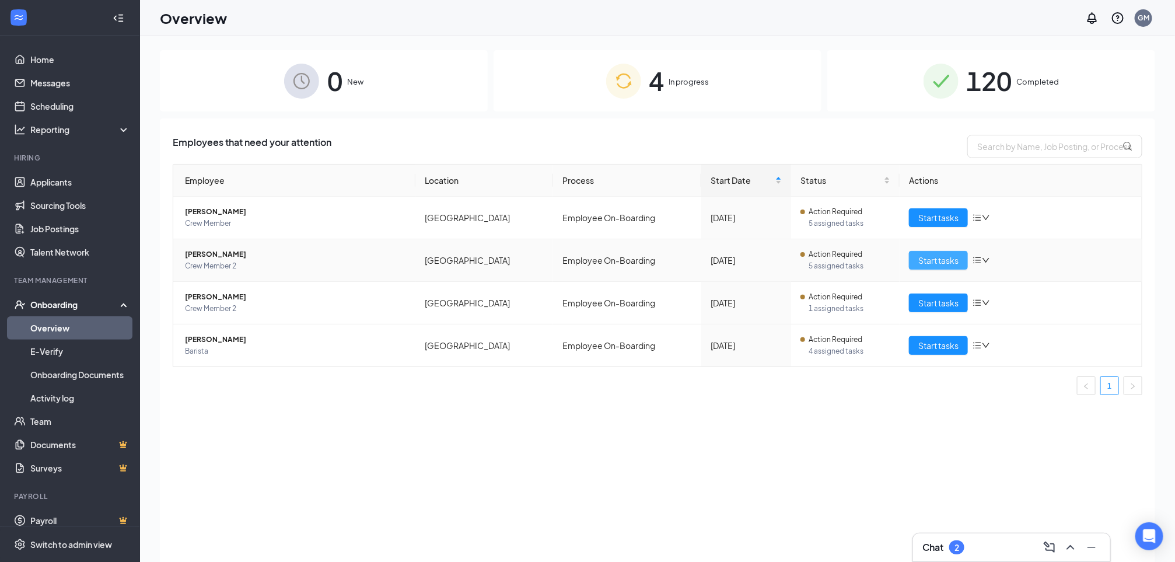
click at [925, 256] on span "Start tasks" at bounding box center [939, 260] width 40 height 13
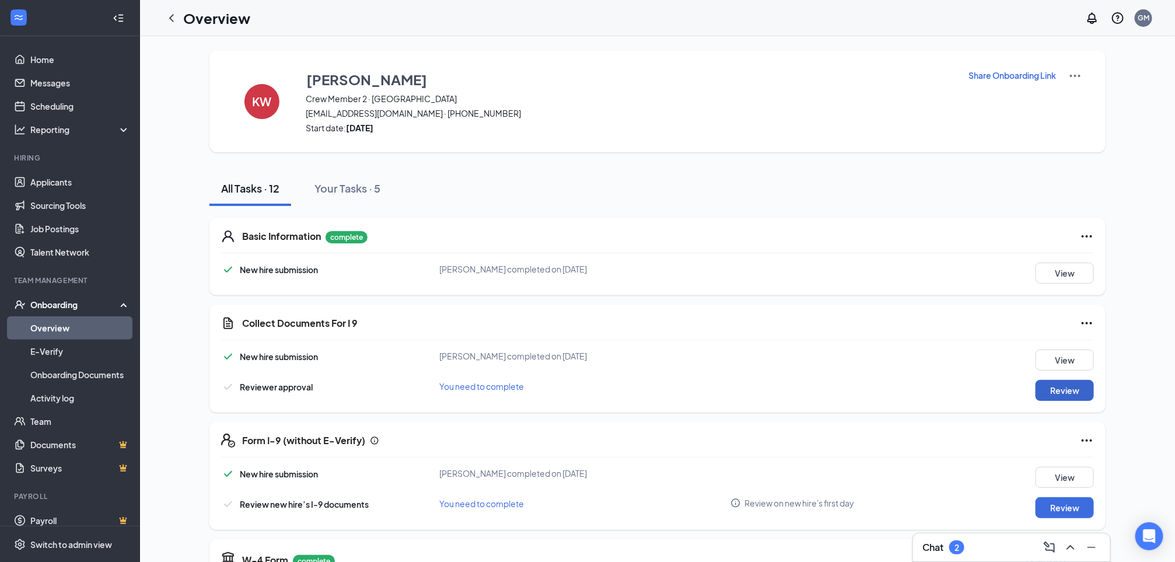
click at [1051, 383] on button "Review" at bounding box center [1065, 390] width 58 height 21
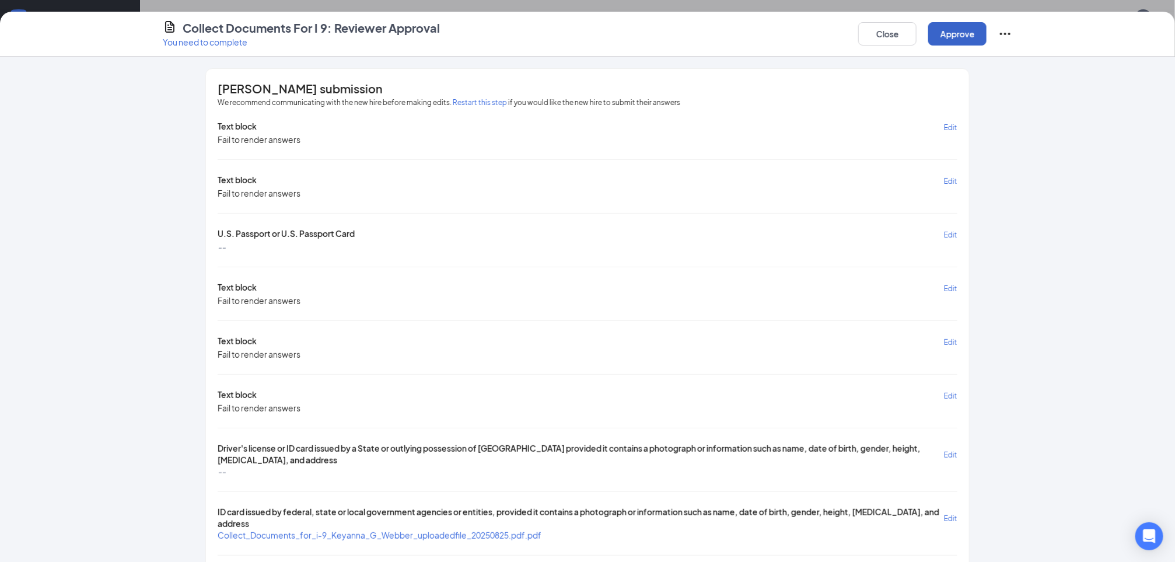
click at [951, 37] on button "Approve" at bounding box center [958, 33] width 58 height 23
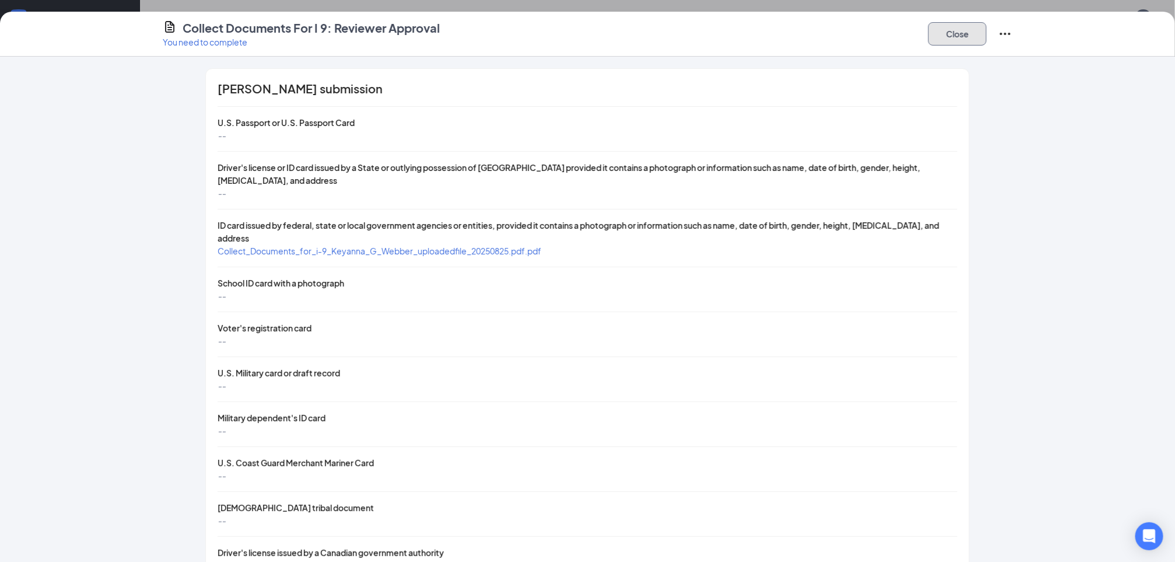
click at [951, 37] on button "Close" at bounding box center [958, 33] width 58 height 23
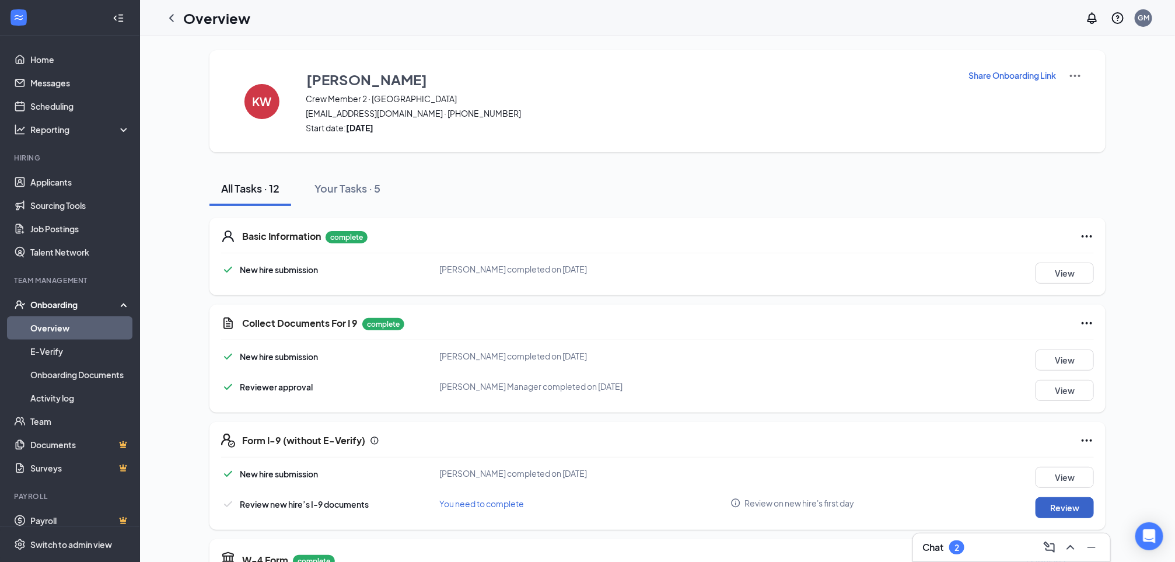
click at [1082, 506] on button "Review" at bounding box center [1065, 507] width 58 height 21
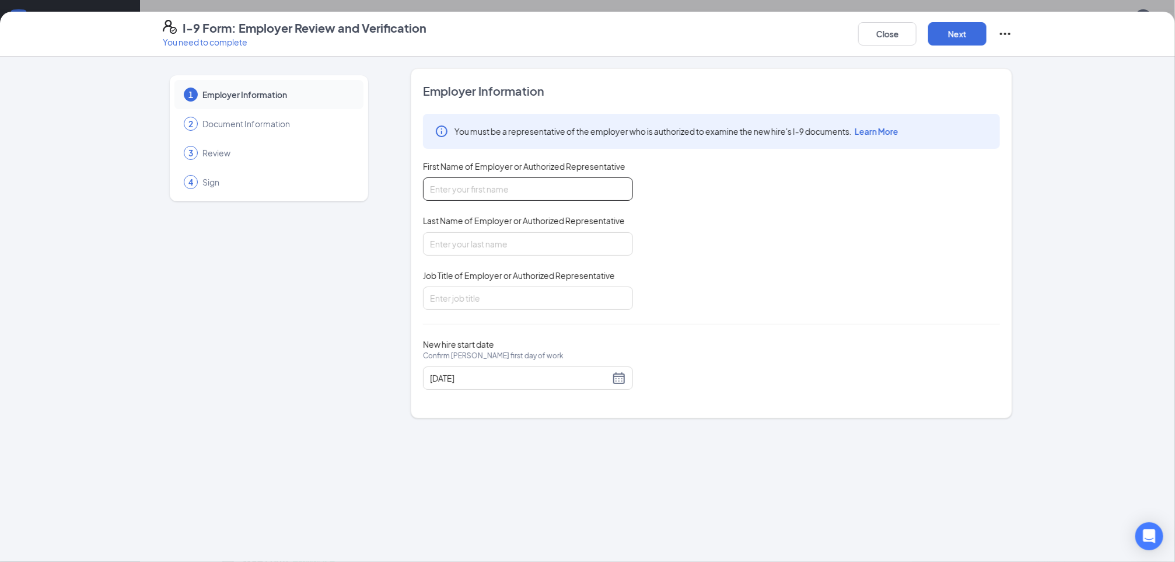
click at [547, 196] on input "First Name of Employer or Authorized Representative" at bounding box center [528, 188] width 210 height 23
type input "[PERSON_NAME]"
type input "RGM"
click at [958, 28] on button "Next" at bounding box center [958, 33] width 58 height 23
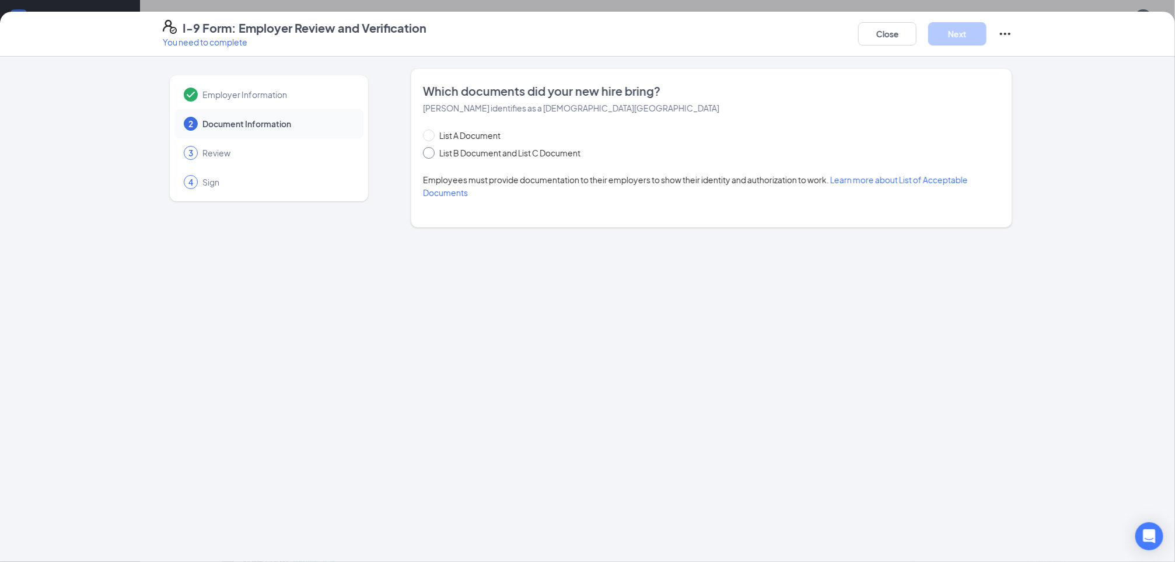
click at [433, 154] on span at bounding box center [429, 153] width 12 height 12
click at [431, 154] on input "List B Document and List C Document" at bounding box center [427, 151] width 8 height 8
radio input "true"
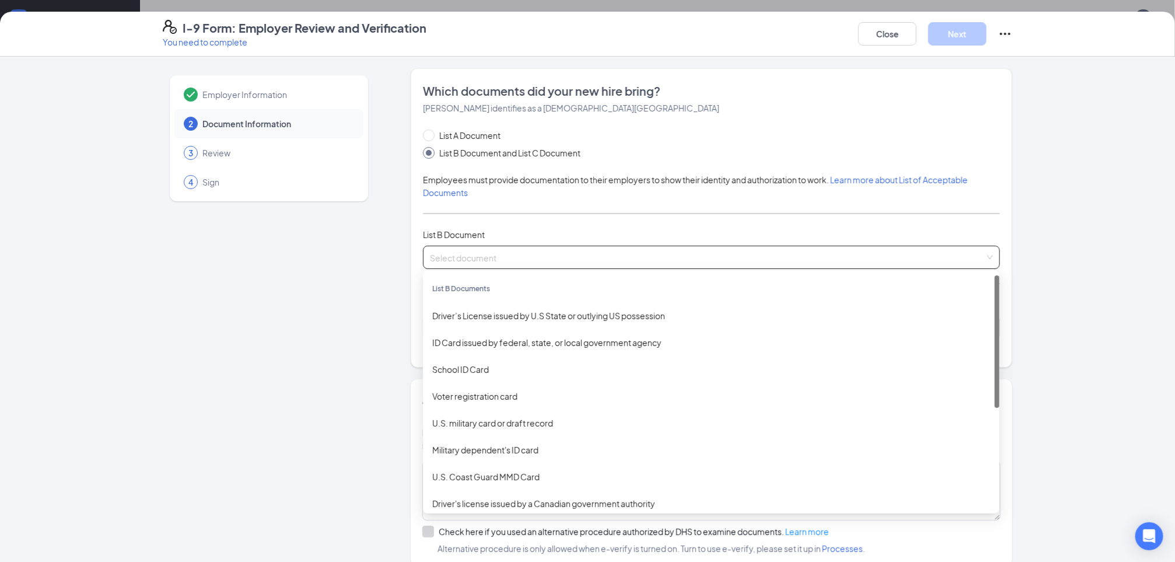
click at [444, 263] on input "search" at bounding box center [707, 255] width 555 height 18
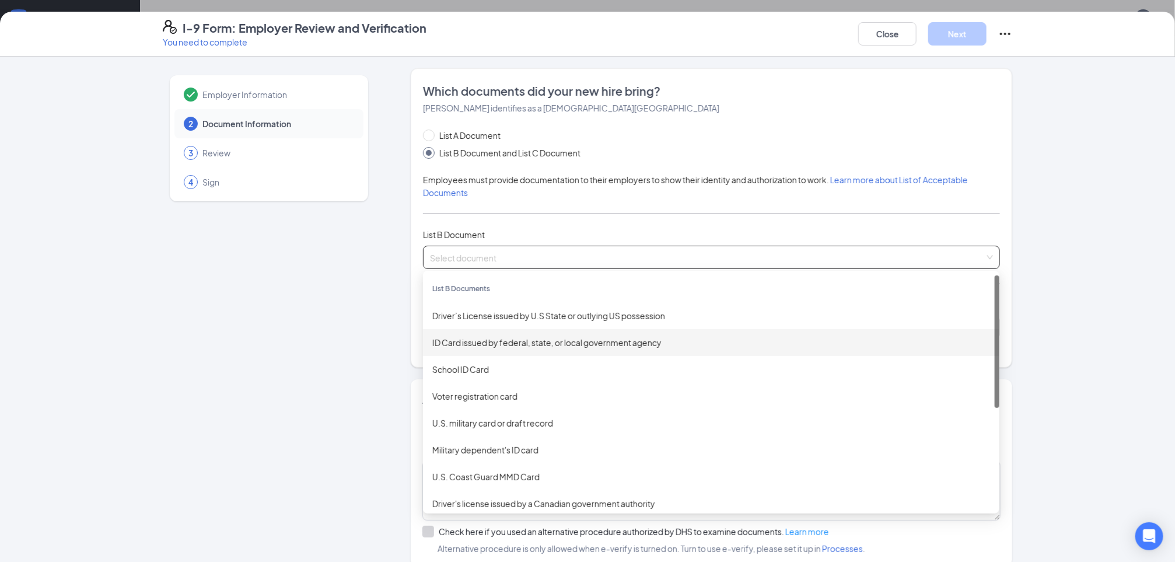
click at [454, 335] on div "ID Card issued by federal, state, or local government agency" at bounding box center [711, 342] width 577 height 27
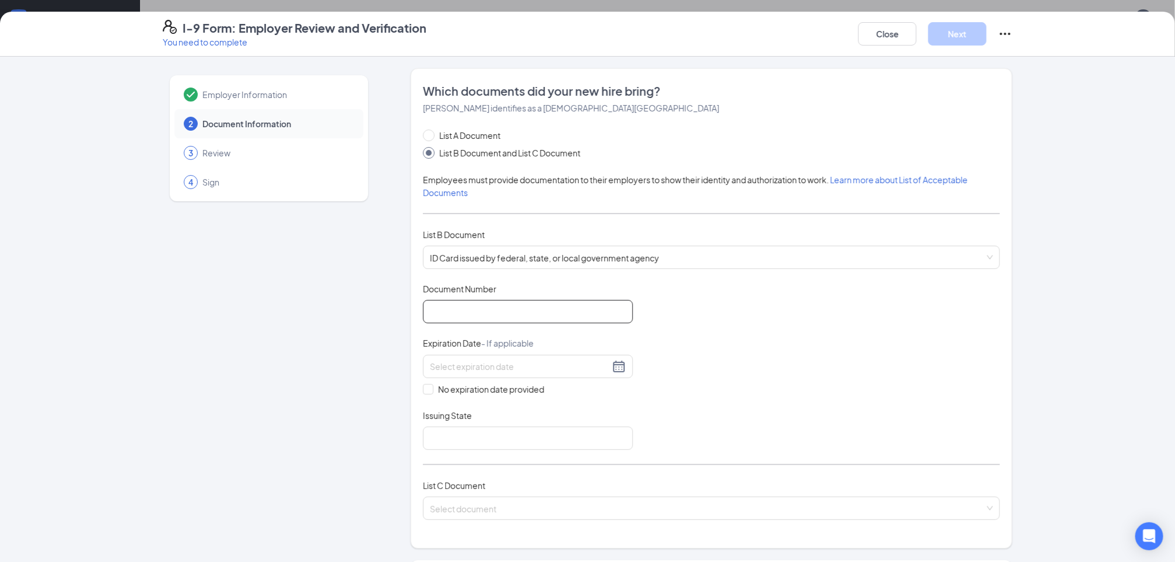
click at [452, 312] on input "Document Number" at bounding box center [528, 311] width 210 height 23
type input "VQ720831"
click at [612, 368] on div at bounding box center [528, 367] width 196 height 14
click at [567, 390] on span "button" at bounding box center [569, 393] width 6 height 6
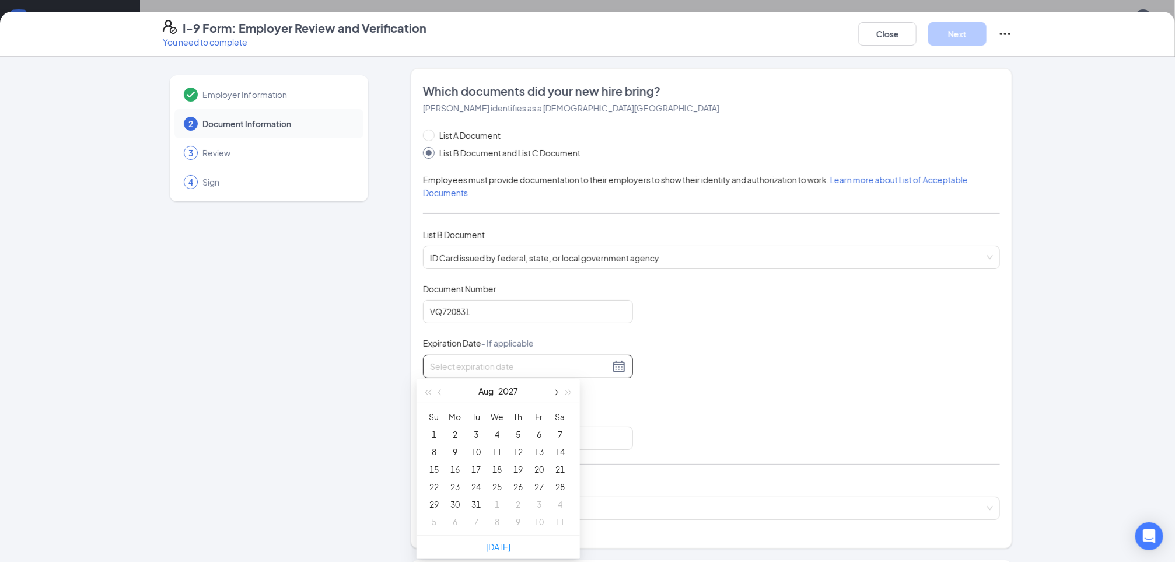
click at [552, 390] on button "button" at bounding box center [555, 390] width 13 height 23
click at [438, 389] on button "button" at bounding box center [440, 390] width 13 height 23
type input "[DATE]"
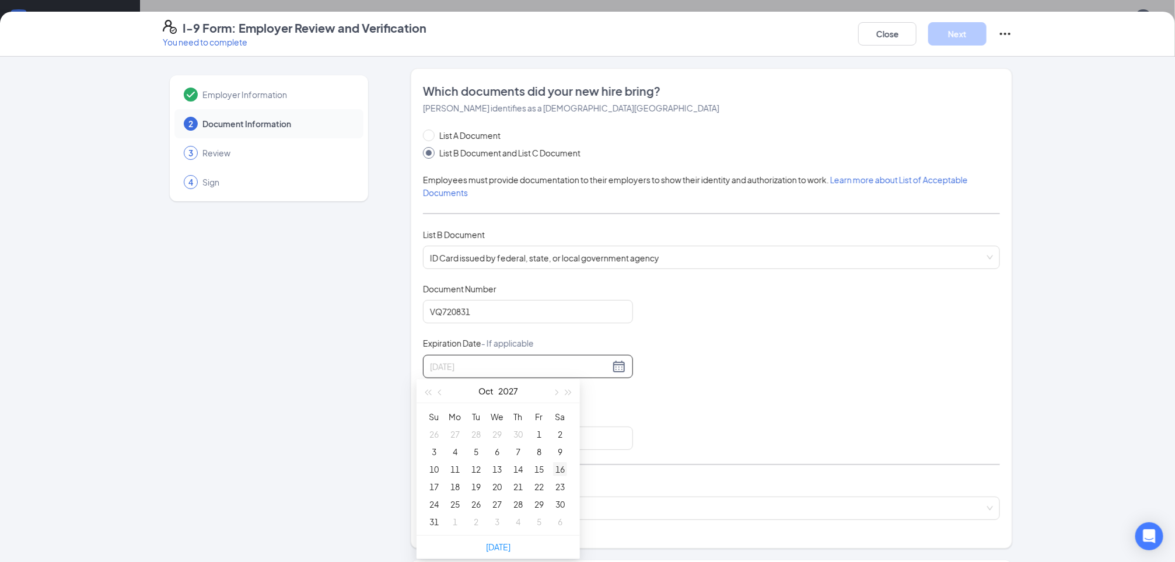
click at [562, 471] on div "16" at bounding box center [560, 469] width 14 height 14
click at [518, 439] on input "Issuing State" at bounding box center [528, 438] width 210 height 23
type input "o"
type input "[US_STATE]"
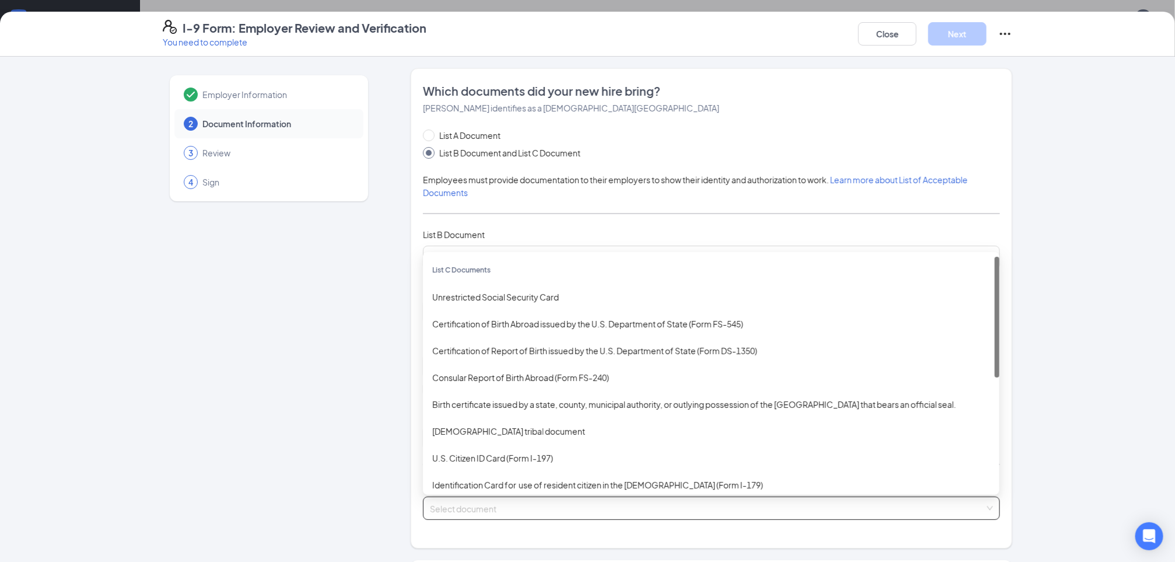
click at [459, 513] on input "search" at bounding box center [707, 506] width 555 height 18
click at [503, 298] on div "Unrestricted Social Security Card" at bounding box center [711, 297] width 558 height 13
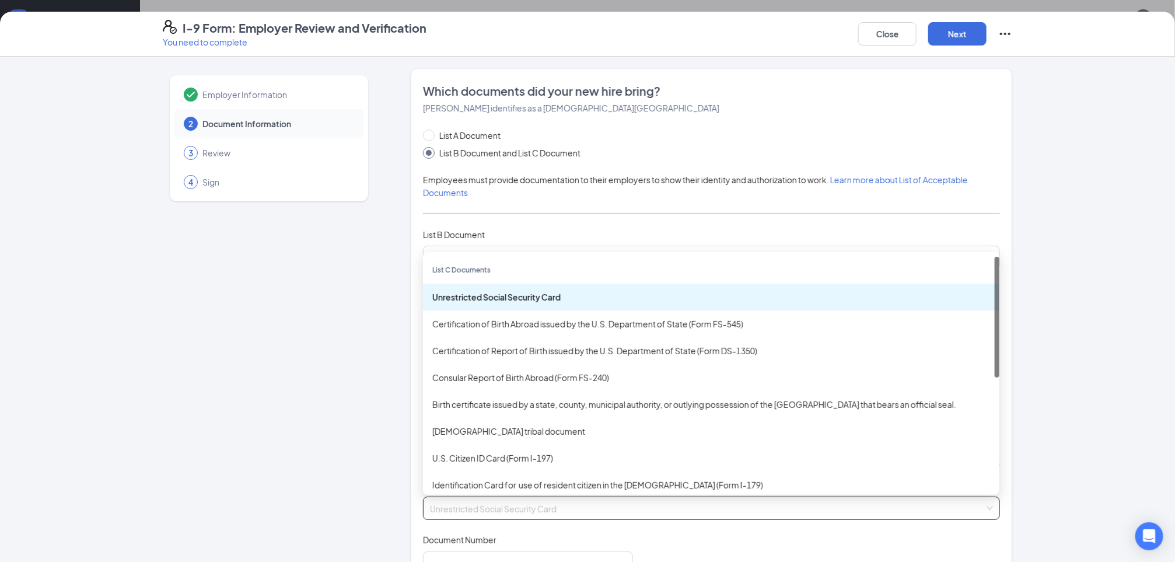
click at [503, 298] on div "Unrestricted Social Security Card" at bounding box center [711, 297] width 558 height 13
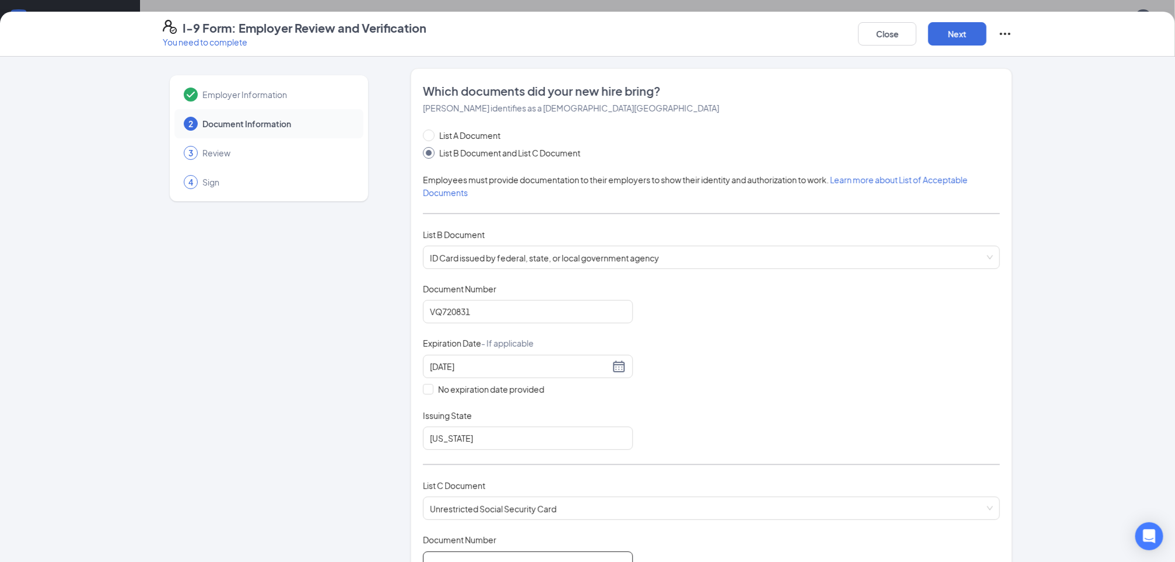
click at [461, 552] on input "Document Number" at bounding box center [528, 563] width 210 height 23
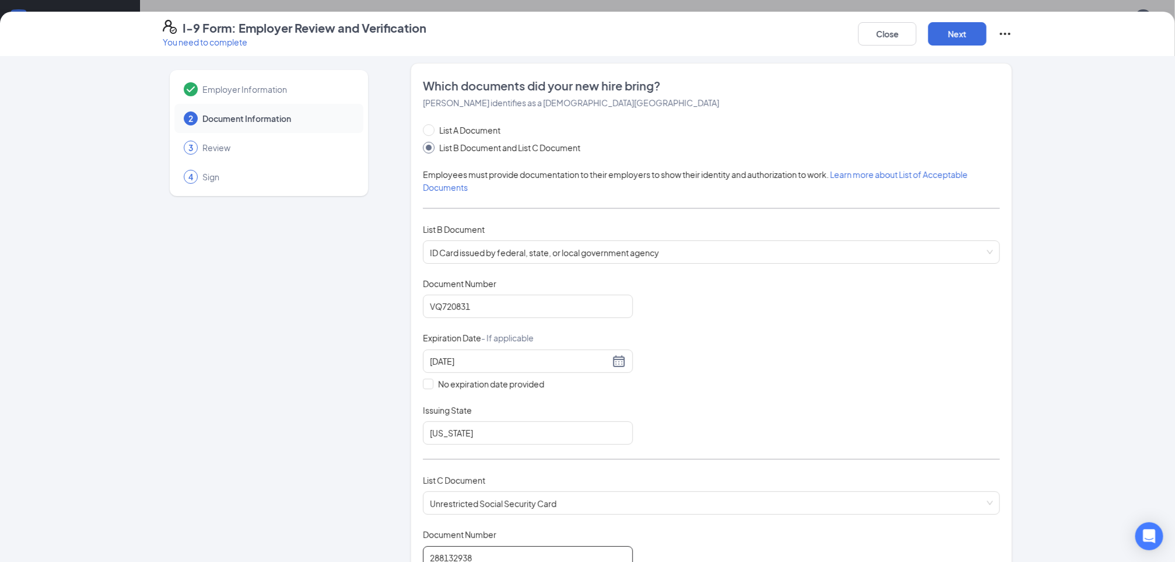
type input "288132938"
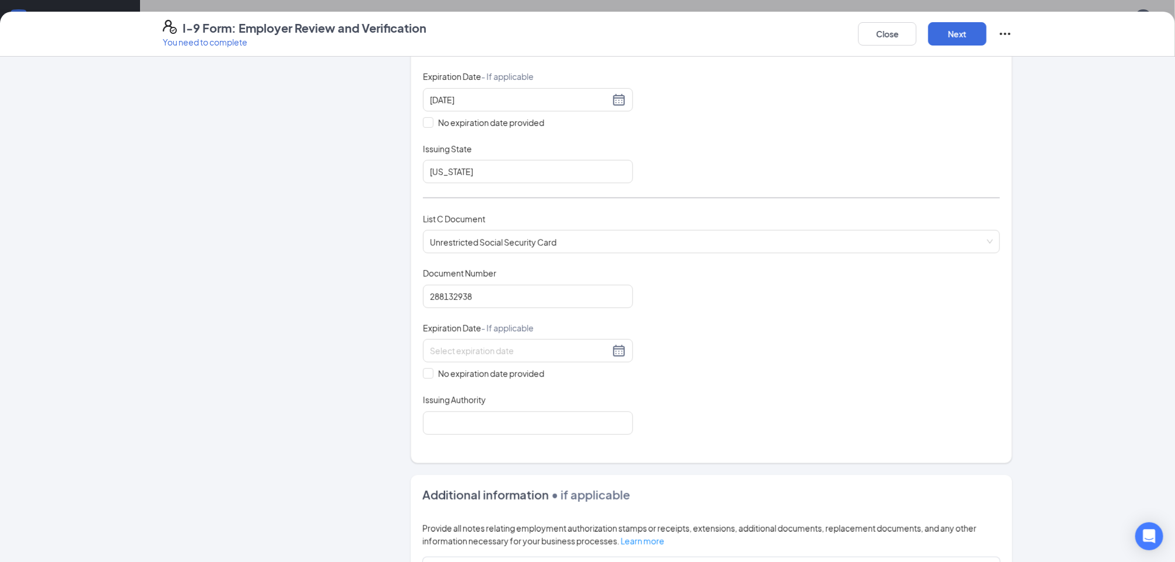
scroll to position [285, 0]
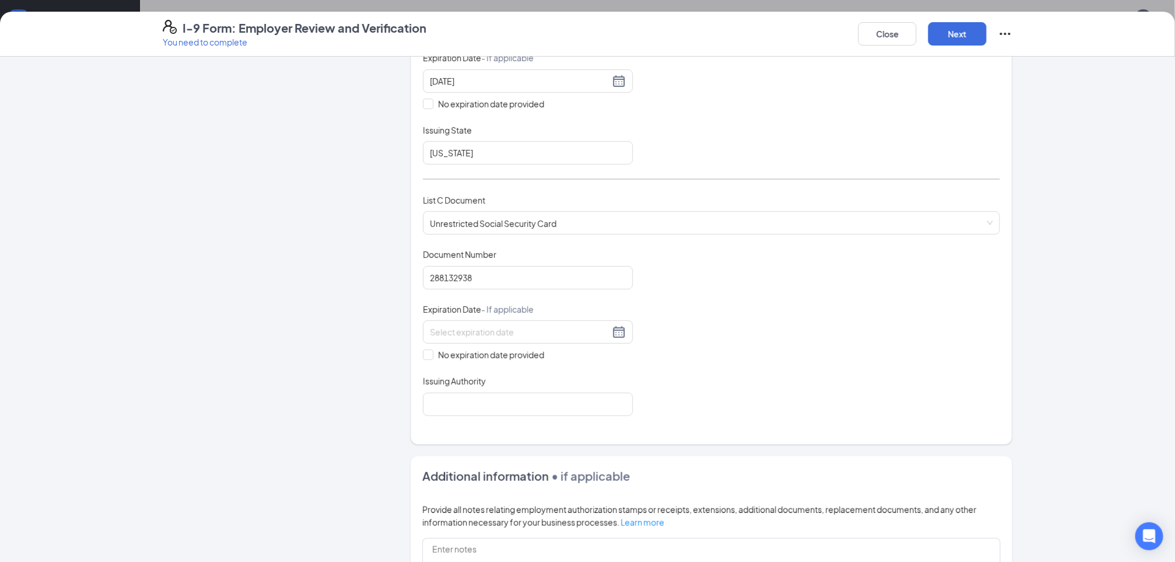
click at [424, 360] on div "Document Title Unrestricted Social Security Card Document Number 288132938 Expi…" at bounding box center [711, 332] width 577 height 167
click at [423, 354] on input "No expiration date provided" at bounding box center [427, 354] width 8 height 8
checkbox input "true"
click at [434, 395] on input "Issuing Authority" at bounding box center [528, 406] width 210 height 23
type input "s"
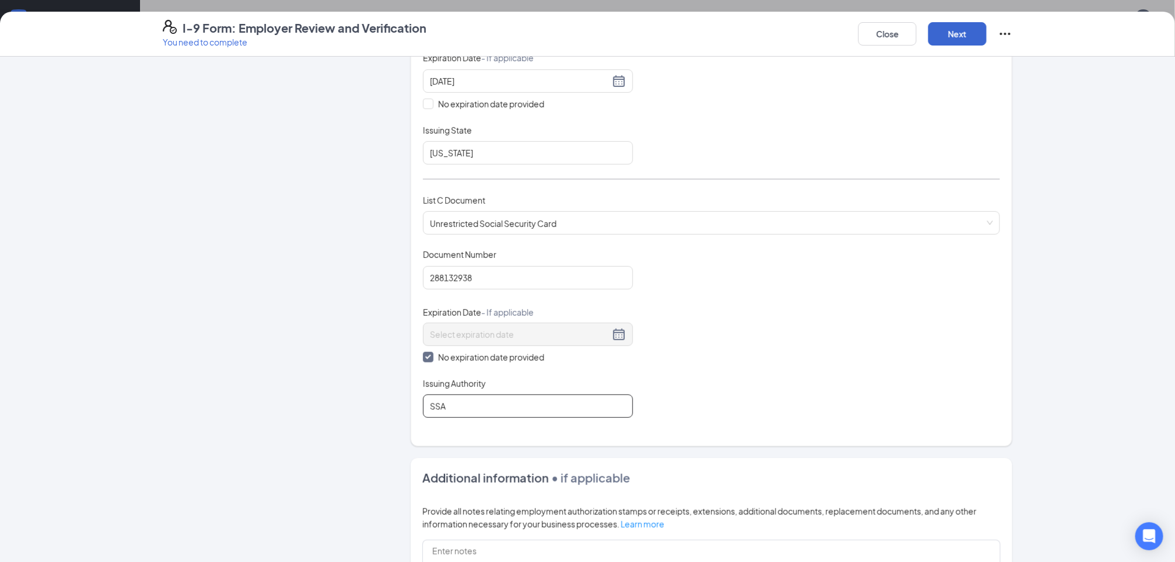
type input "SSA"
click at [976, 23] on button "Next" at bounding box center [958, 33] width 58 height 23
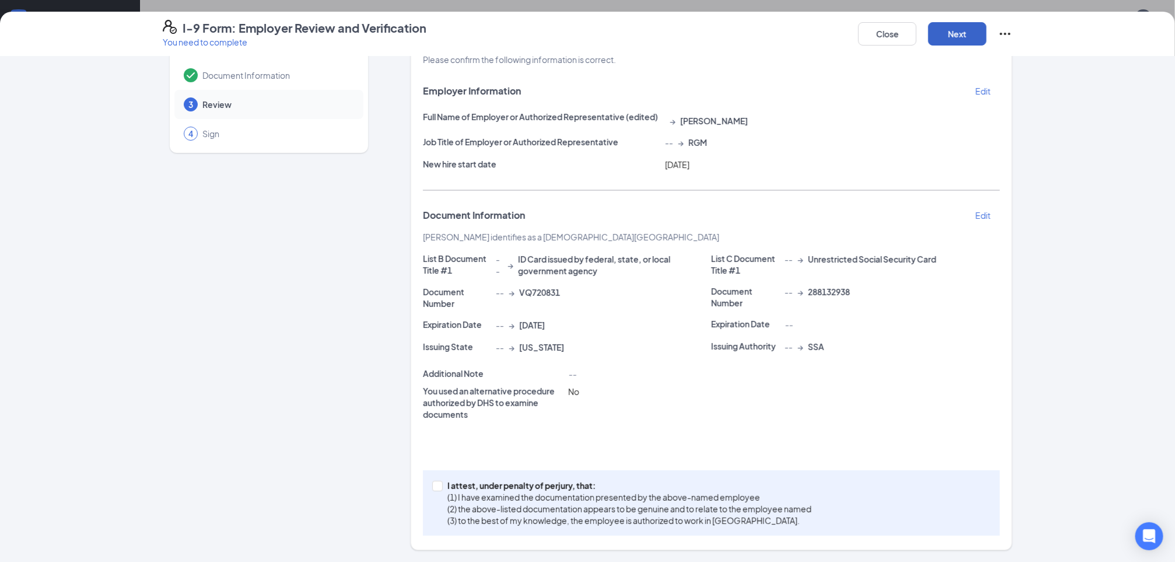
scroll to position [50, 0]
click at [443, 482] on span "I attest, under penalty of [PERSON_NAME], that: (1) I have examined the documen…" at bounding box center [630, 503] width 374 height 47
click at [438, 482] on input "I attest, under penalty of [PERSON_NAME], that: (1) I have examined the documen…" at bounding box center [436, 485] width 8 height 8
checkbox input "true"
click at [958, 27] on button "Next" at bounding box center [958, 33] width 58 height 23
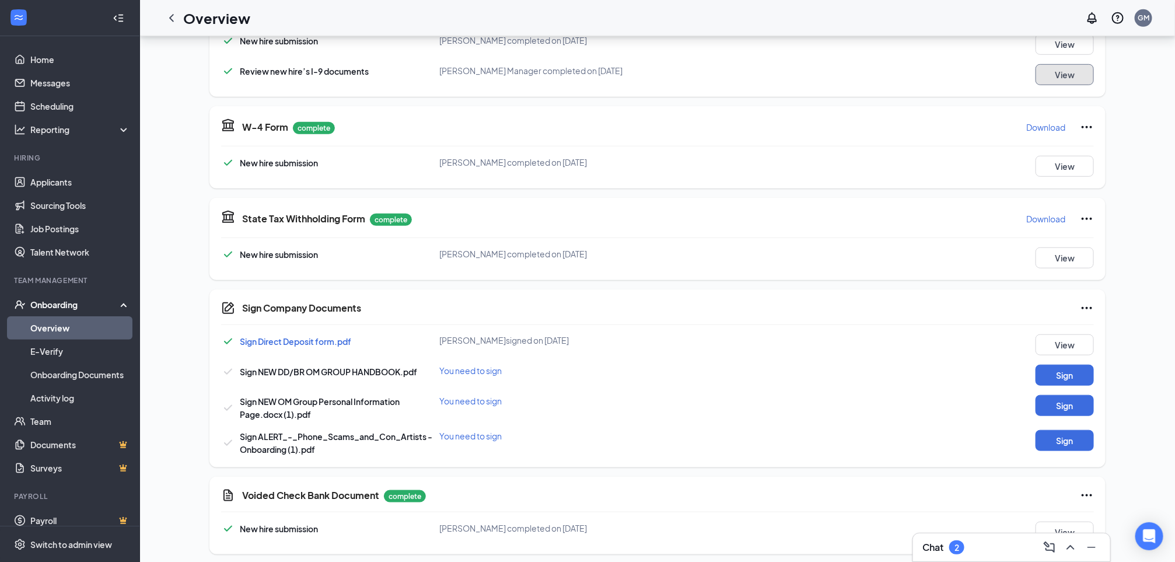
scroll to position [441, 0]
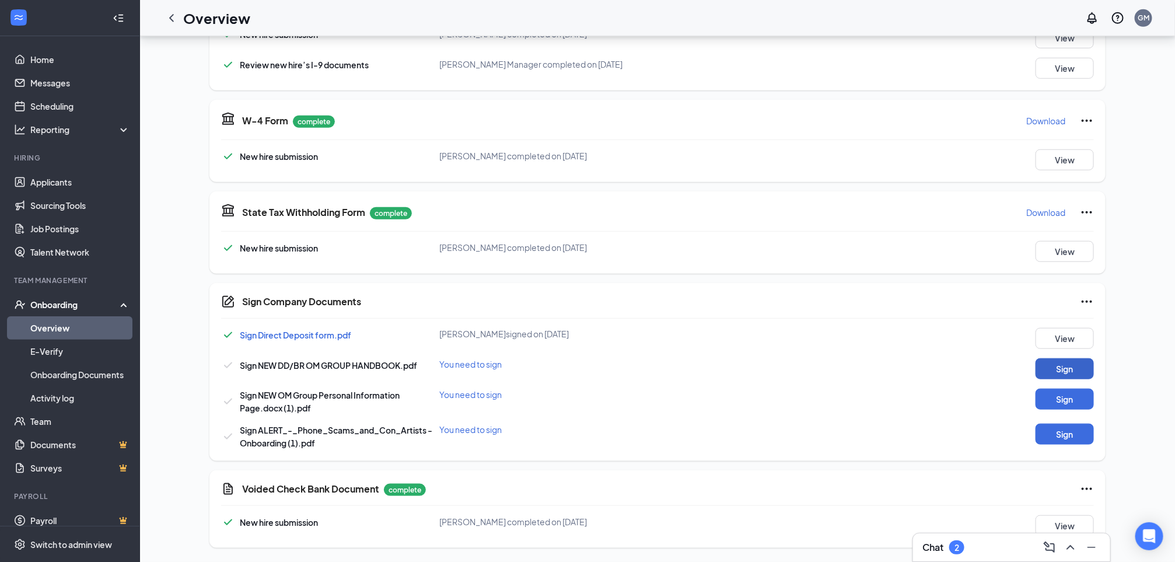
click at [1068, 363] on button "Sign" at bounding box center [1065, 368] width 58 height 21
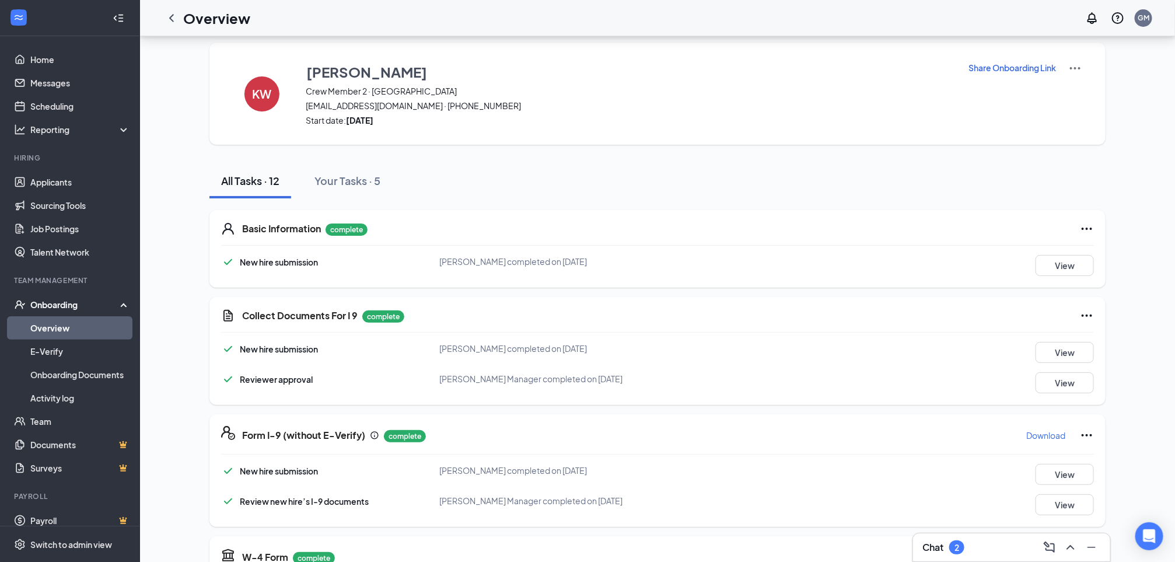
scroll to position [0, 0]
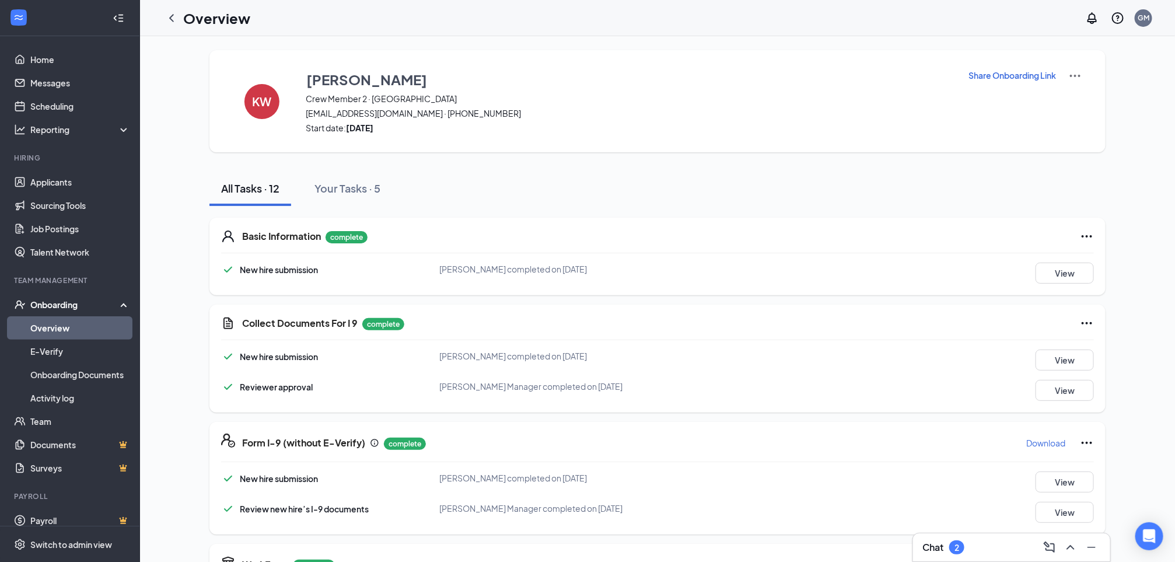
click at [58, 325] on link "Overview" at bounding box center [80, 327] width 100 height 23
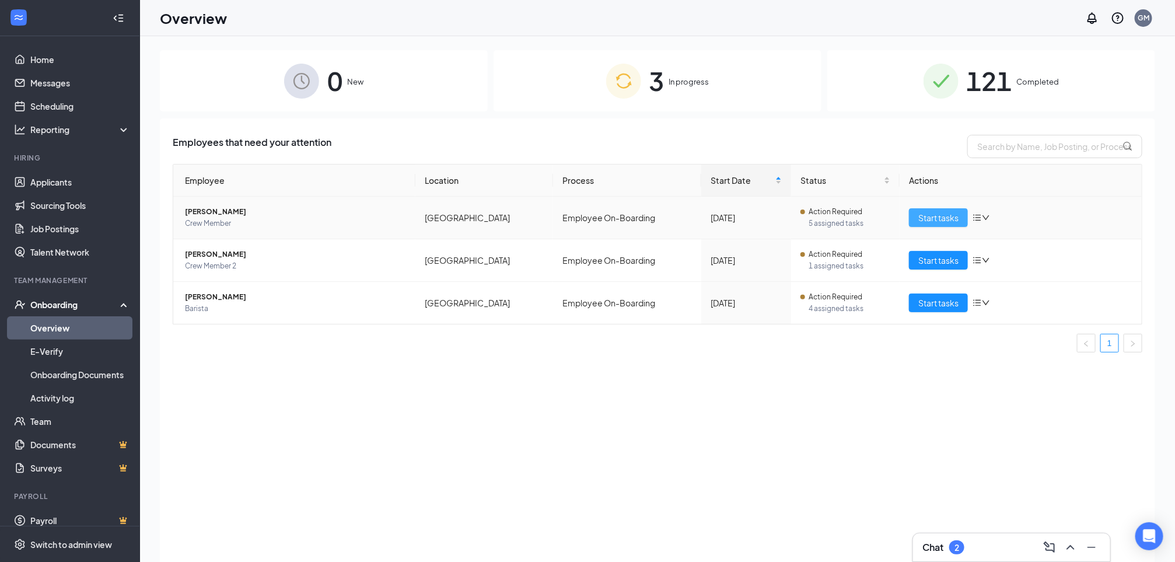
click at [946, 212] on span "Start tasks" at bounding box center [939, 217] width 40 height 13
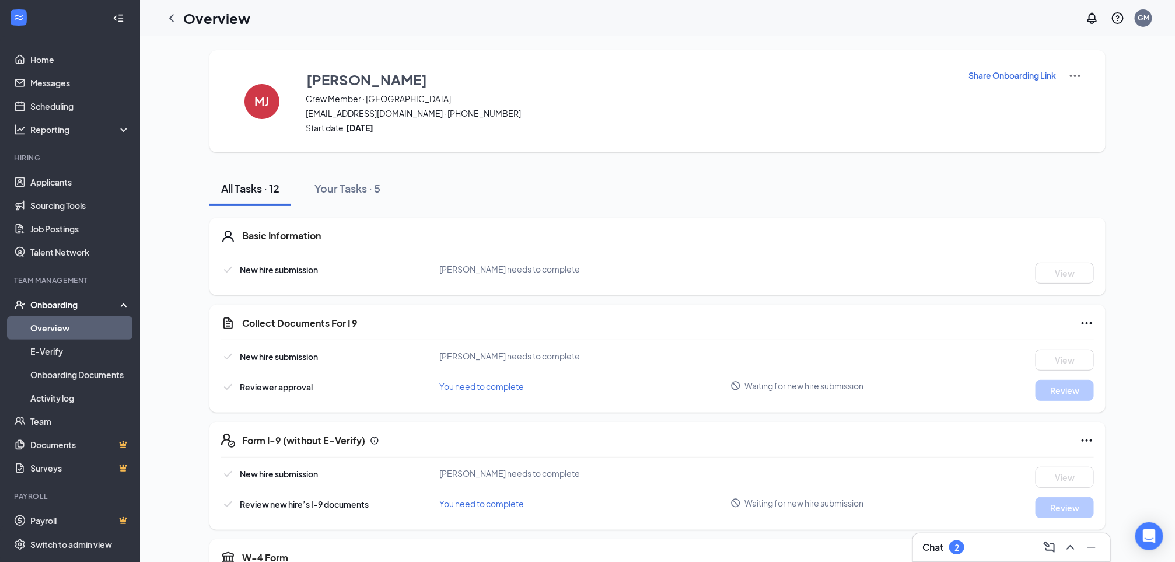
click at [1026, 74] on p "Share Onboarding Link" at bounding box center [1013, 75] width 88 height 12
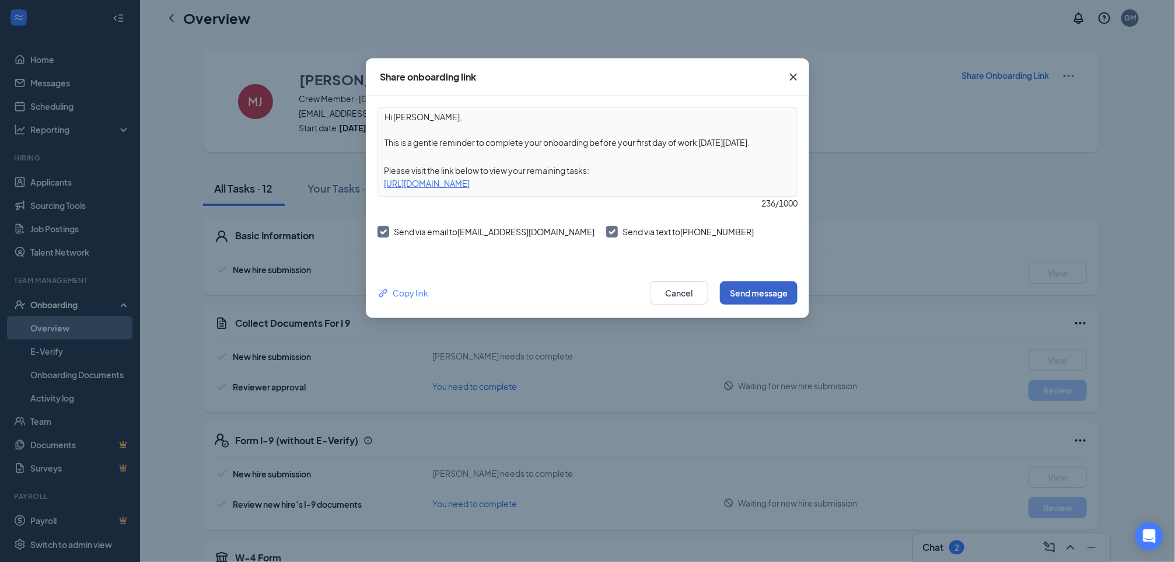
click at [743, 298] on button "Send message" at bounding box center [759, 292] width 78 height 23
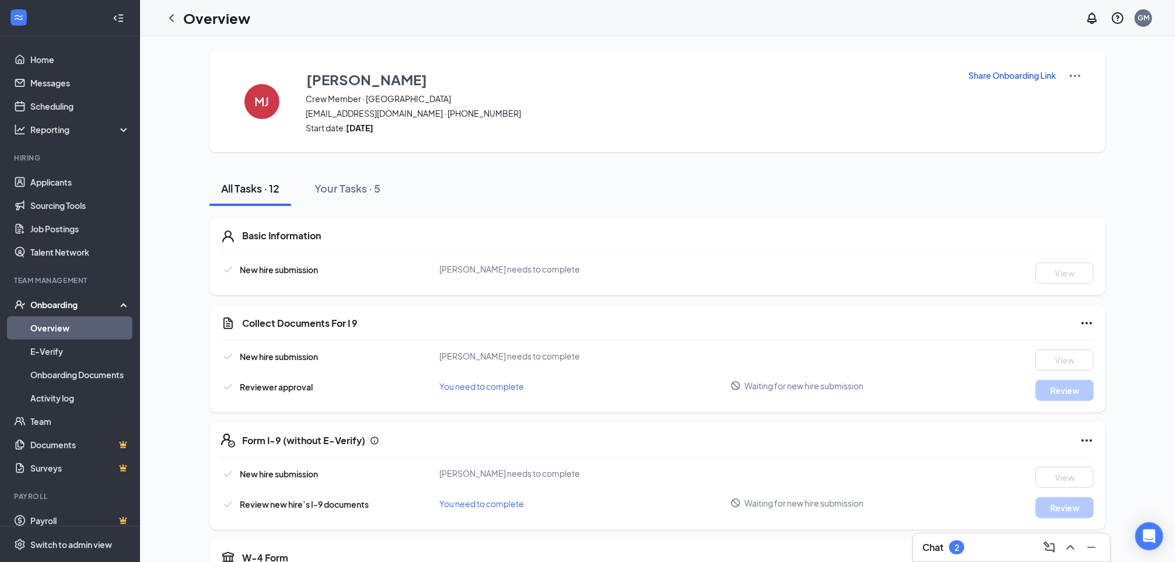
click at [67, 324] on link "Overview" at bounding box center [80, 327] width 100 height 23
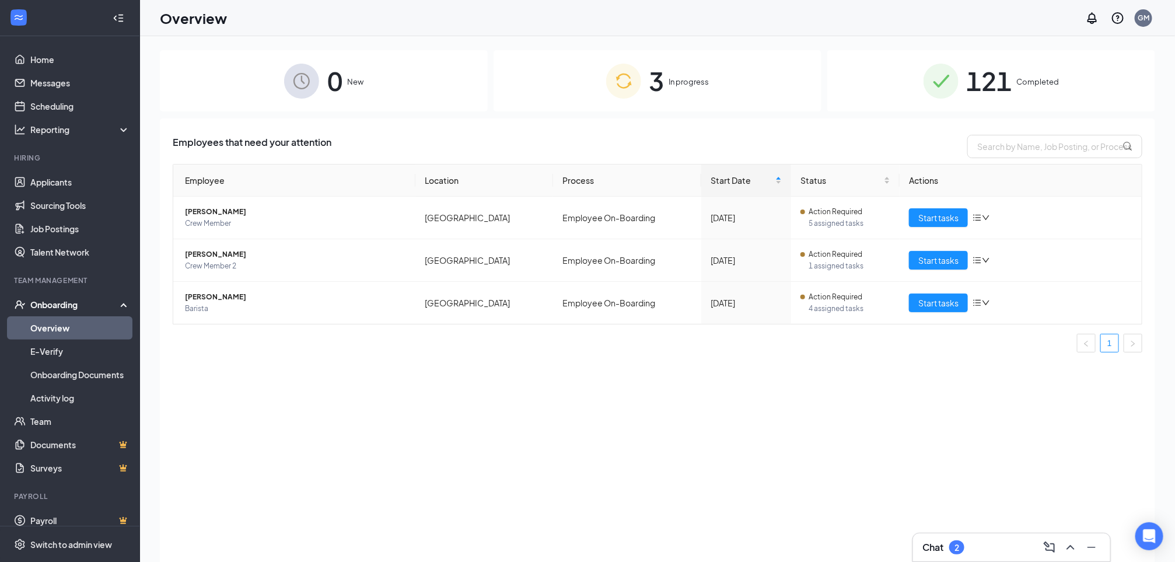
click at [60, 322] on link "Overview" at bounding box center [80, 327] width 100 height 23
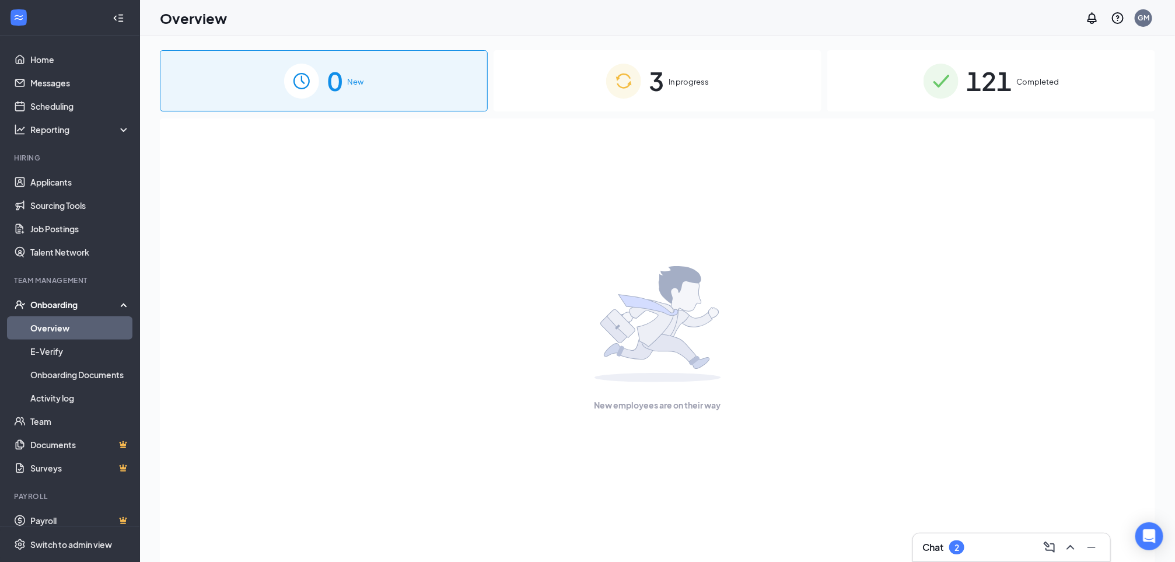
click at [1031, 68] on div "121 Completed" at bounding box center [992, 80] width 328 height 61
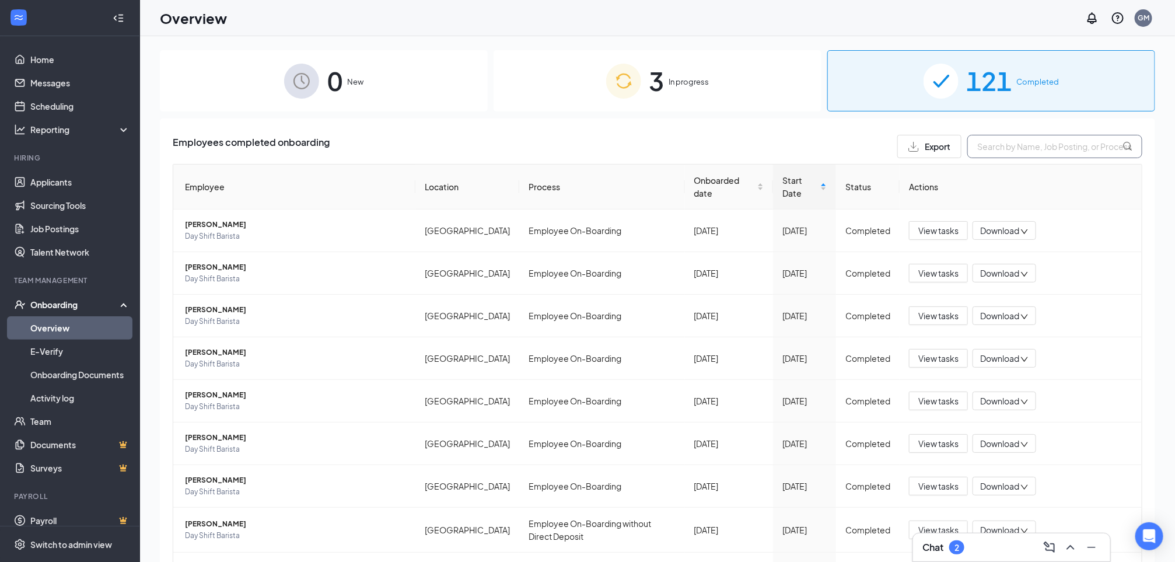
click at [1005, 151] on input "text" at bounding box center [1055, 146] width 175 height 23
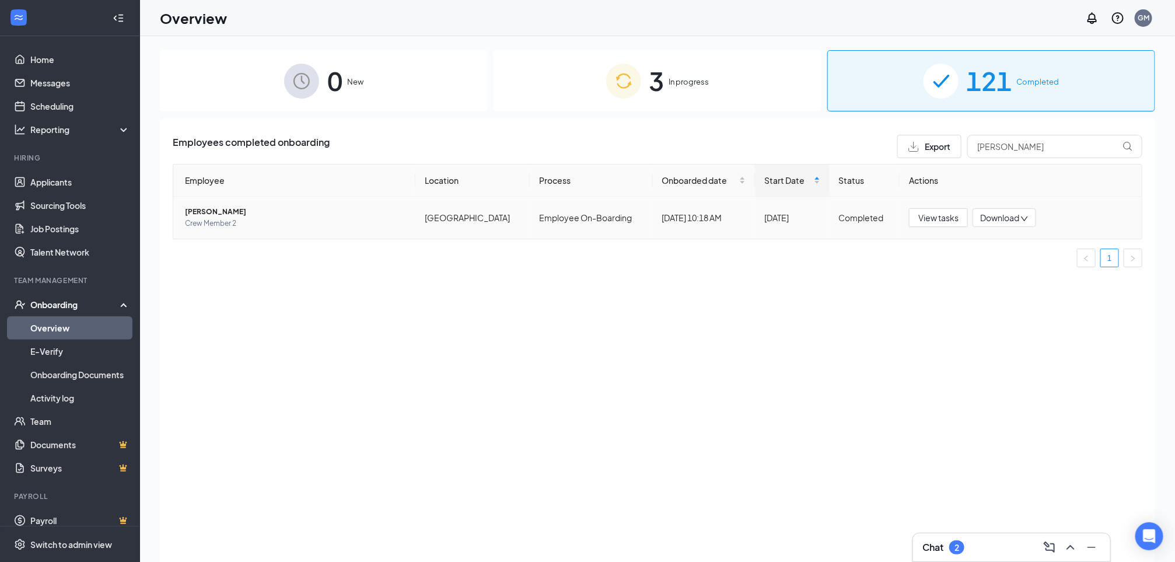
click at [1016, 219] on span "Download" at bounding box center [1000, 218] width 39 height 12
click at [1026, 278] on div "Download files" at bounding box center [1044, 272] width 126 height 14
click at [1014, 146] on input "[PERSON_NAME]" at bounding box center [1055, 146] width 175 height 23
click at [703, 321] on div "Employees completed onboarding Export WHITE Employee Location Process Onboarded…" at bounding box center [658, 354] width 996 height 473
click at [1021, 149] on input "WHITE" at bounding box center [1055, 146] width 175 height 23
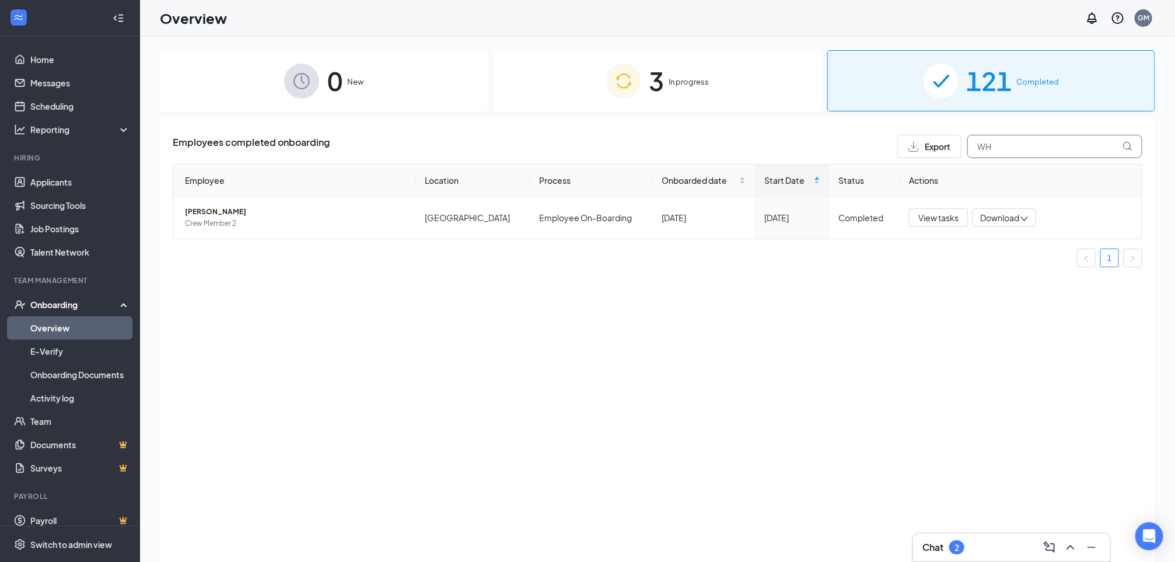
type input "W"
click at [1014, 219] on span "Download" at bounding box center [1000, 218] width 39 height 12
click at [1021, 268] on div "Download files" at bounding box center [1044, 272] width 126 height 14
click at [1021, 144] on input "[PERSON_NAME]" at bounding box center [1055, 146] width 175 height 23
type input "W"
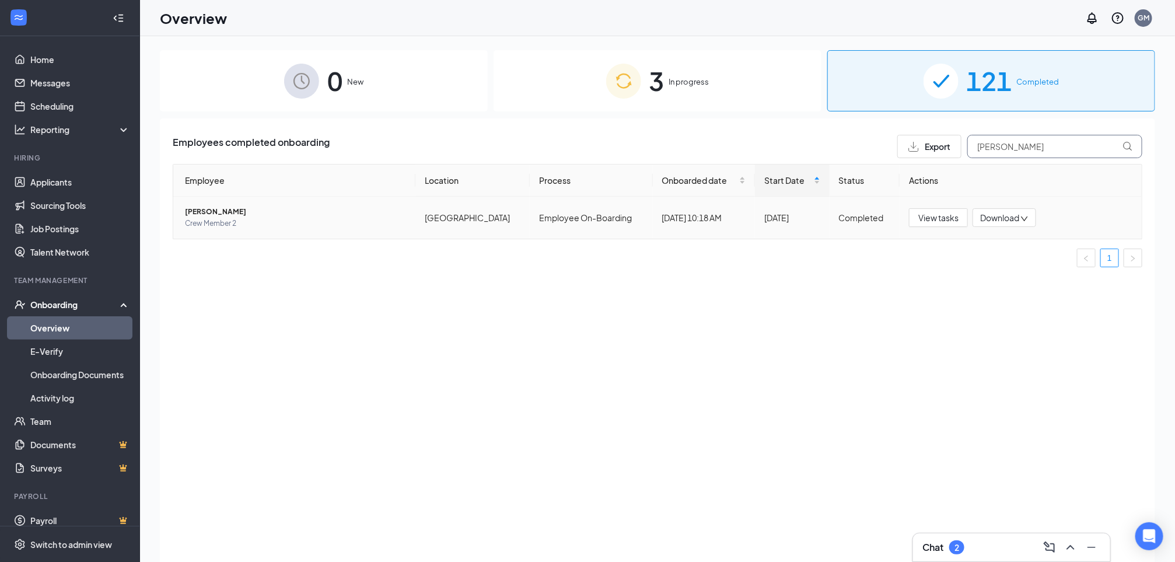
type input "[PERSON_NAME]"
click at [207, 208] on span "[PERSON_NAME]" at bounding box center [295, 212] width 221 height 12
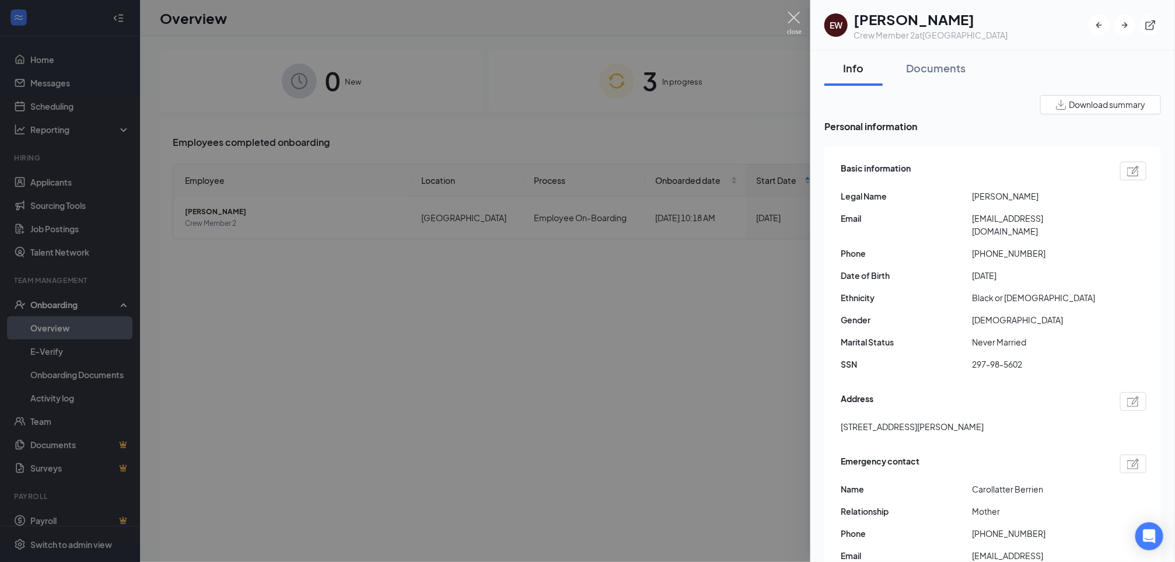
click at [791, 16] on img at bounding box center [794, 23] width 15 height 23
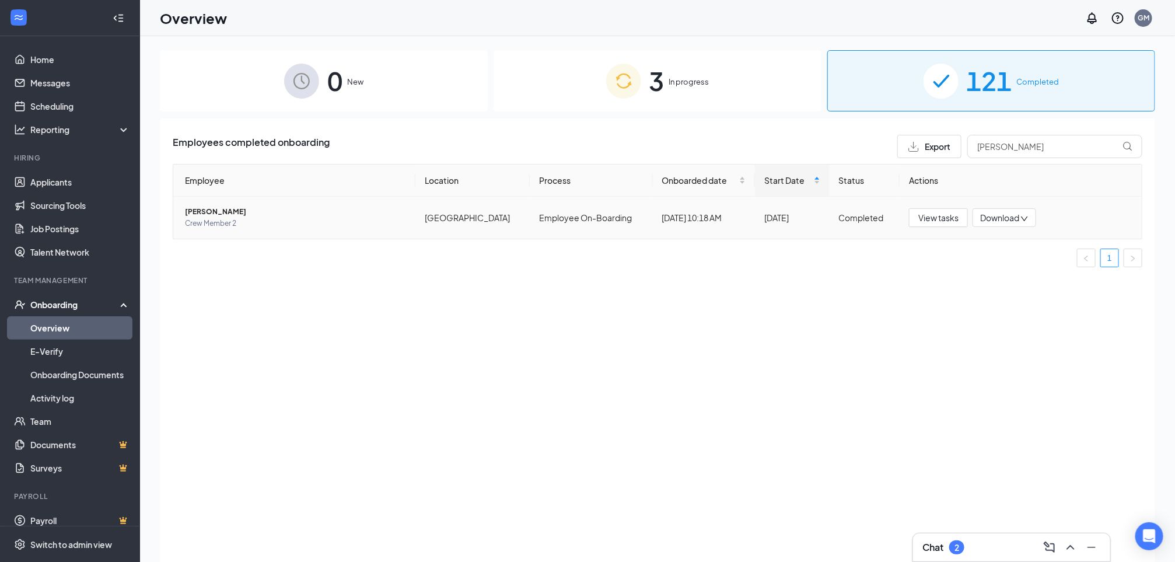
click at [209, 224] on span "Crew Member 2" at bounding box center [295, 224] width 221 height 12
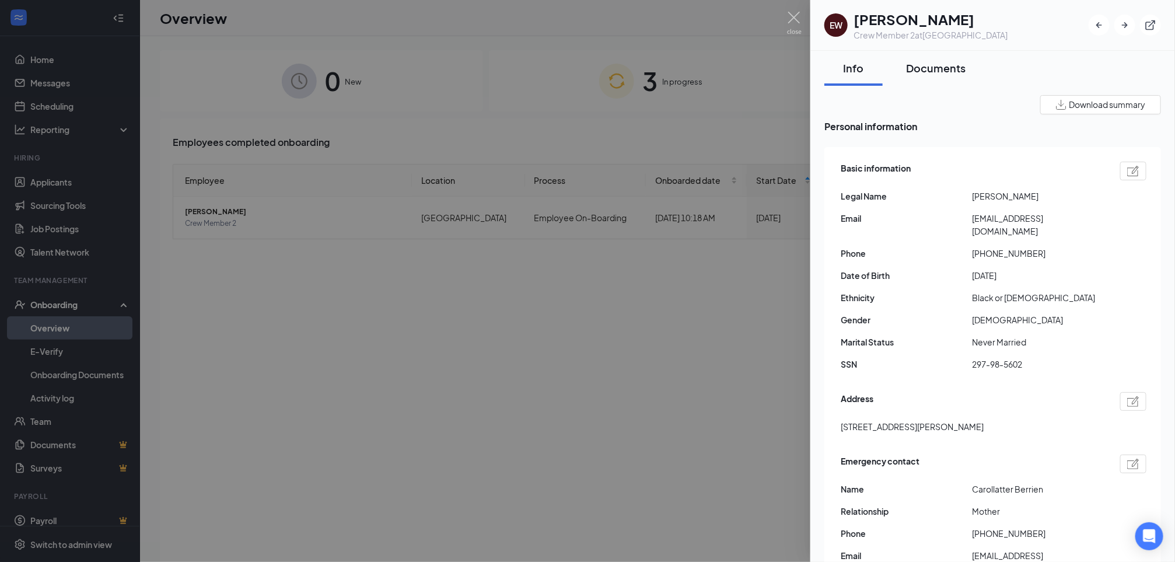
click at [958, 68] on div "Documents" at bounding box center [936, 68] width 60 height 15
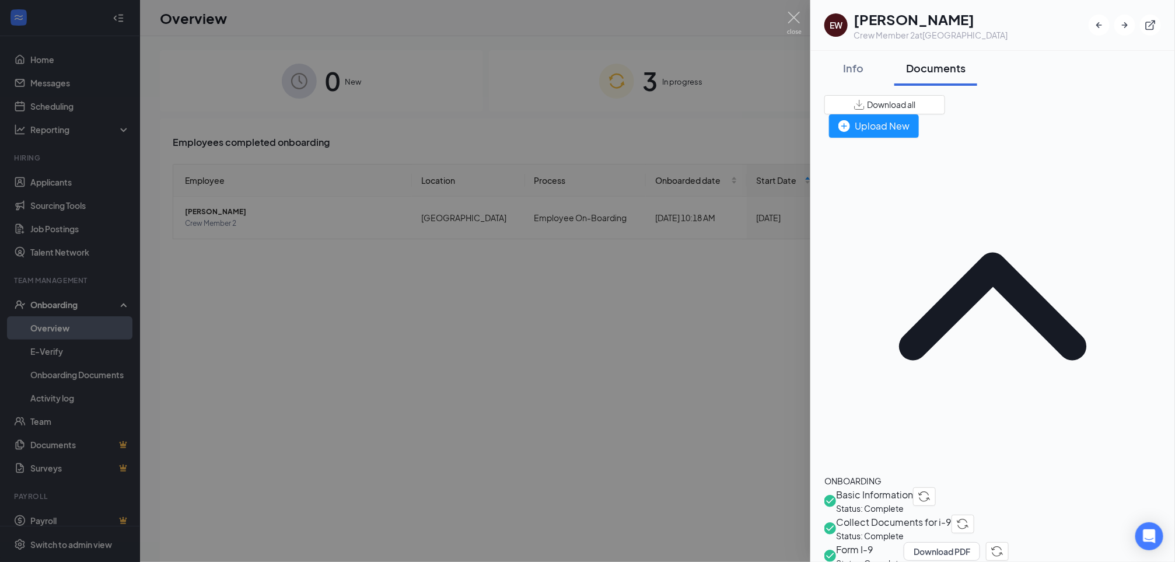
click at [900, 515] on span "Collect Documents for i-9" at bounding box center [894, 522] width 116 height 15
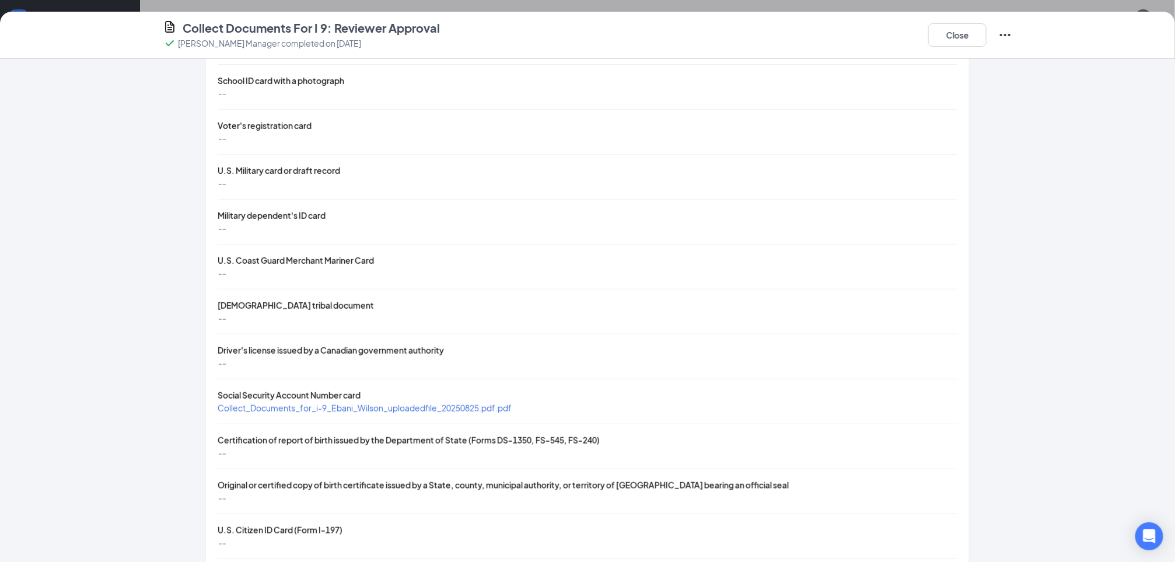
scroll to position [210, 0]
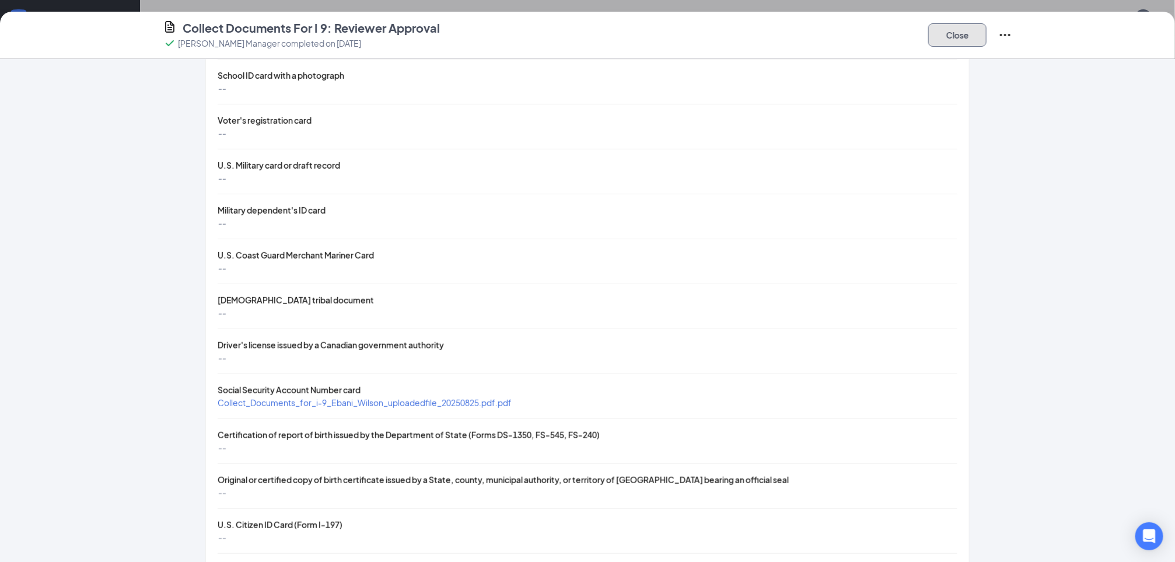
click at [954, 37] on button "Close" at bounding box center [958, 34] width 58 height 23
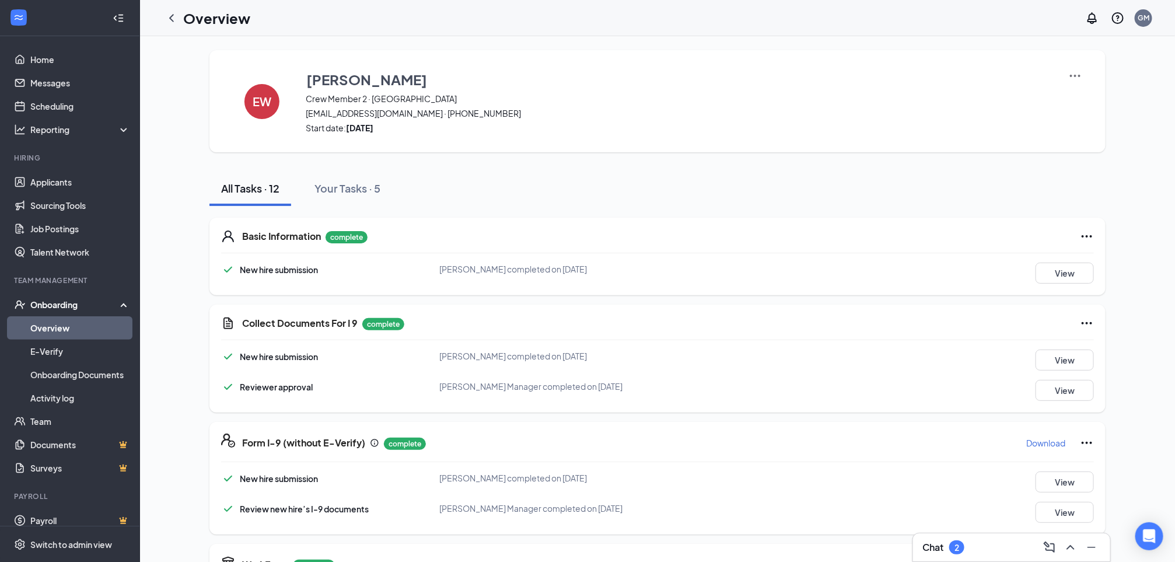
click at [56, 319] on link "Overview" at bounding box center [80, 327] width 100 height 23
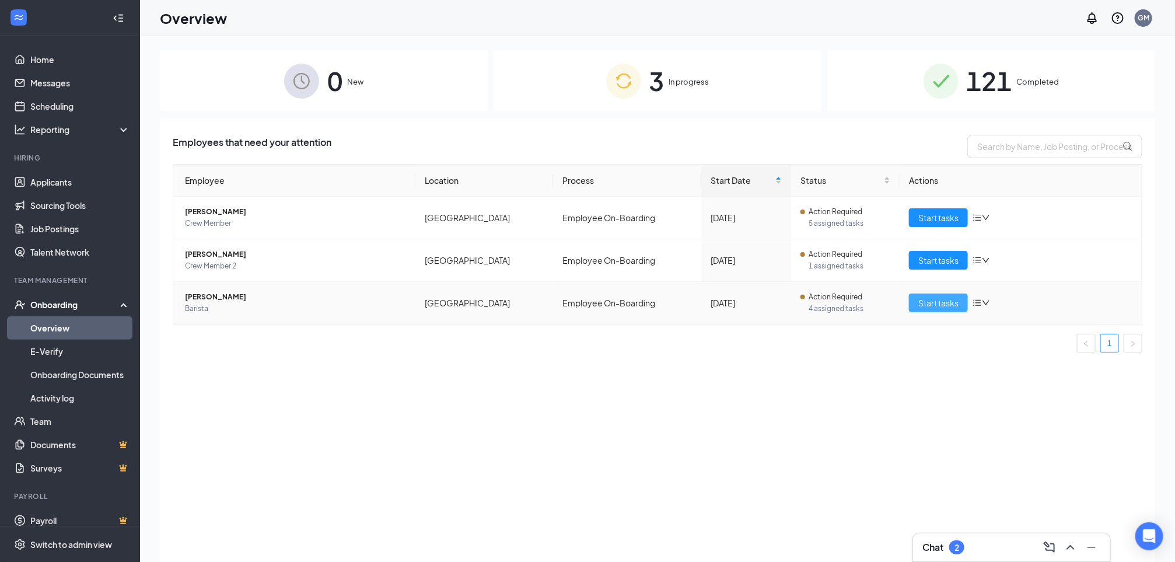
click at [947, 305] on span "Start tasks" at bounding box center [939, 302] width 40 height 13
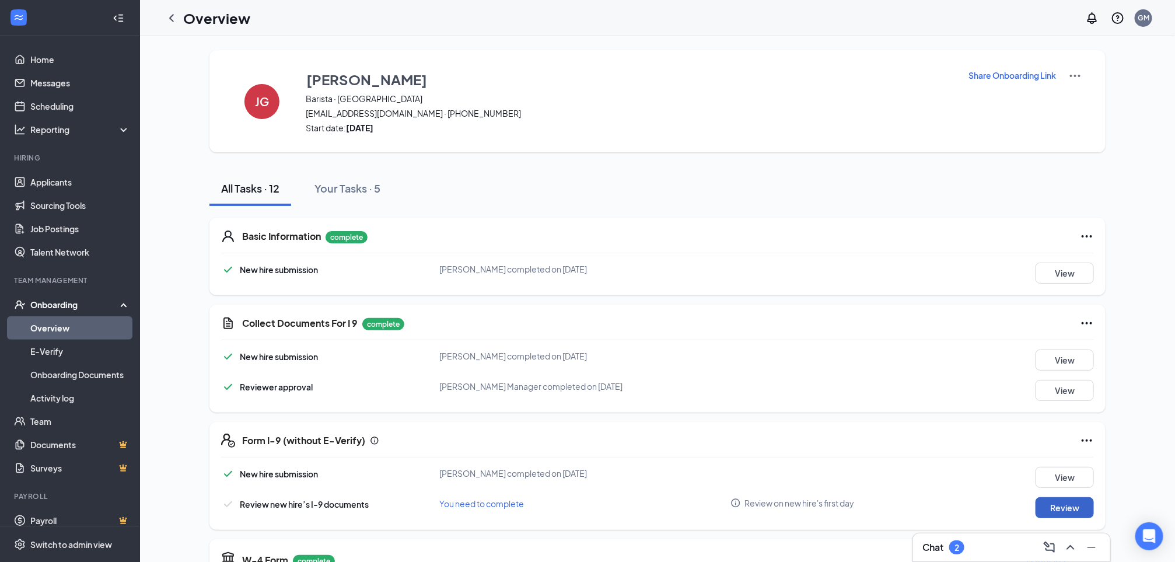
click at [1061, 507] on button "Review" at bounding box center [1065, 507] width 58 height 21
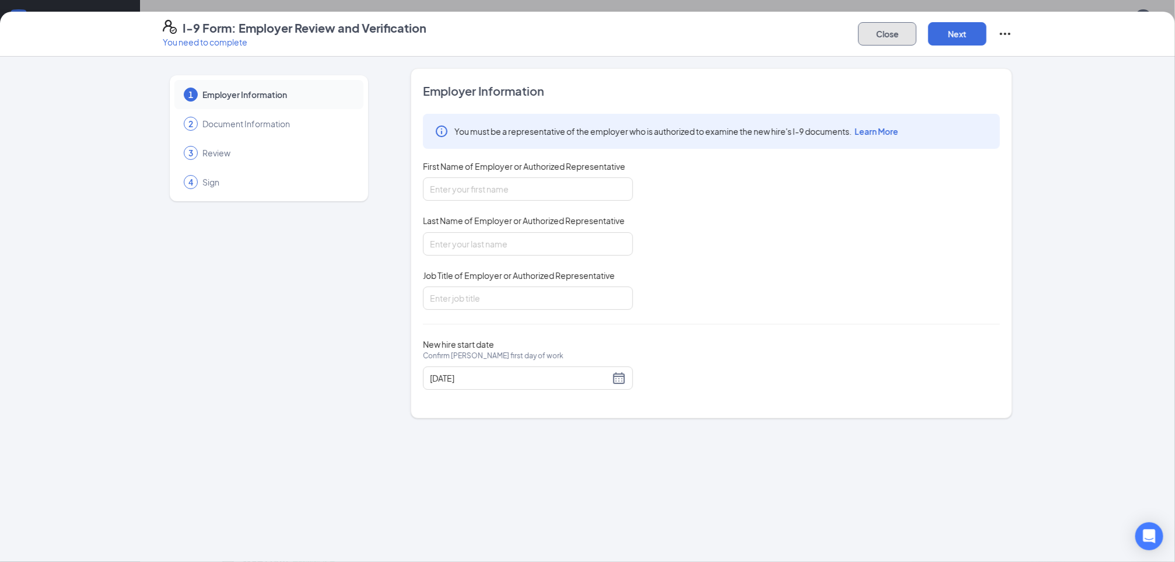
click at [886, 37] on button "Close" at bounding box center [888, 33] width 58 height 23
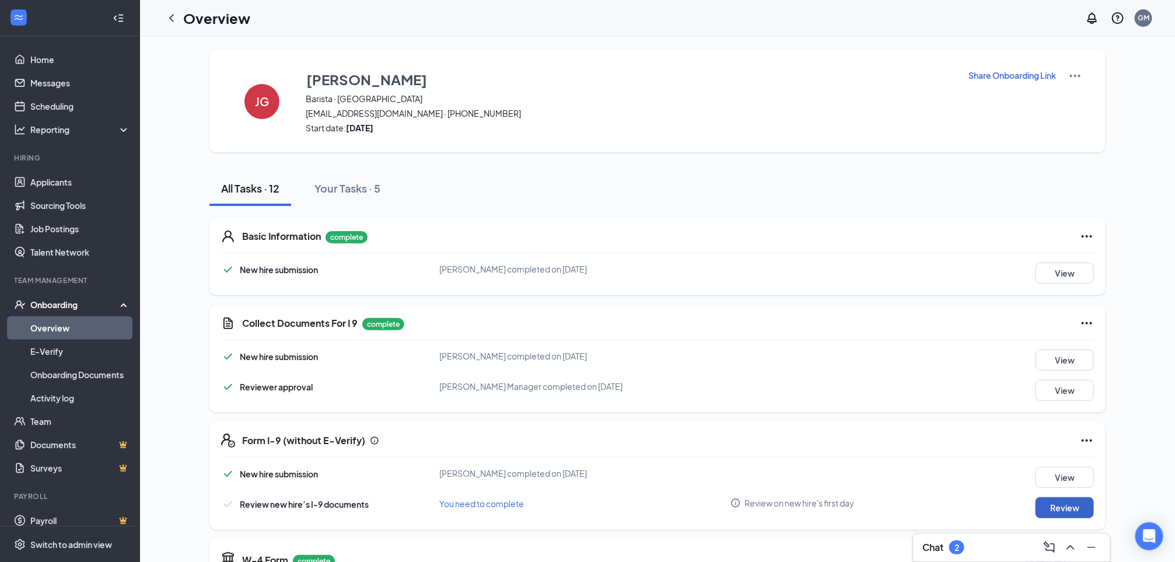
click at [1067, 508] on button "Review" at bounding box center [1065, 507] width 58 height 21
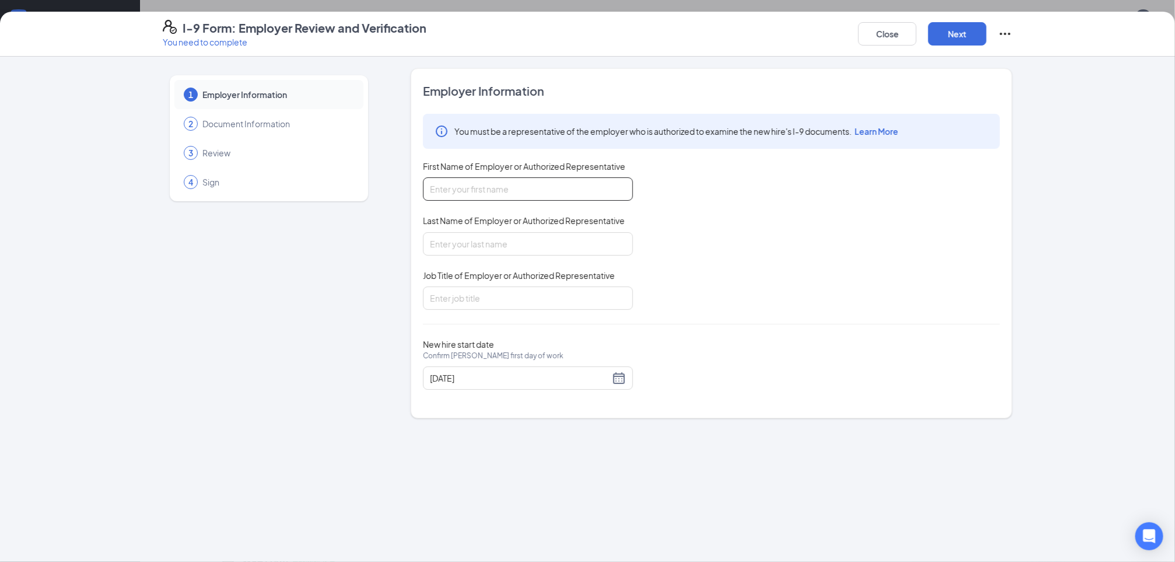
click at [531, 177] on input "First Name of Employer or Authorized Representative" at bounding box center [528, 188] width 210 height 23
type input "[PERSON_NAME]"
type input "RGM"
click at [961, 35] on button "Next" at bounding box center [958, 33] width 58 height 23
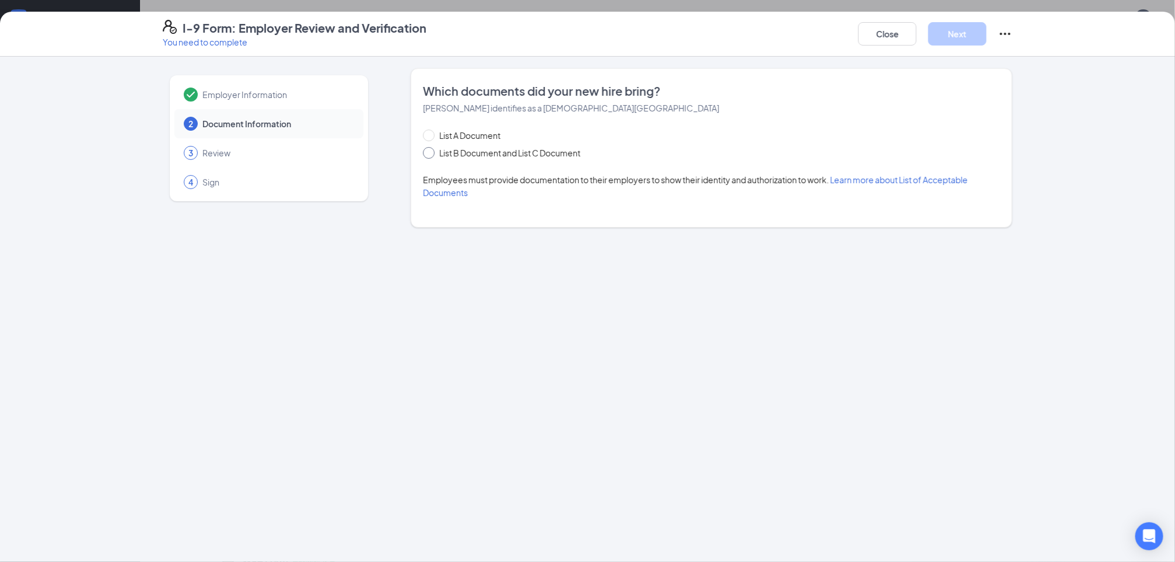
click at [433, 153] on span at bounding box center [429, 153] width 12 height 12
click at [431, 153] on input "List B Document and List C Document" at bounding box center [427, 151] width 8 height 8
radio input "true"
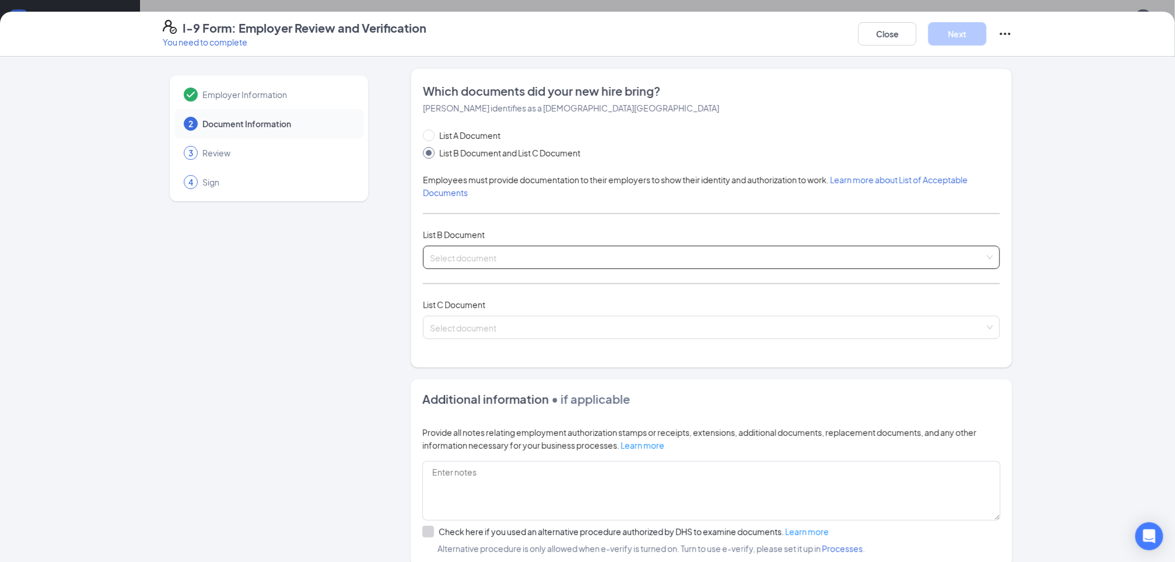
click at [452, 259] on input "search" at bounding box center [707, 255] width 555 height 18
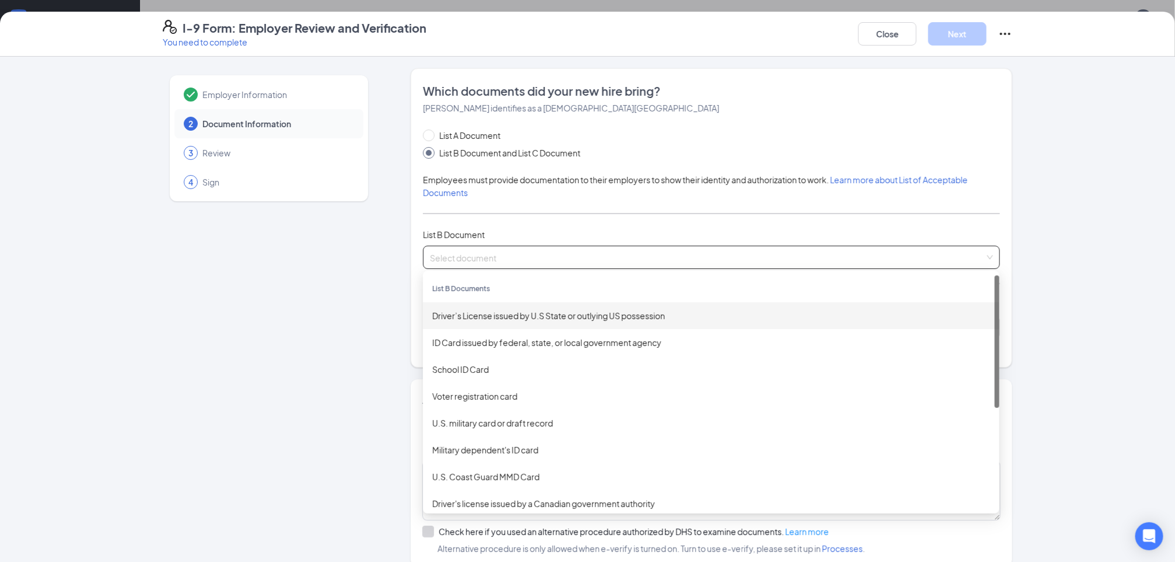
click at [470, 321] on div "Driver’s License issued by U.S State or outlying US possession" at bounding box center [711, 315] width 558 height 13
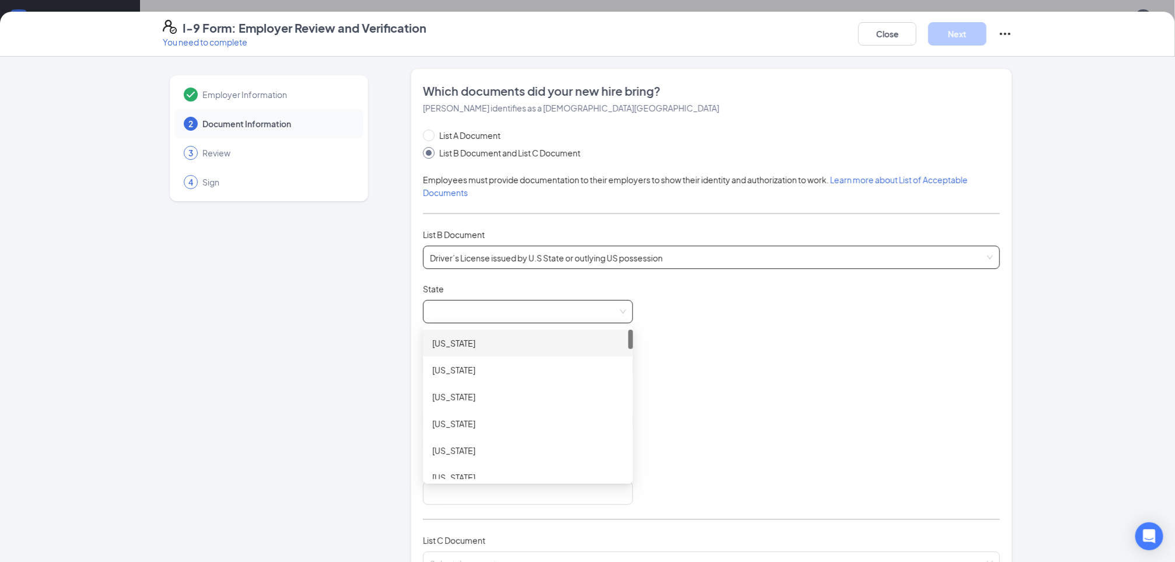
click at [469, 320] on span at bounding box center [528, 312] width 196 height 22
drag, startPoint x: 625, startPoint y: 336, endPoint x: 636, endPoint y: 441, distance: 105.6
click at [636, 441] on div "Document Title Driver’s License issued by U.S State or outlying US possession S…" at bounding box center [711, 394] width 577 height 222
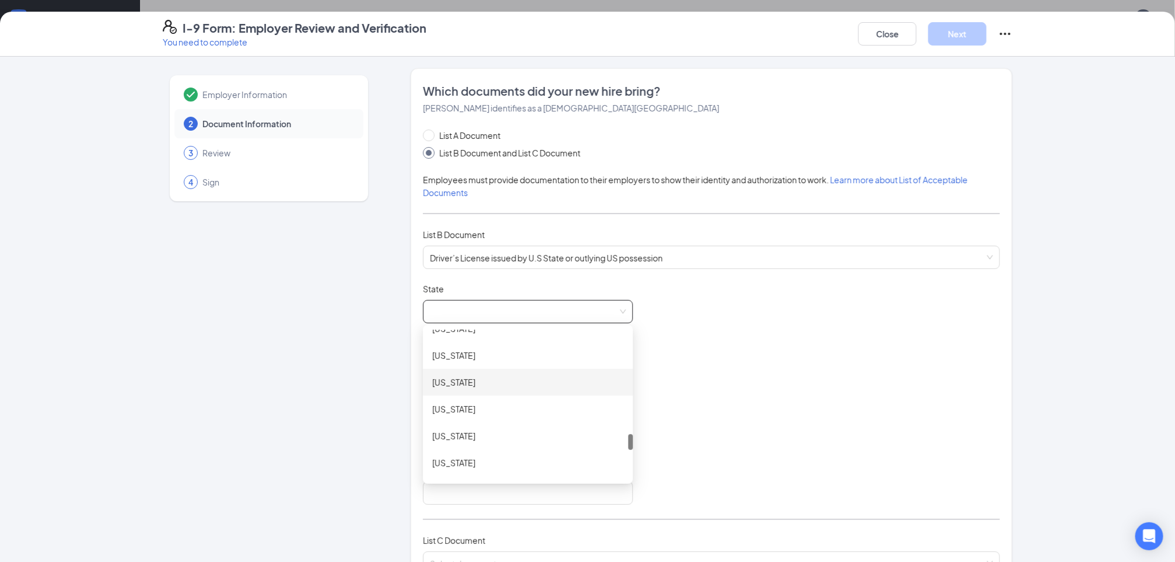
click at [452, 376] on div "[US_STATE]" at bounding box center [527, 382] width 191 height 13
click at [452, 376] on input "Document Number" at bounding box center [528, 366] width 210 height 23
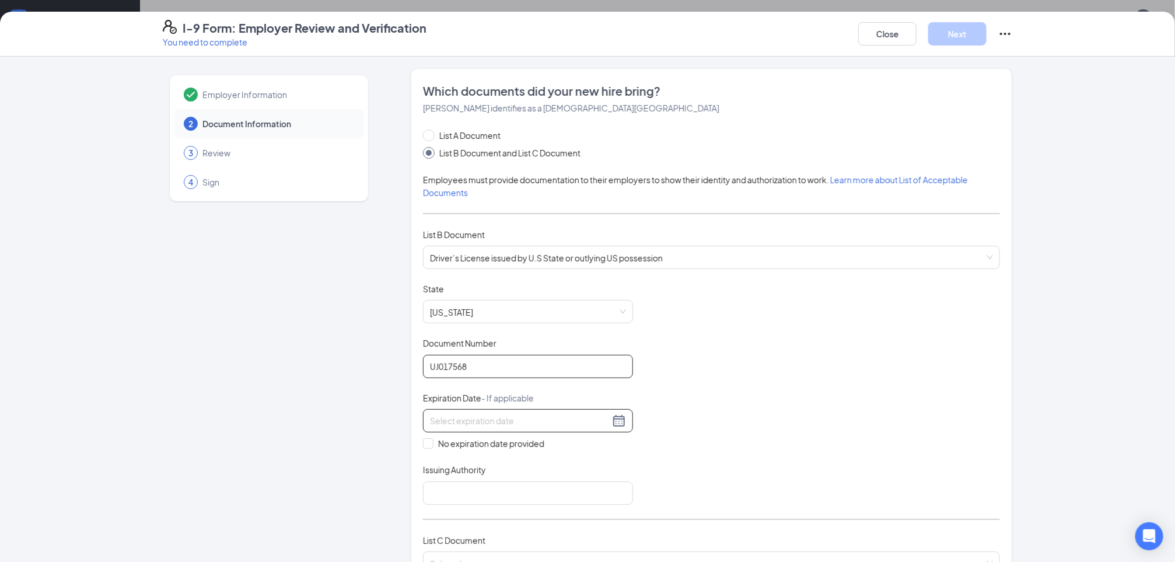
type input "UJ017568"
click at [608, 423] on div at bounding box center [528, 421] width 196 height 14
type input "[DATE]"
click at [536, 557] on div "29" at bounding box center [539, 559] width 14 height 14
click at [439, 489] on input "Issuing Authority" at bounding box center [528, 493] width 210 height 23
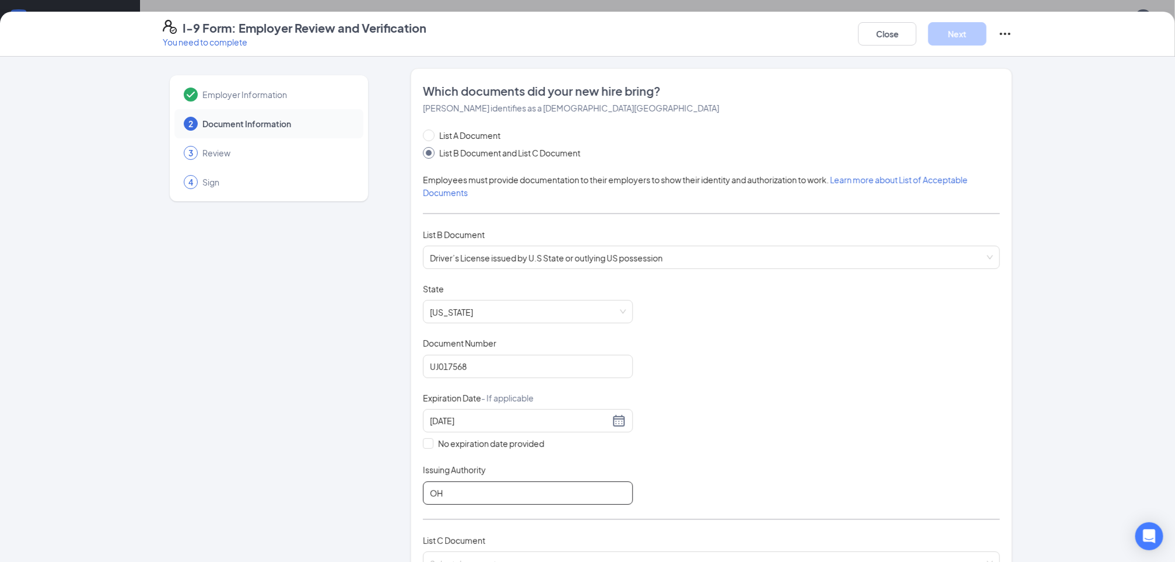
type input "O"
type input "[US_STATE] BMV"
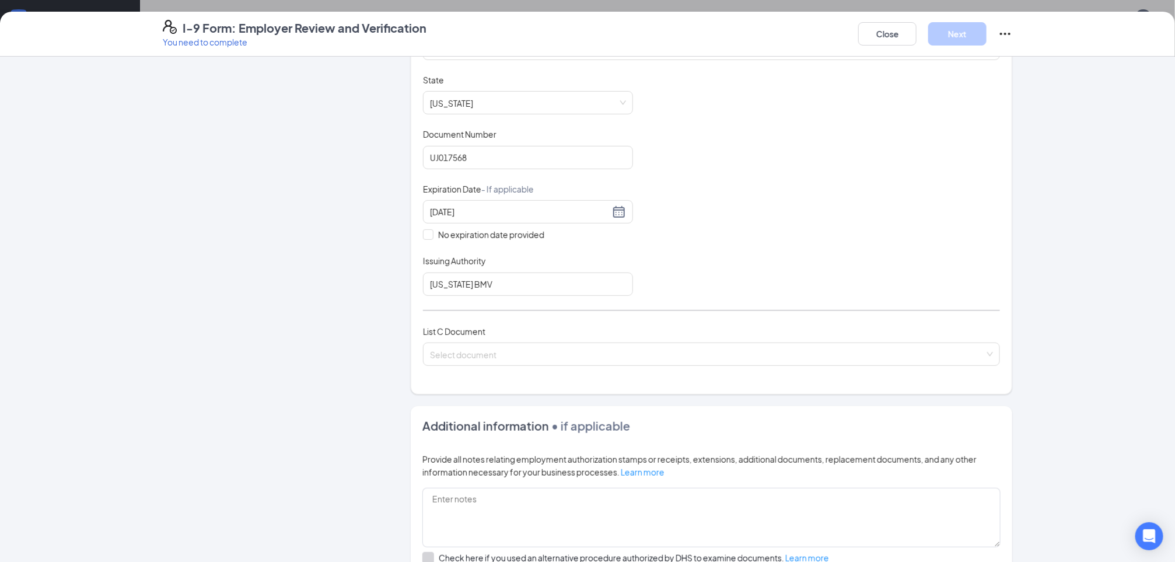
scroll to position [210, 0]
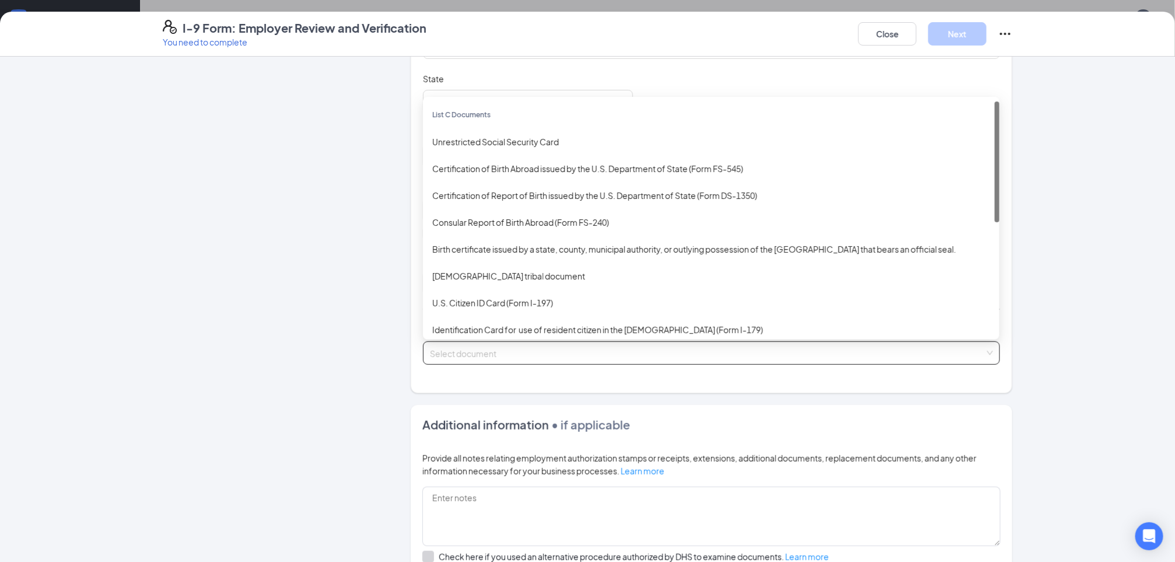
click at [497, 348] on input "search" at bounding box center [707, 351] width 555 height 18
click at [492, 130] on div "Unrestricted Social Security Card" at bounding box center [711, 141] width 577 height 27
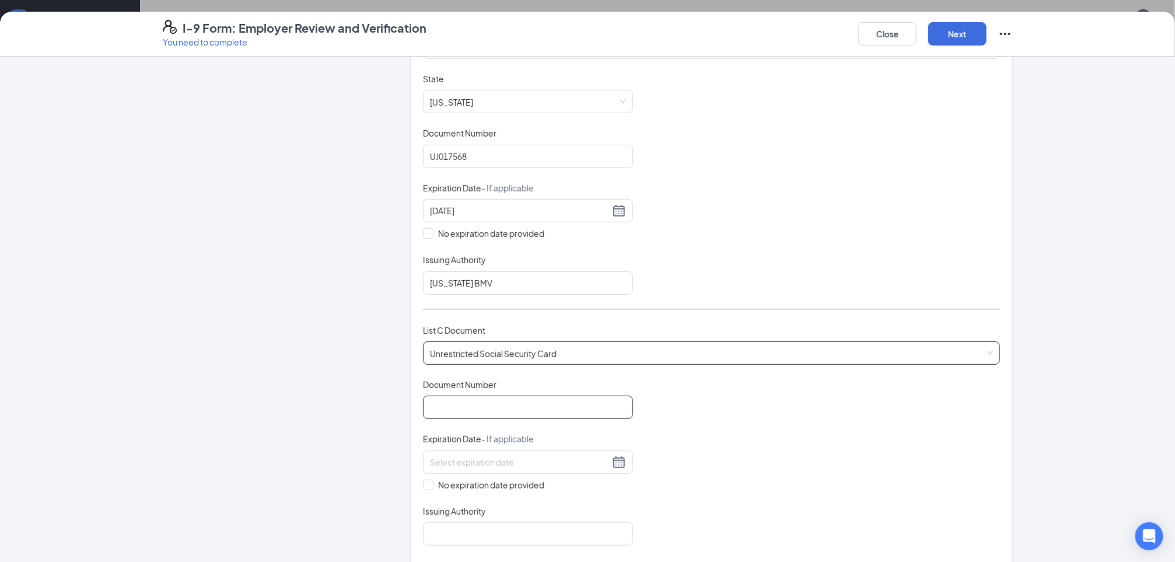
click at [459, 401] on input "Document Number" at bounding box center [528, 407] width 210 height 23
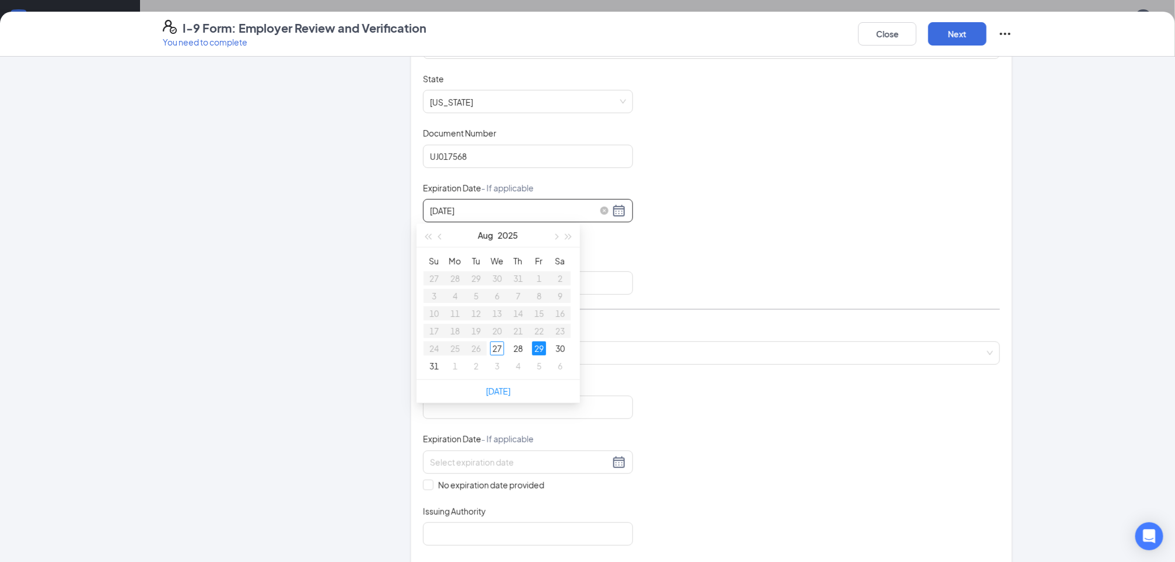
click at [489, 207] on input "[DATE]" at bounding box center [520, 210] width 180 height 13
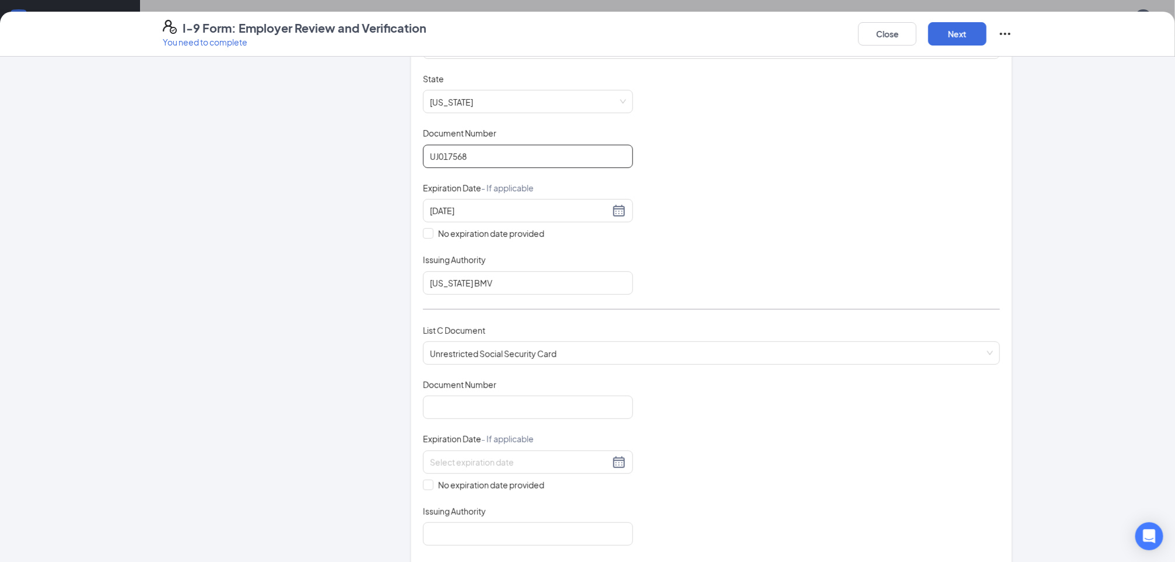
click at [487, 163] on input "UJ017568" at bounding box center [528, 156] width 210 height 23
type input "U"
type input "VR937913"
click at [616, 204] on div "[DATE]" at bounding box center [528, 211] width 196 height 14
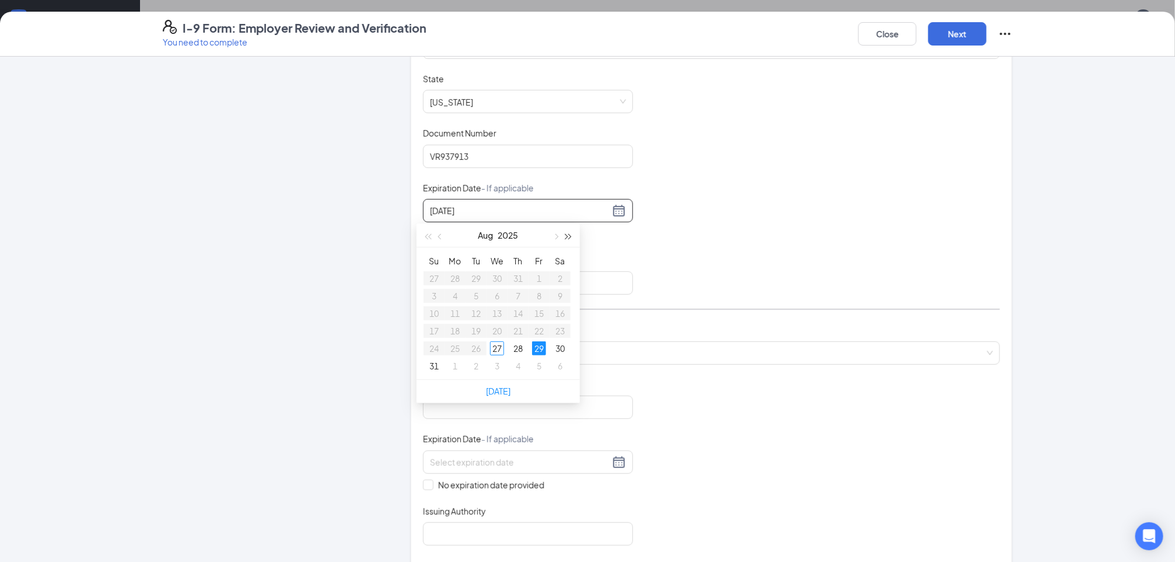
click at [567, 237] on span "button" at bounding box center [569, 237] width 6 height 6
click at [442, 235] on span "button" at bounding box center [441, 237] width 6 height 6
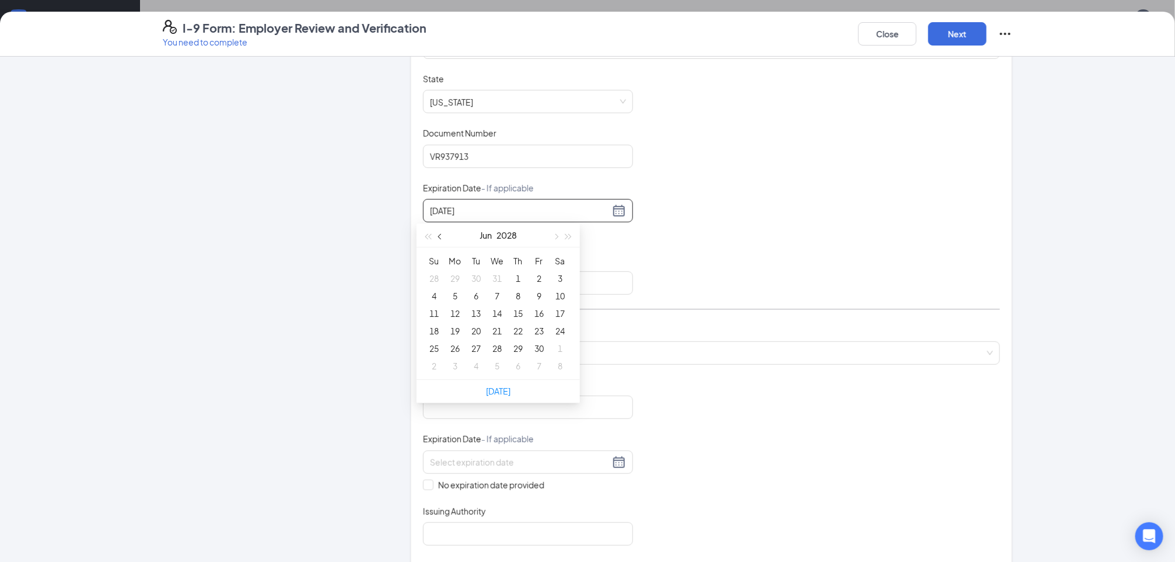
click at [442, 235] on span "button" at bounding box center [441, 237] width 6 height 6
type input "[DATE]"
click at [477, 347] on div "30" at bounding box center [476, 348] width 14 height 14
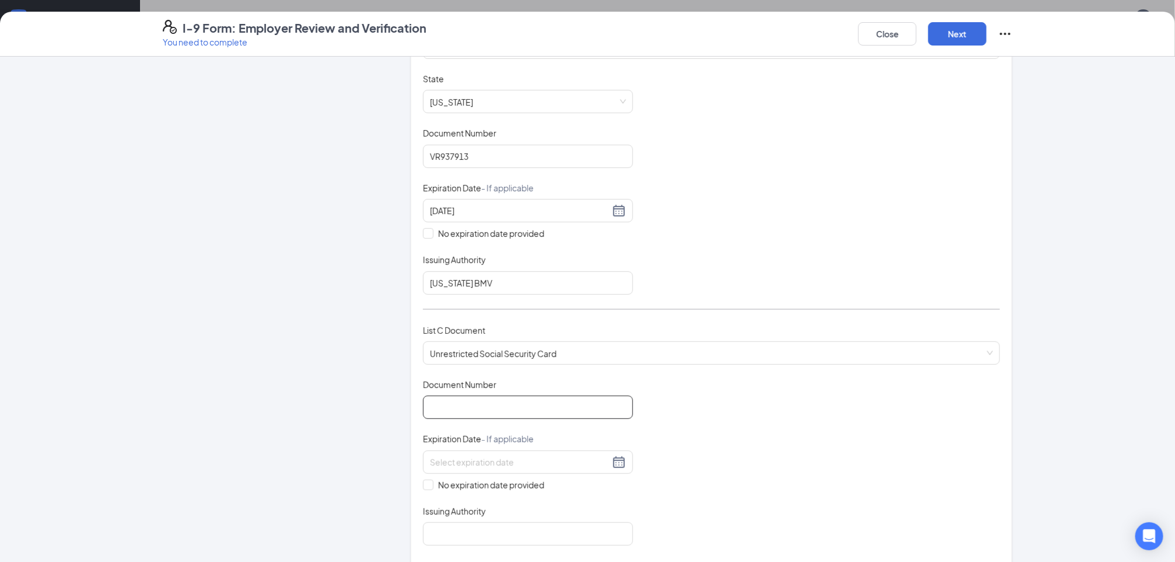
click at [524, 408] on input "Document Number" at bounding box center [528, 407] width 210 height 23
type input "282133358"
click at [423, 480] on input "No expiration date provided" at bounding box center [427, 484] width 8 height 8
checkbox input "true"
click at [432, 543] on input "Issuing Authority" at bounding box center [528, 536] width 210 height 23
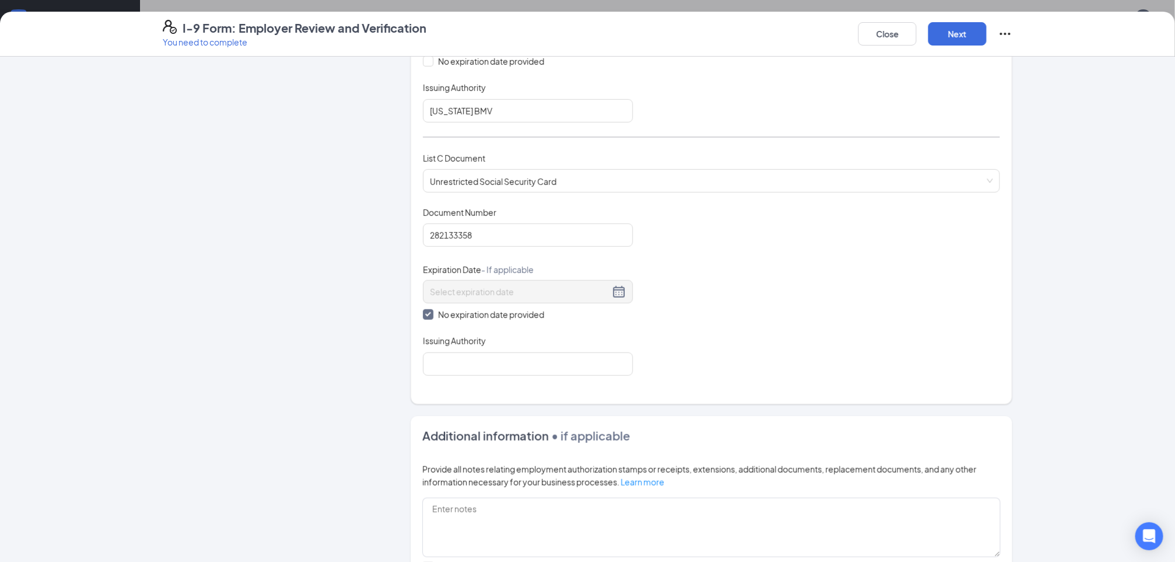
scroll to position [385, 0]
click at [577, 363] on input "Issuing Authority" at bounding box center [528, 361] width 210 height 23
click at [577, 363] on input "S" at bounding box center [528, 361] width 210 height 23
type input "SSA"
click at [964, 37] on button "Next" at bounding box center [958, 33] width 58 height 23
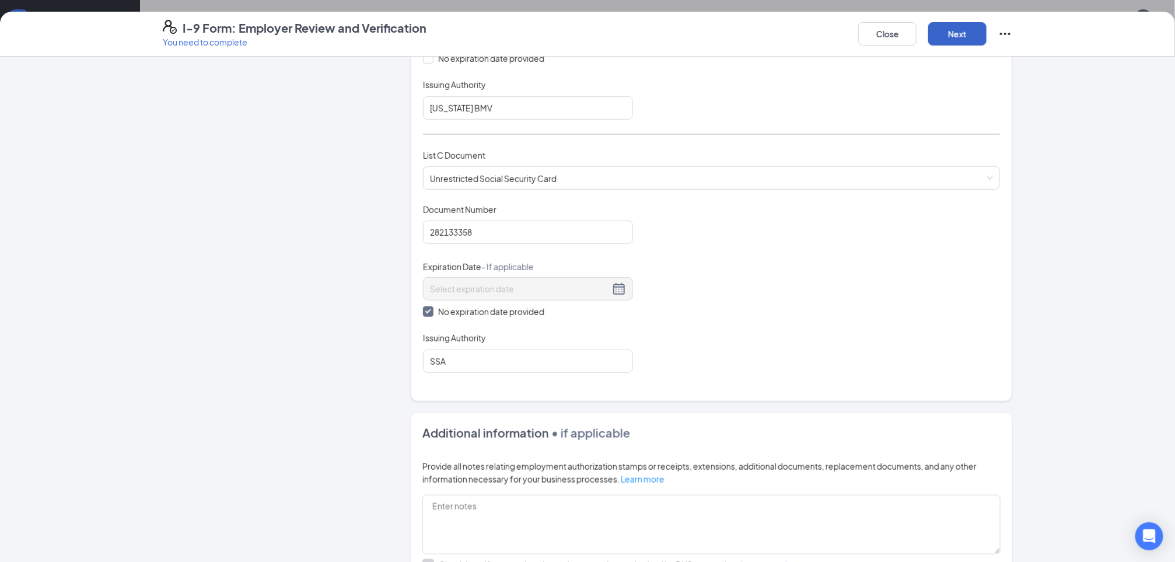
scroll to position [72, 0]
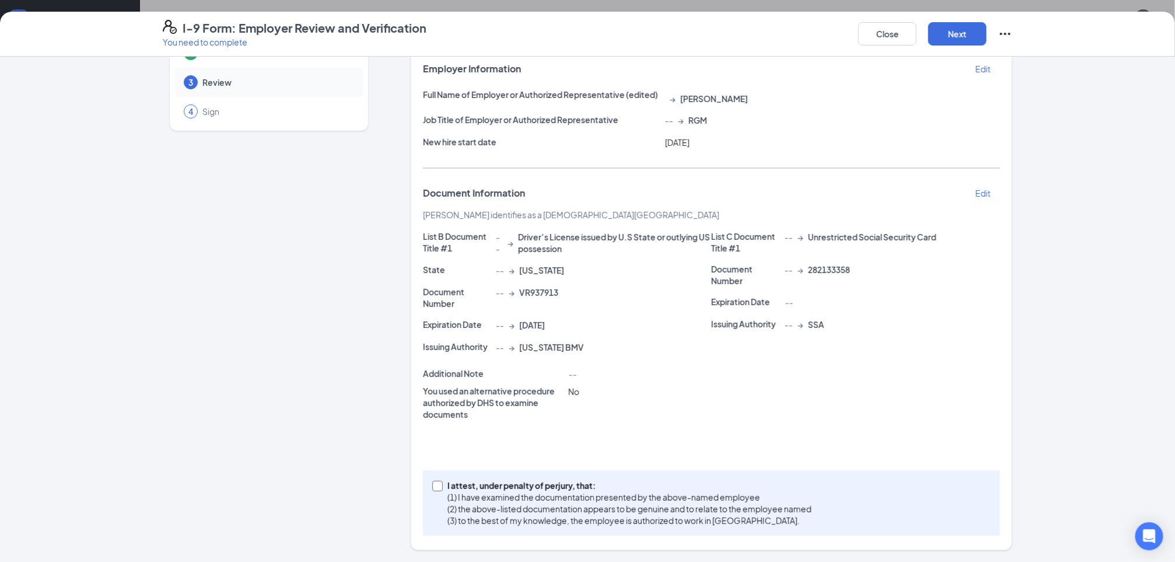
click at [432, 482] on input "I attest, under penalty of [PERSON_NAME], that: (1) I have examined the documen…" at bounding box center [436, 485] width 8 height 8
checkbox input "true"
click at [972, 37] on button "Next" at bounding box center [958, 33] width 58 height 23
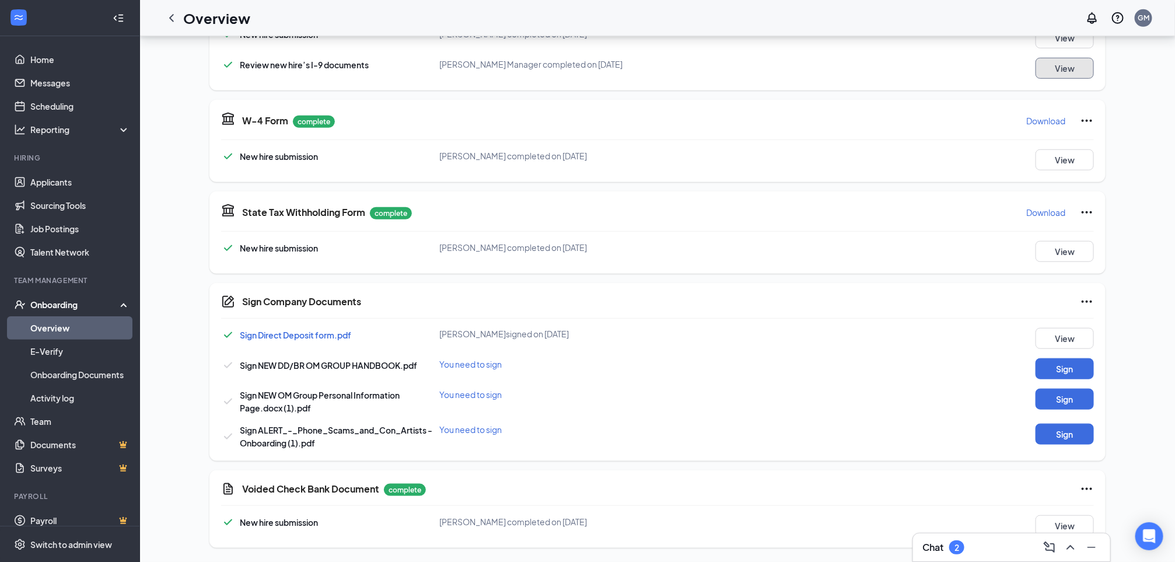
scroll to position [441, 0]
click at [1061, 365] on button "Sign" at bounding box center [1065, 368] width 58 height 21
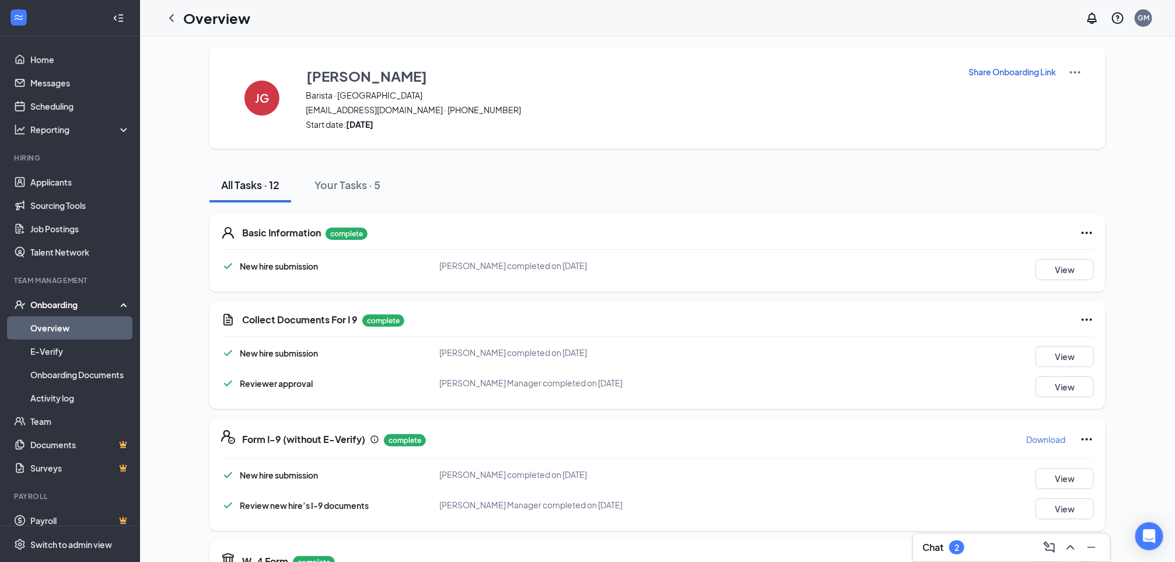
scroll to position [0, 0]
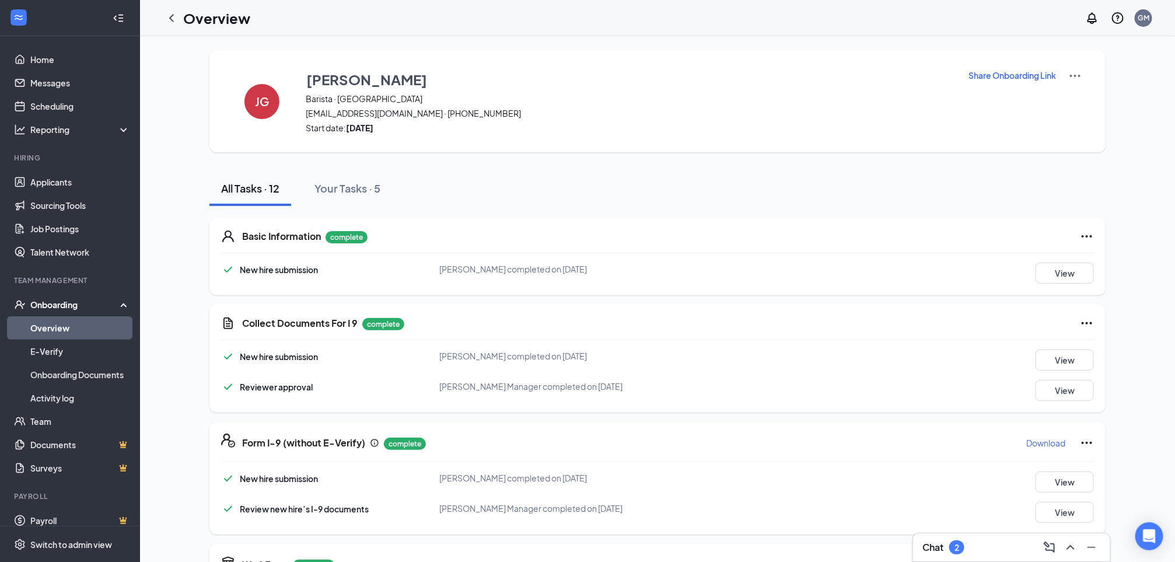
click at [54, 325] on link "Overview" at bounding box center [80, 327] width 100 height 23
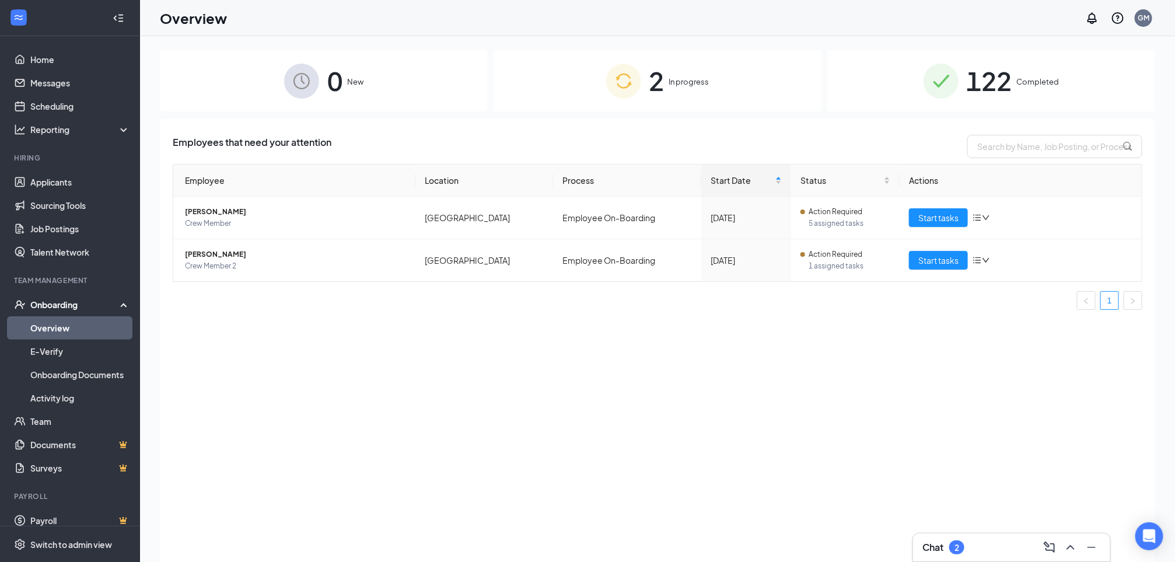
click at [1030, 78] on span "Completed" at bounding box center [1038, 82] width 43 height 12
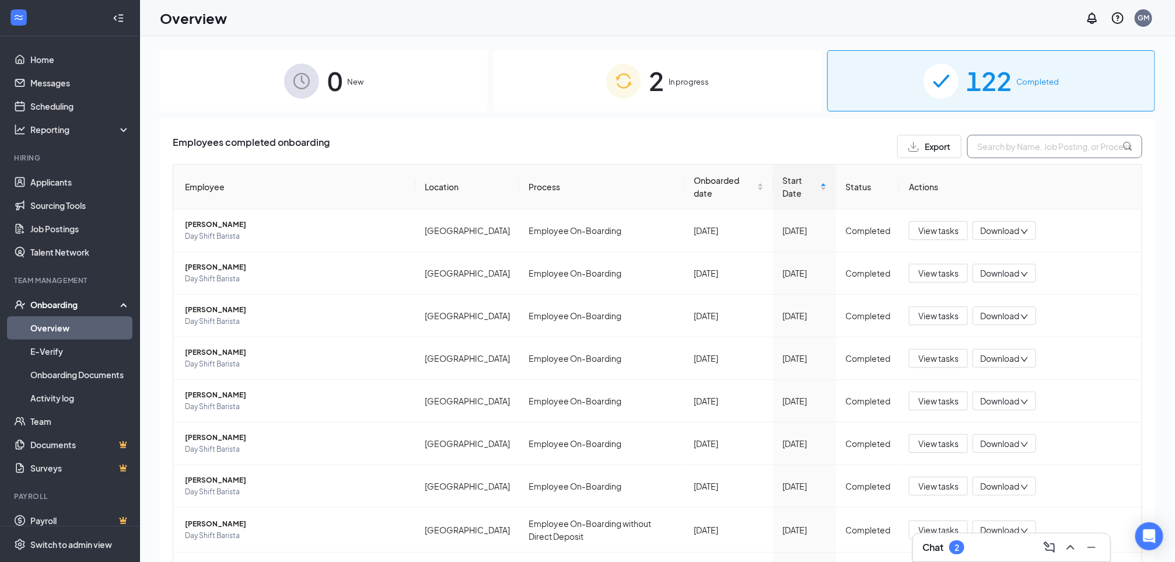
click at [986, 149] on input "text" at bounding box center [1055, 146] width 175 height 23
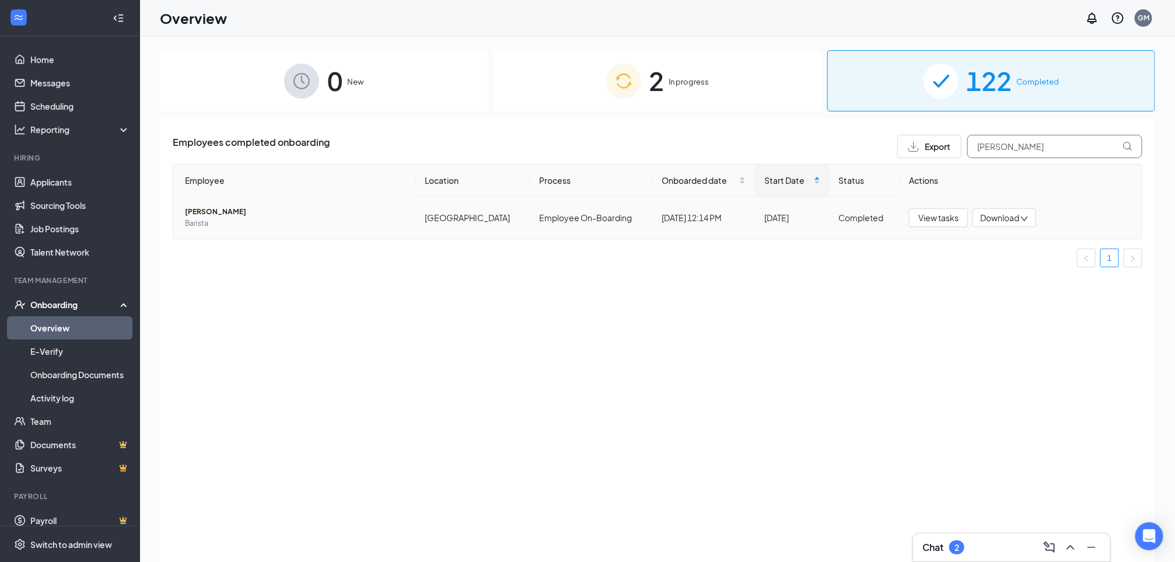
type input "[PERSON_NAME]"
click at [1007, 216] on span "Download" at bounding box center [1000, 218] width 39 height 12
click at [1016, 273] on div "Download files" at bounding box center [1044, 272] width 126 height 14
click at [539, 84] on div "2 In progress" at bounding box center [658, 80] width 328 height 61
